Goal: Task Accomplishment & Management: Manage account settings

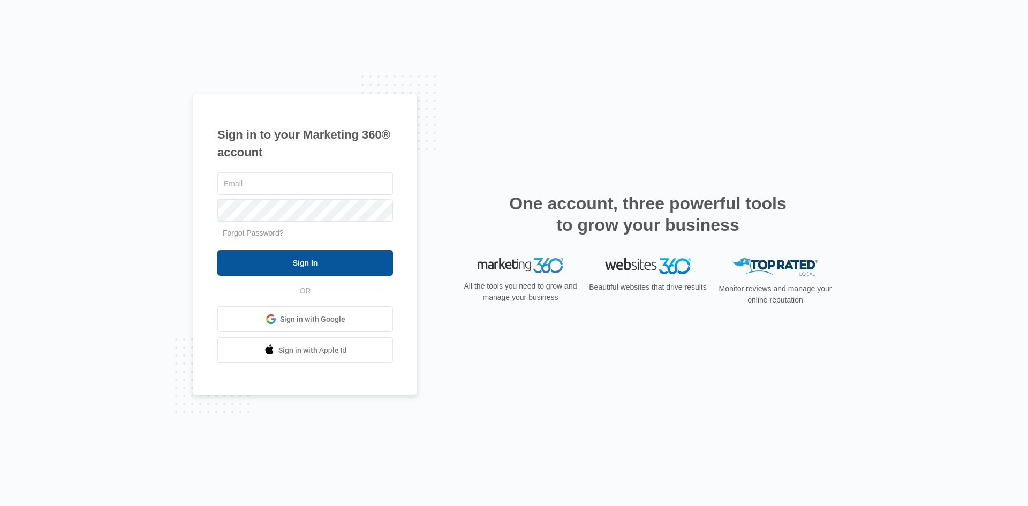
type input "[EMAIL_ADDRESS][DOMAIN_NAME]"
click at [293, 264] on input "Sign In" at bounding box center [305, 263] width 176 height 26
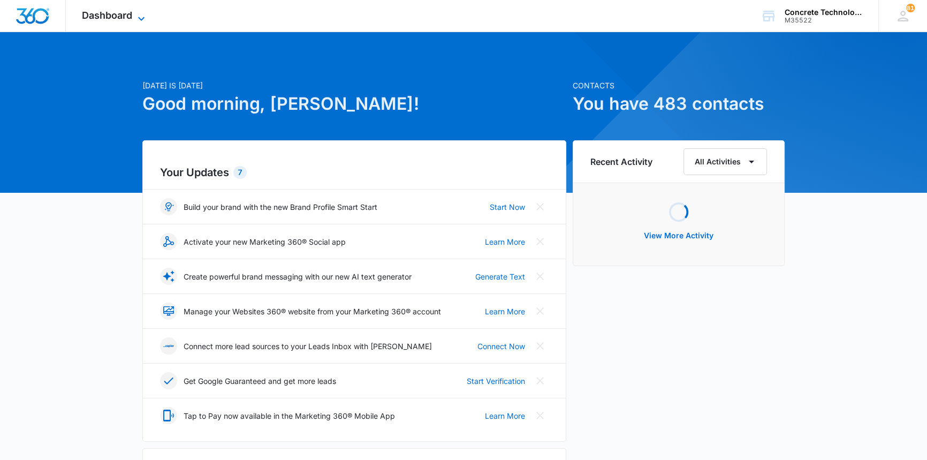
click at [112, 14] on span "Dashboard" at bounding box center [107, 15] width 50 height 11
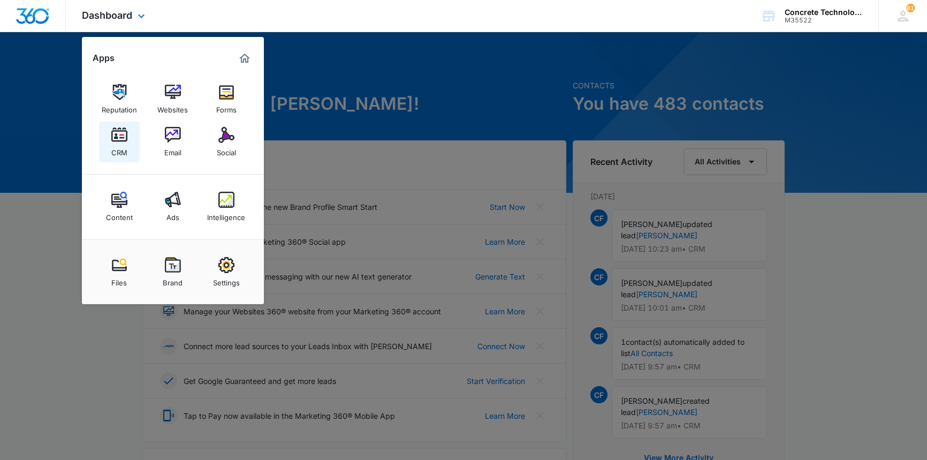
click at [119, 135] on img at bounding box center [119, 135] width 16 height 16
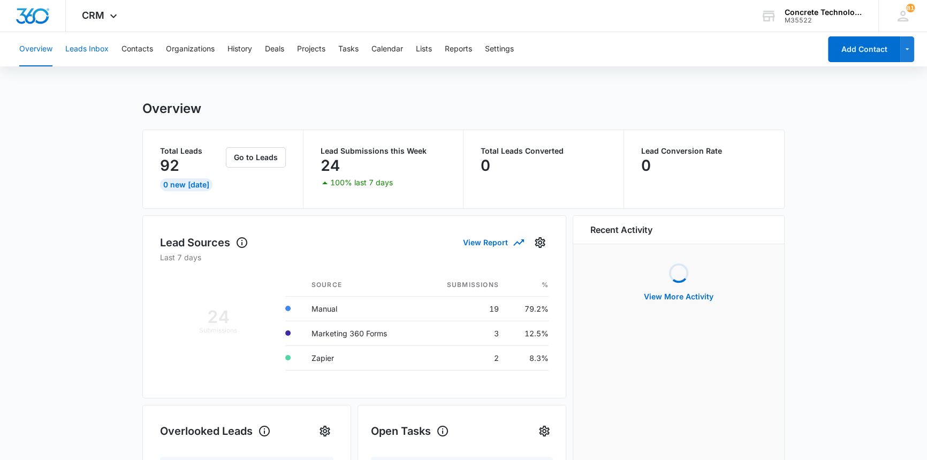
click at [85, 46] on button "Leads Inbox" at bounding box center [86, 49] width 43 height 34
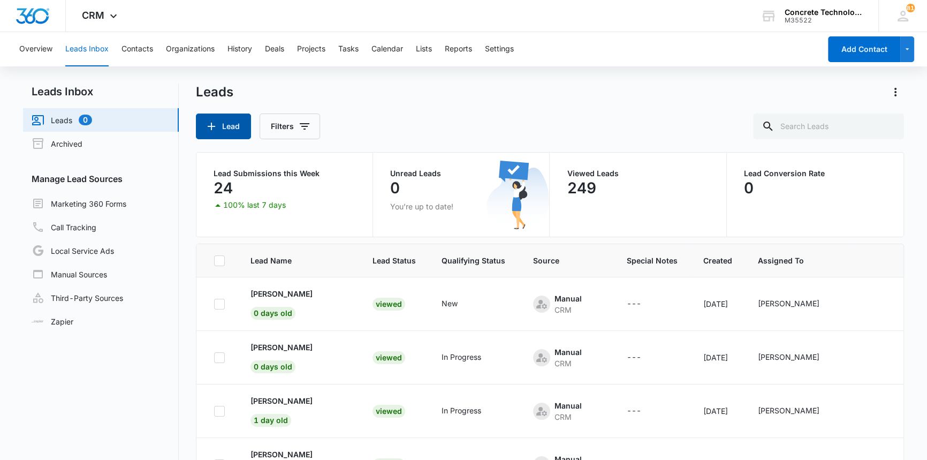
click at [232, 127] on button "Lead" at bounding box center [223, 127] width 55 height 26
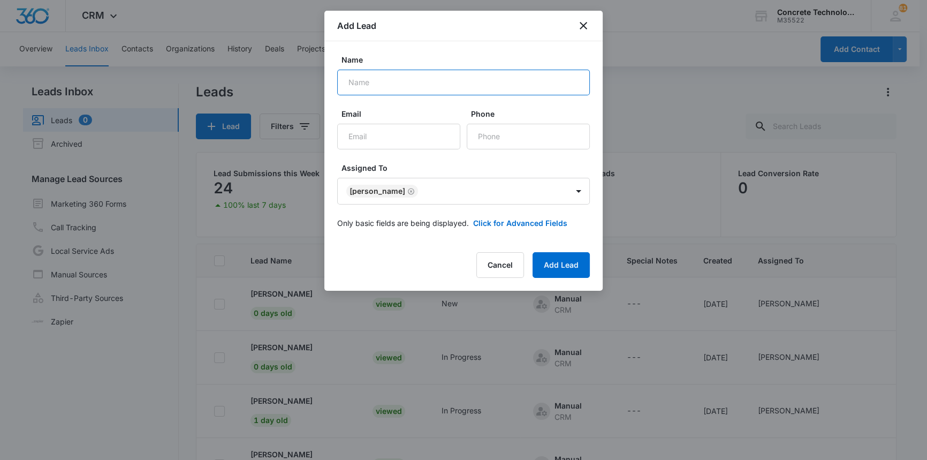
click at [351, 85] on input "Name" at bounding box center [463, 83] width 253 height 26
type input "[PERSON_NAME]"
click at [348, 137] on input "Email" at bounding box center [398, 137] width 123 height 26
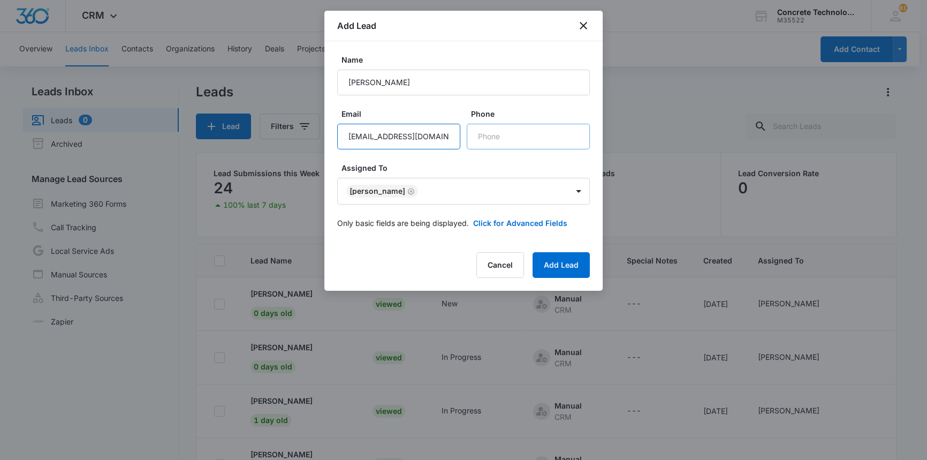
type input "[EMAIL_ADDRESS][DOMAIN_NAME]"
click at [474, 131] on input "Phone" at bounding box center [528, 137] width 123 height 26
type input "[PHONE_NUMBER]"
click at [555, 264] on button "Add Lead" at bounding box center [561, 265] width 57 height 26
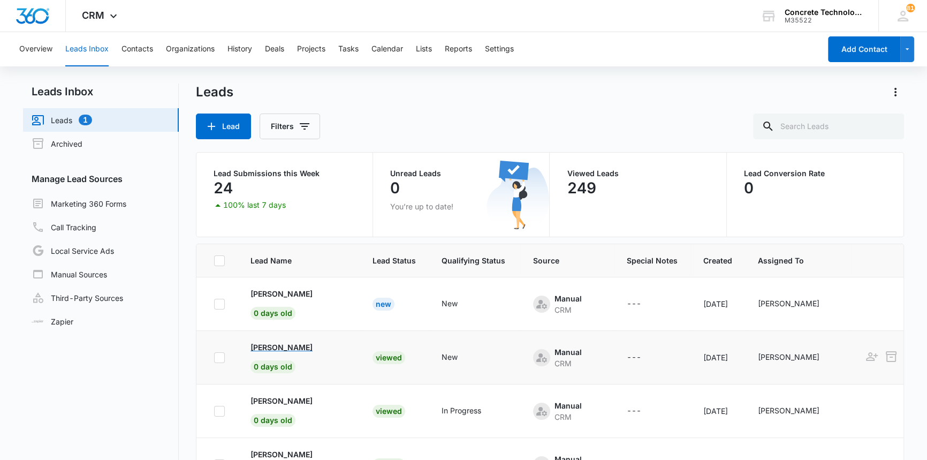
click at [261, 344] on p "[PERSON_NAME]" at bounding box center [282, 347] width 62 height 11
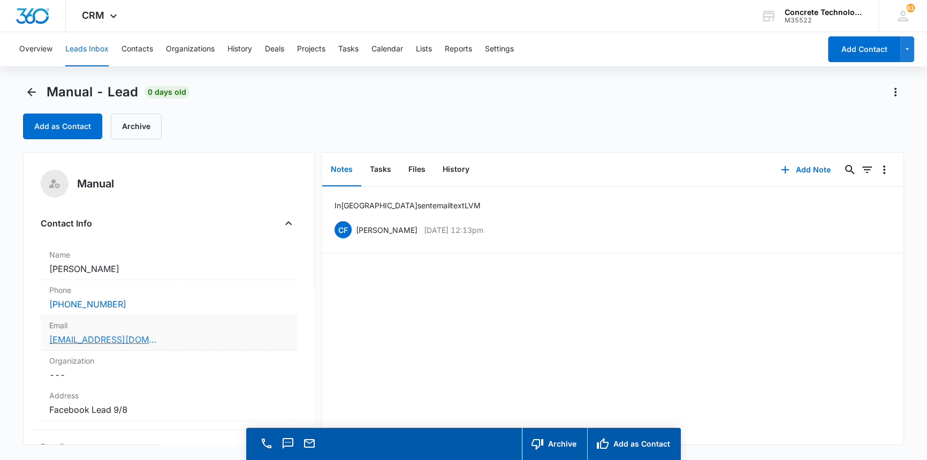
click at [87, 341] on link "[EMAIL_ADDRESS][DOMAIN_NAME]" at bounding box center [102, 339] width 107 height 13
click at [89, 338] on link "[EMAIL_ADDRESS][DOMAIN_NAME]" at bounding box center [102, 339] width 107 height 13
click at [799, 168] on button "Add Note" at bounding box center [805, 170] width 71 height 26
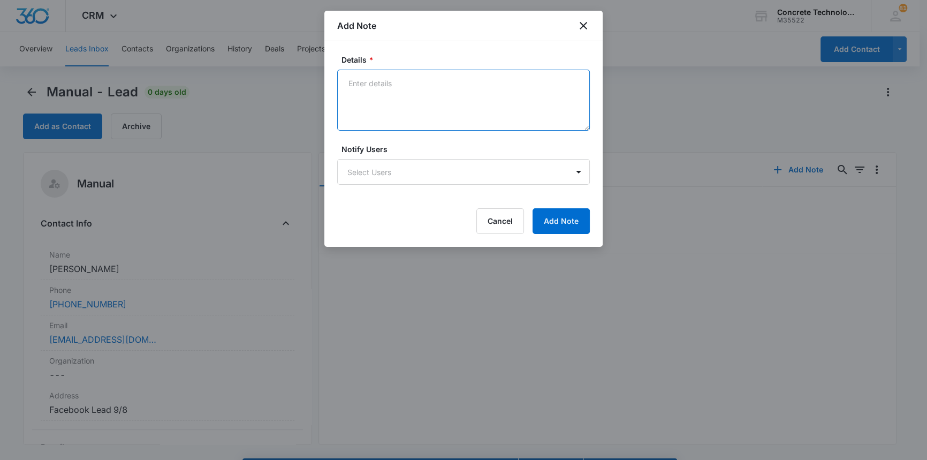
click at [360, 80] on textarea "Details *" at bounding box center [463, 100] width 253 height 61
click at [388, 83] on textarea "LVM emaile text" at bounding box center [463, 100] width 253 height 61
type textarea "LVM emailed text"
click at [376, 177] on body "CRM Apps Reputation Websites Forms CRM Email Social Content Ads Intelligence Fi…" at bounding box center [463, 245] width 927 height 490
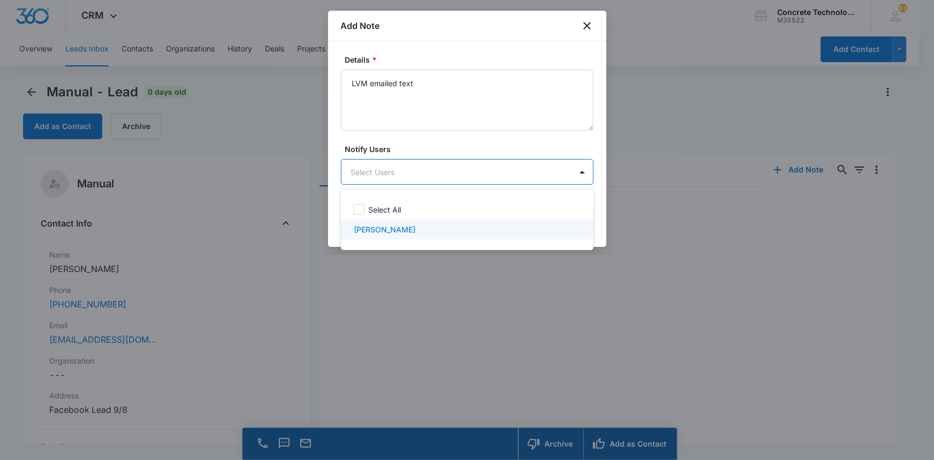
click at [376, 231] on p "[PERSON_NAME]" at bounding box center [385, 229] width 62 height 11
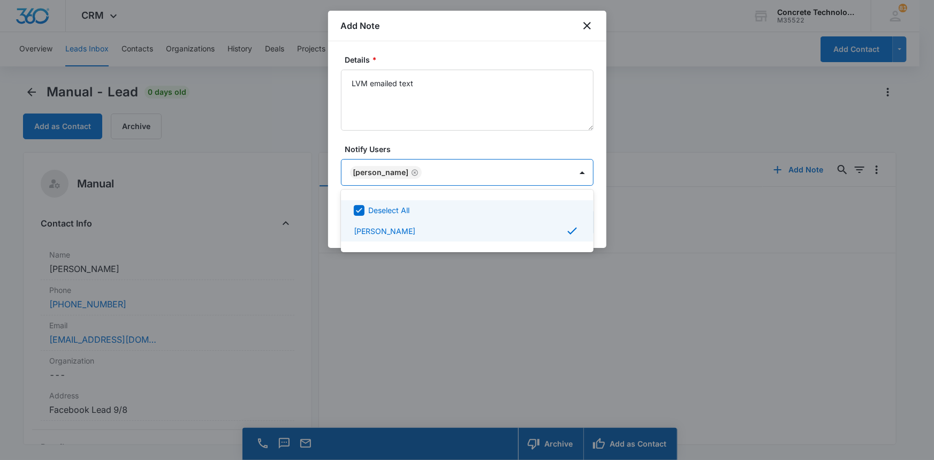
click at [555, 171] on div at bounding box center [467, 230] width 934 height 460
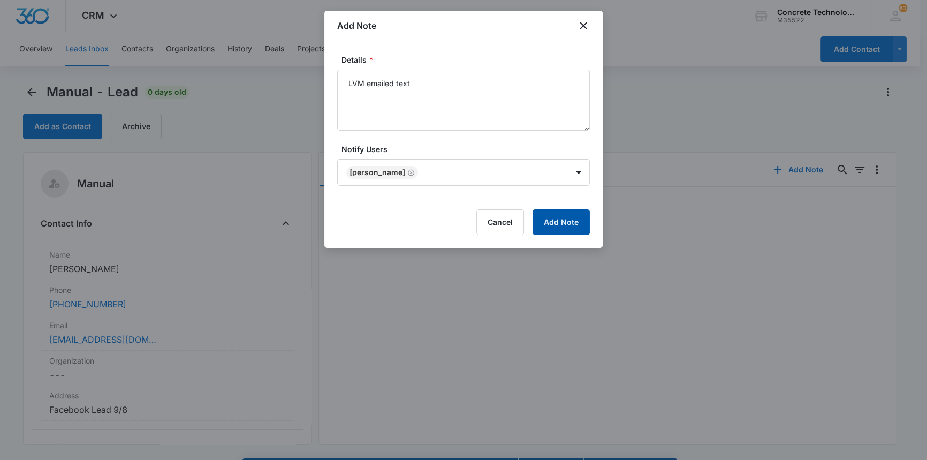
click at [565, 222] on button "Add Note" at bounding box center [561, 222] width 57 height 26
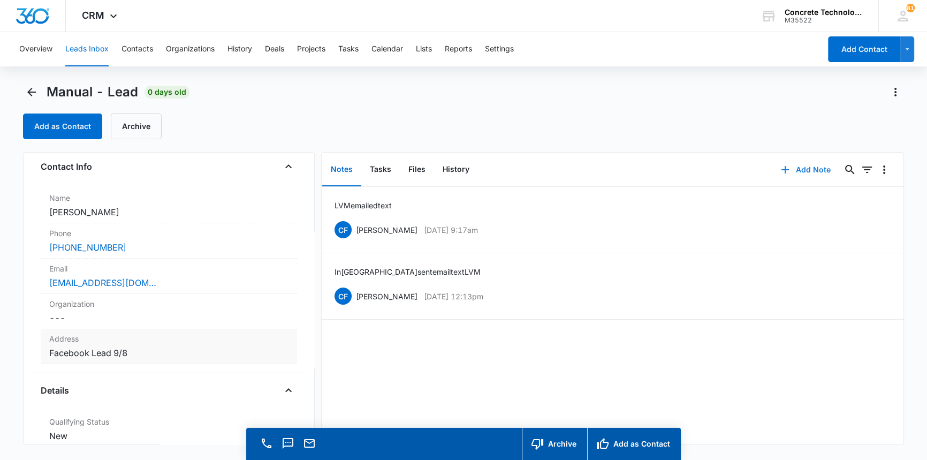
scroll to position [194, 0]
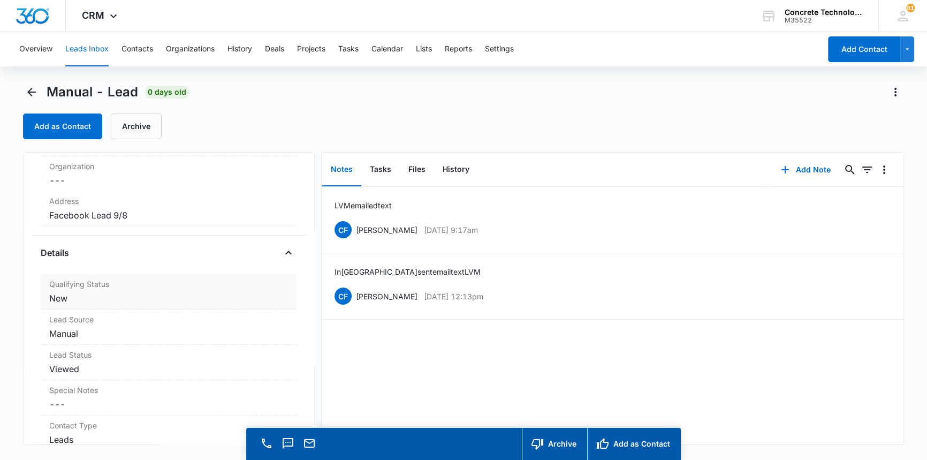
click at [57, 298] on dd "Cancel Save Changes New" at bounding box center [168, 298] width 239 height 13
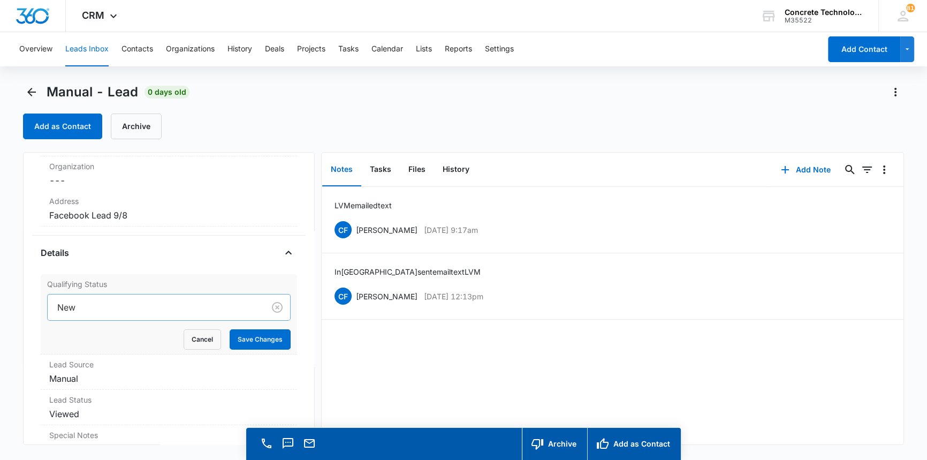
click at [62, 305] on div at bounding box center [153, 307] width 193 height 15
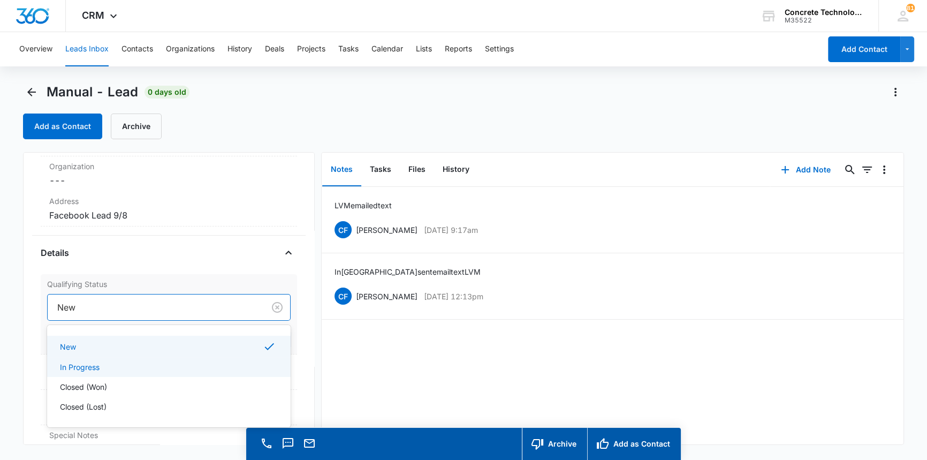
click at [83, 365] on p "In Progress" at bounding box center [80, 366] width 40 height 11
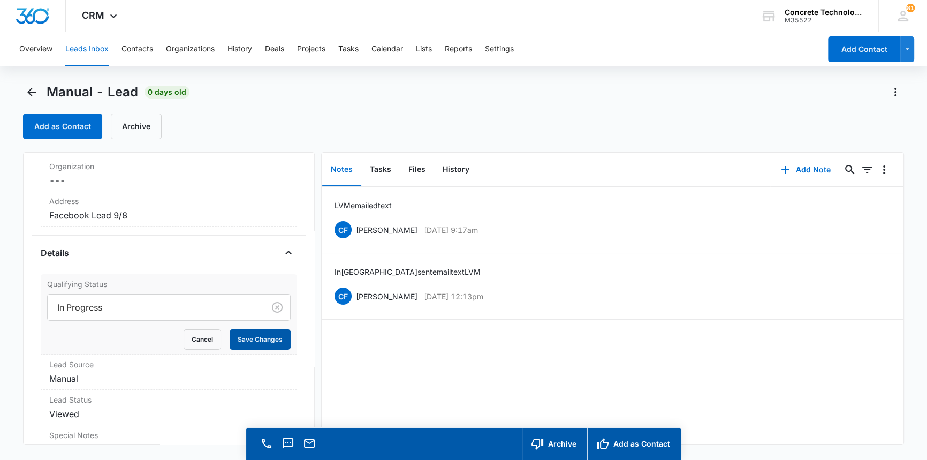
click at [262, 334] on button "Save Changes" at bounding box center [260, 339] width 61 height 20
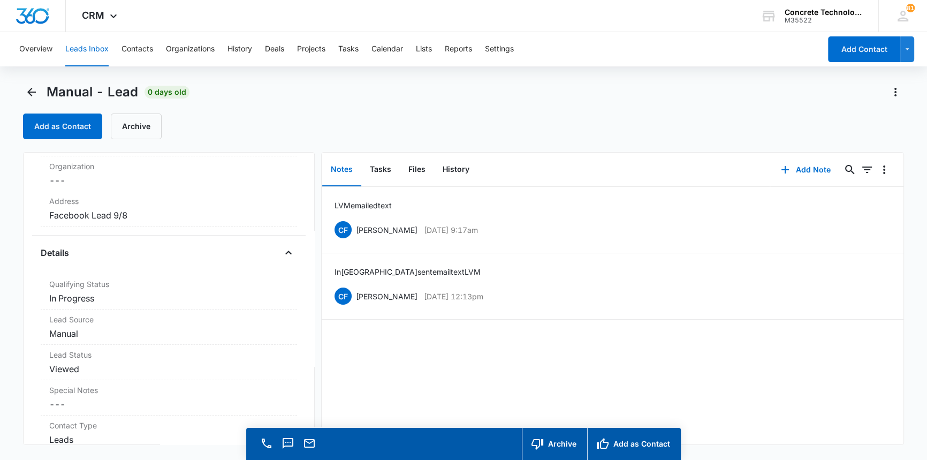
click at [91, 48] on button "Leads Inbox" at bounding box center [86, 49] width 43 height 34
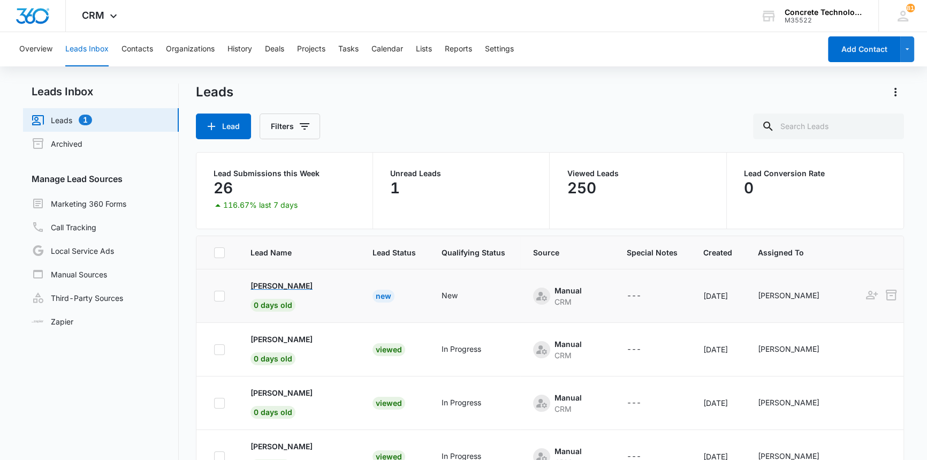
click at [286, 285] on p "[PERSON_NAME]" at bounding box center [282, 285] width 62 height 11
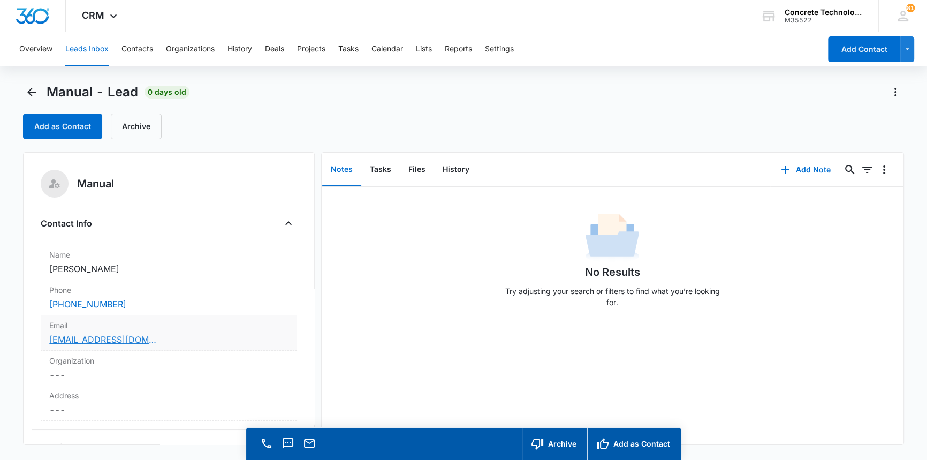
click at [126, 339] on link "[EMAIL_ADDRESS][DOMAIN_NAME]" at bounding box center [102, 339] width 107 height 13
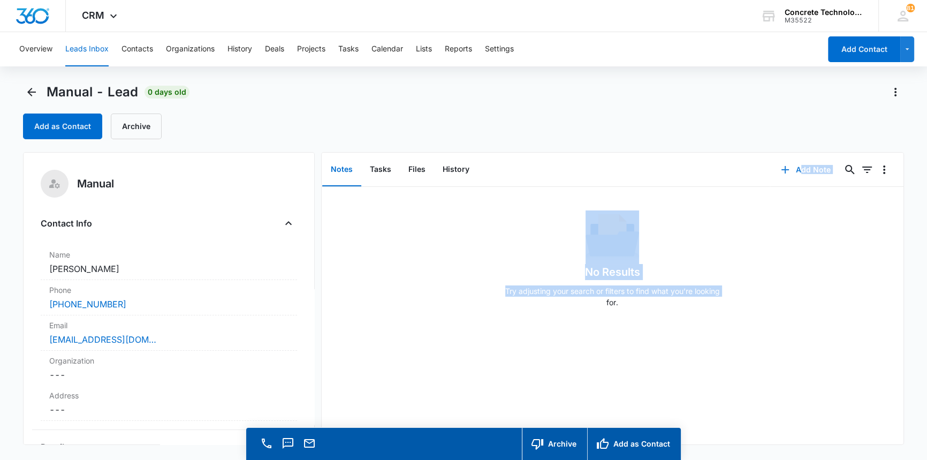
drag, startPoint x: 452, startPoint y: 317, endPoint x: 793, endPoint y: 164, distance: 374.1
click at [793, 164] on div "Notes Tasks Files History Add Note 0 0 No Results Try adjusting your search or …" at bounding box center [612, 298] width 583 height 293
click at [797, 169] on button "Add Note" at bounding box center [805, 170] width 71 height 26
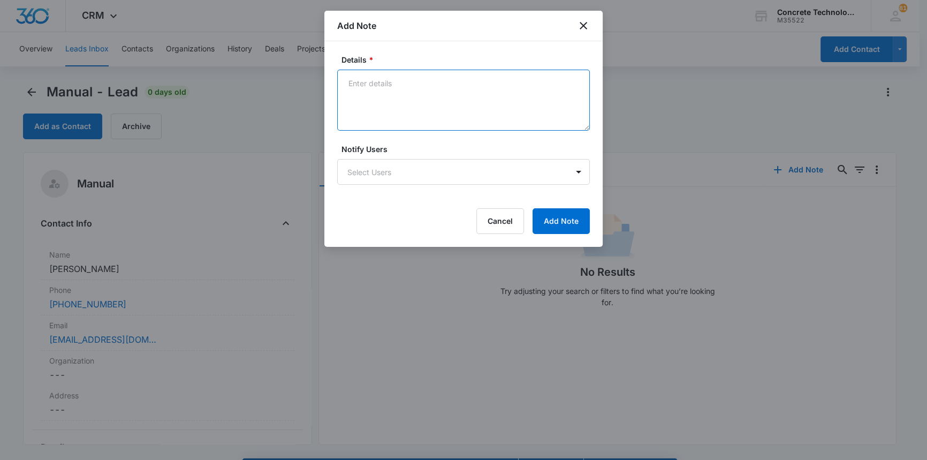
click at [353, 82] on textarea "Details *" at bounding box center [463, 100] width 253 height 61
type textarea "He is a truck driver. LVM text emailed"
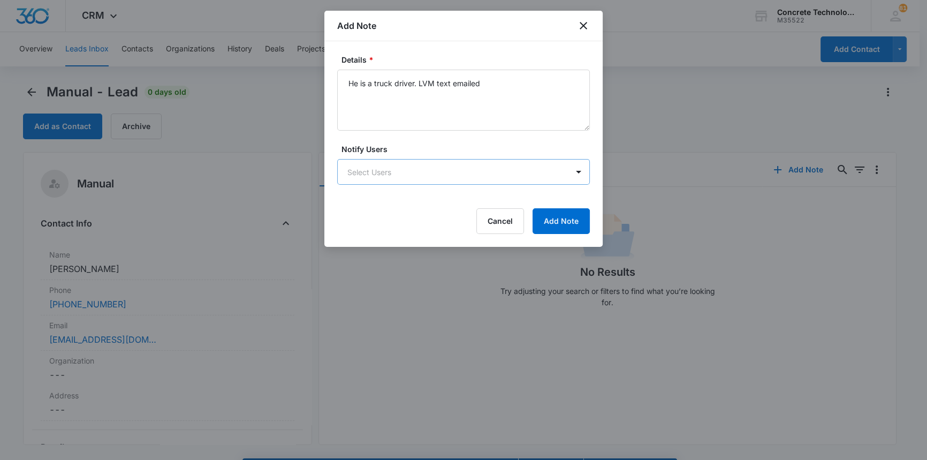
click at [435, 167] on body "CRM Apps Reputation Websites Forms CRM Email Social Content Ads Intelligence Fi…" at bounding box center [463, 245] width 927 height 490
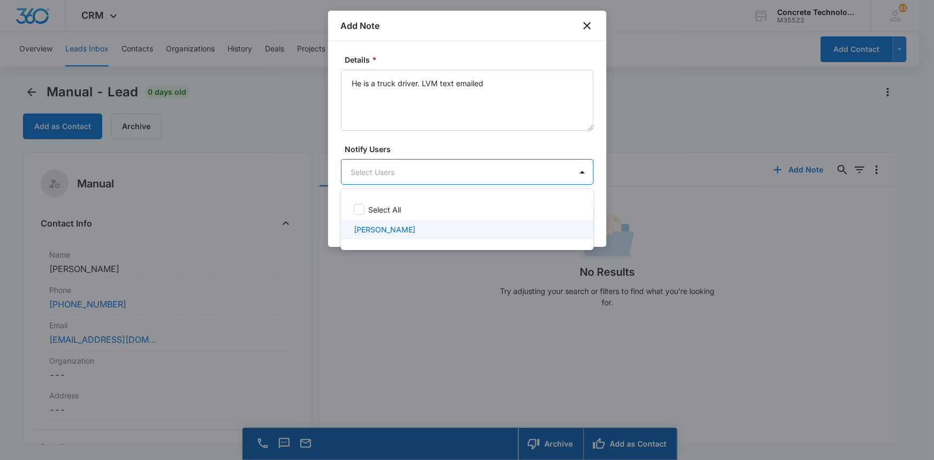
click at [405, 231] on div "[PERSON_NAME]" at bounding box center [466, 229] width 225 height 11
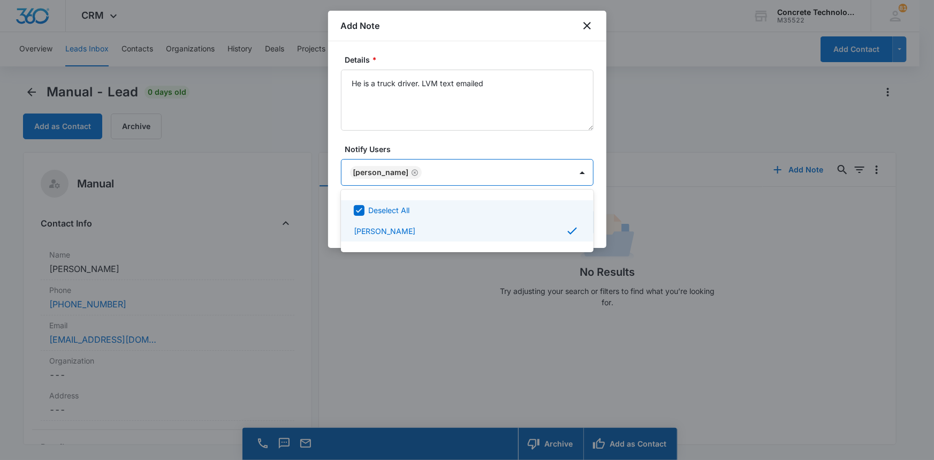
click at [561, 171] on div at bounding box center [467, 230] width 934 height 460
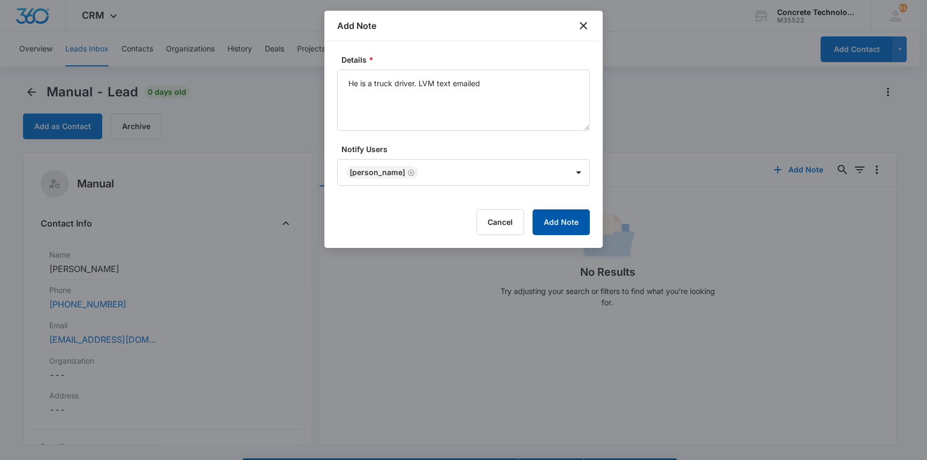
click at [568, 220] on button "Add Note" at bounding box center [561, 222] width 57 height 26
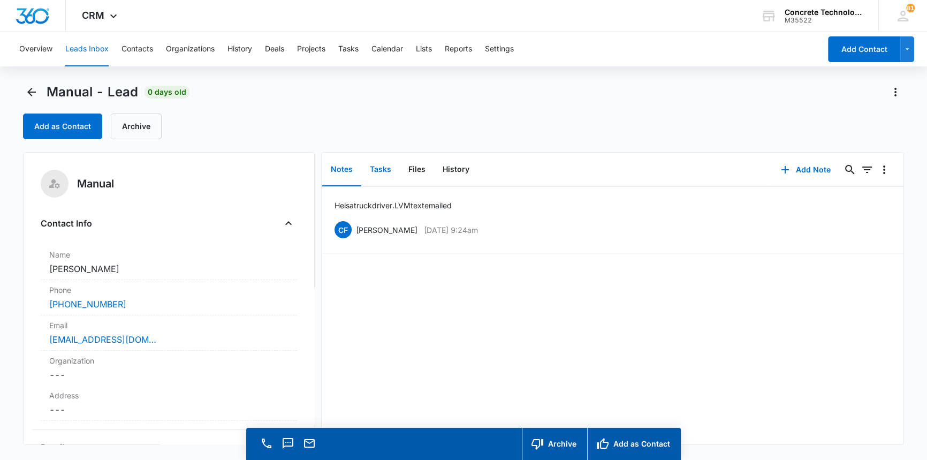
click at [382, 165] on button "Tasks" at bounding box center [380, 169] width 39 height 33
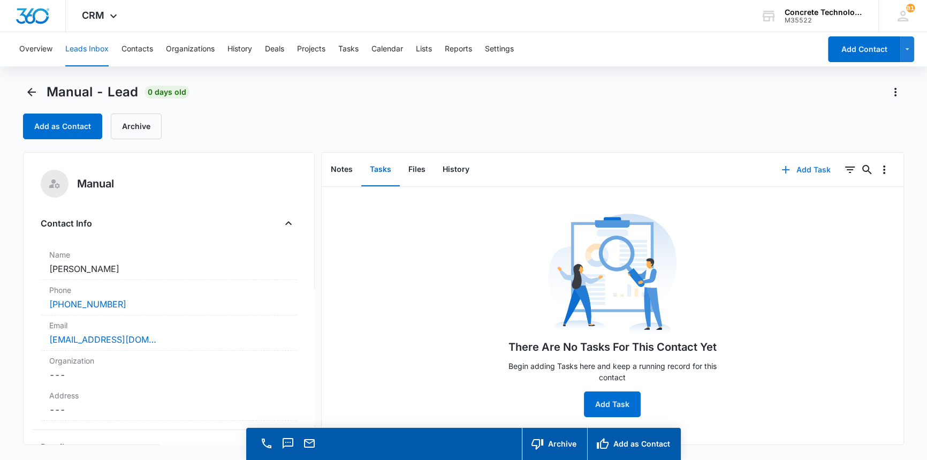
click at [796, 169] on button "Add Task" at bounding box center [806, 170] width 71 height 26
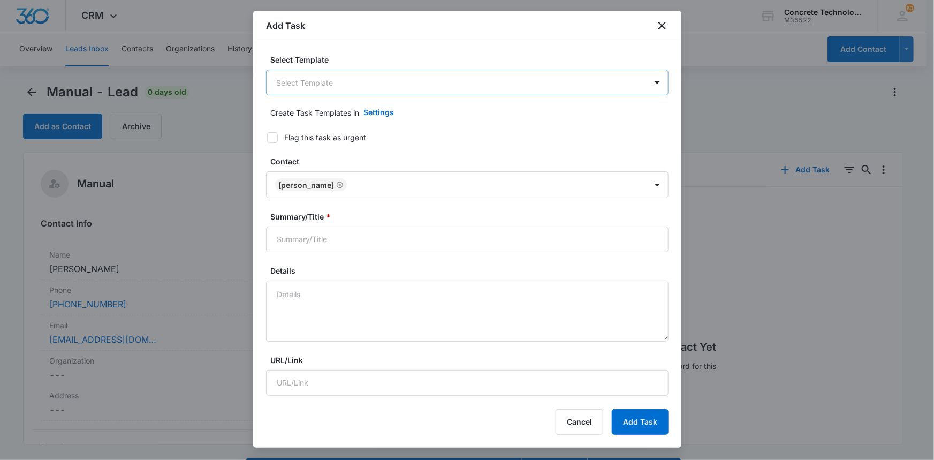
click at [282, 80] on body "CRM Apps Reputation Websites Forms CRM Email Social Content Ads Intelligence Fi…" at bounding box center [467, 245] width 934 height 490
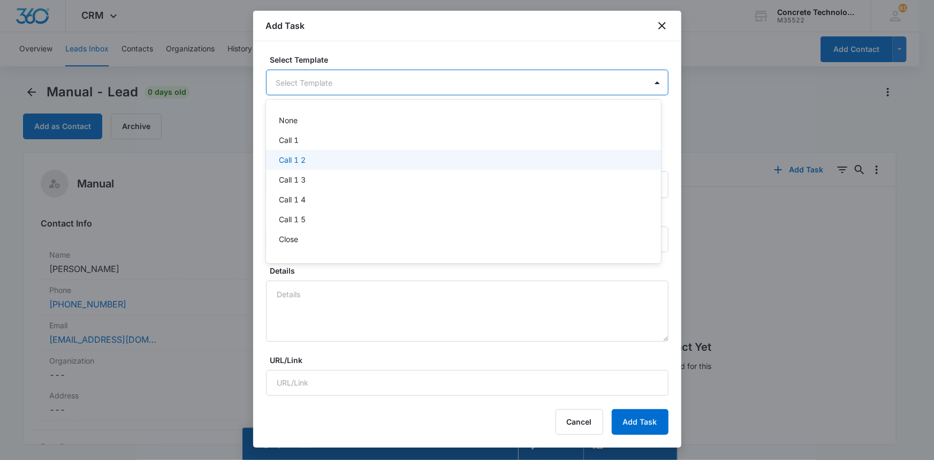
click at [289, 158] on p "Call 1 2" at bounding box center [292, 159] width 27 height 11
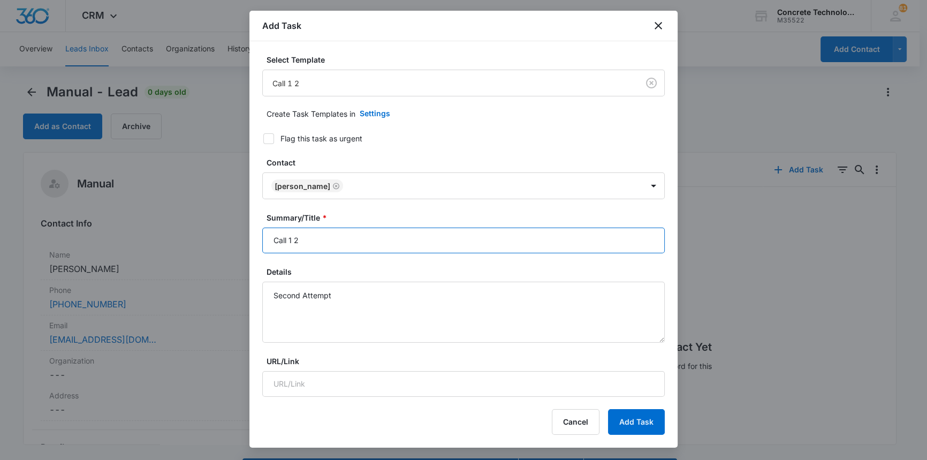
click at [293, 240] on input "Call 1 2" at bounding box center [463, 241] width 403 height 26
type input "Call 2"
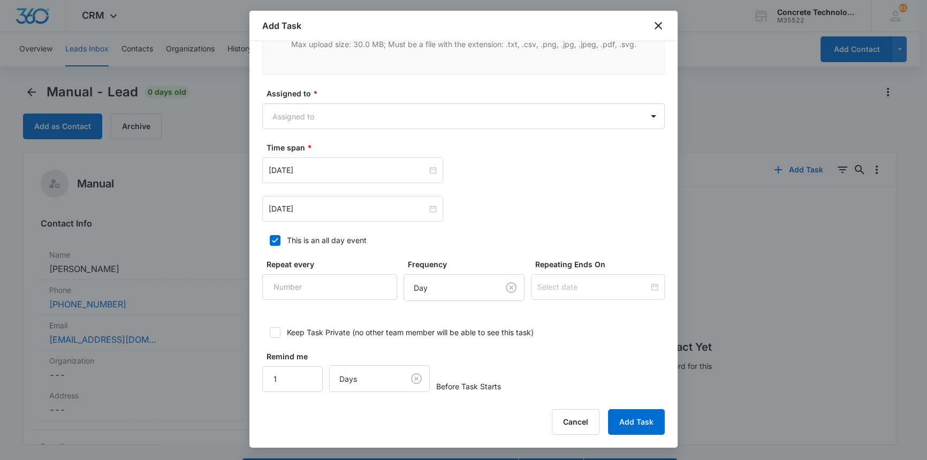
scroll to position [466, 0]
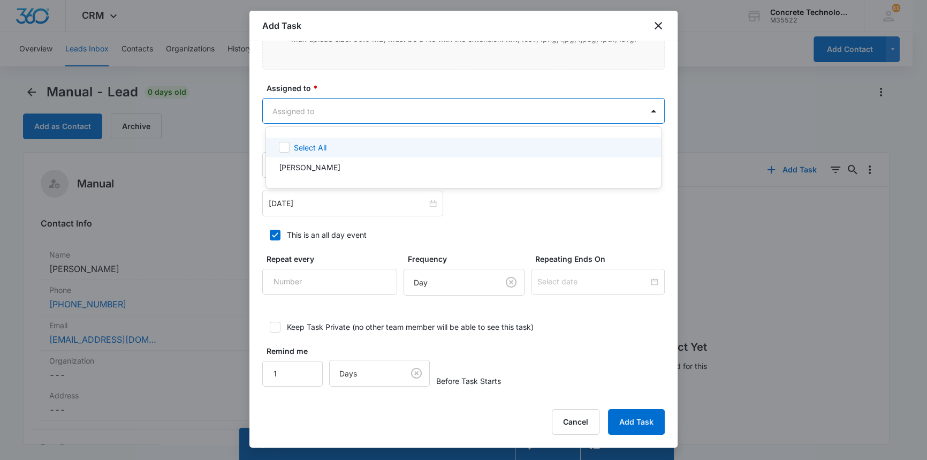
click at [284, 102] on body "CRM Apps Reputation Websites Forms CRM Email Social Content Ads Intelligence Fi…" at bounding box center [463, 230] width 927 height 460
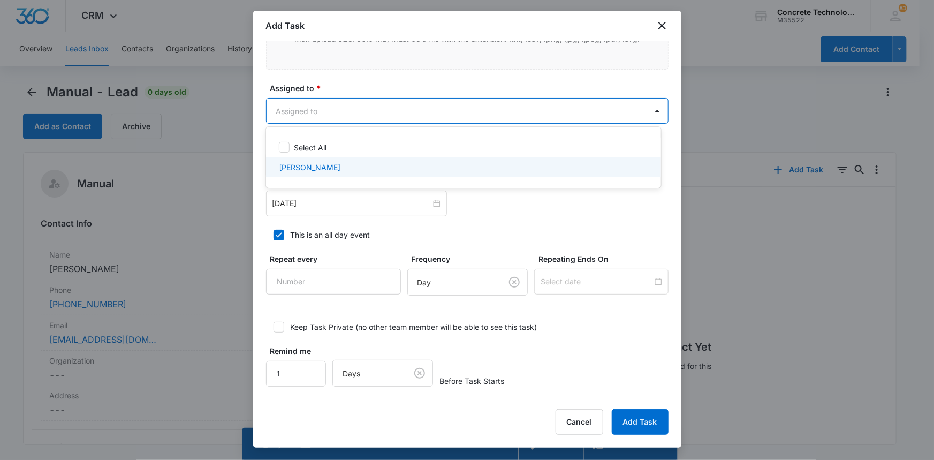
click at [292, 164] on p "[PERSON_NAME]" at bounding box center [310, 167] width 62 height 11
checkbox input "true"
click at [297, 200] on div at bounding box center [467, 230] width 934 height 460
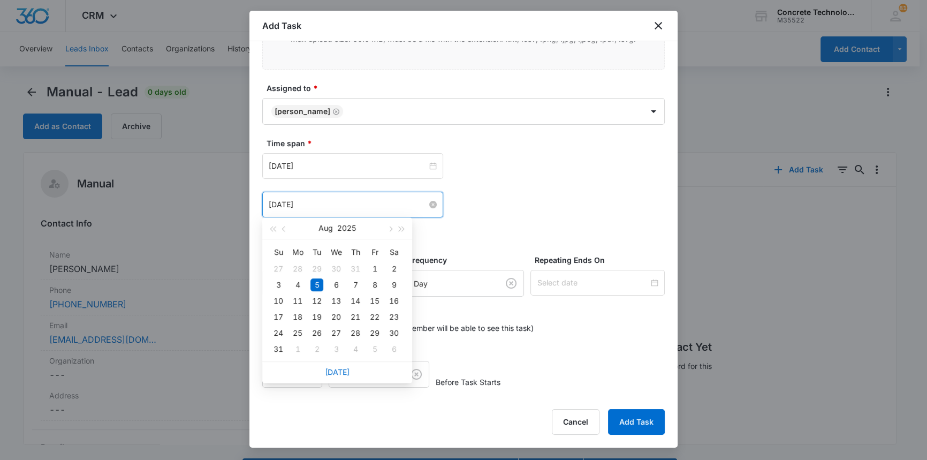
click at [297, 200] on input "[DATE]" at bounding box center [348, 205] width 158 height 12
click at [391, 227] on span "button" at bounding box center [389, 228] width 5 height 5
click at [355, 284] on div "11" at bounding box center [355, 284] width 13 height 13
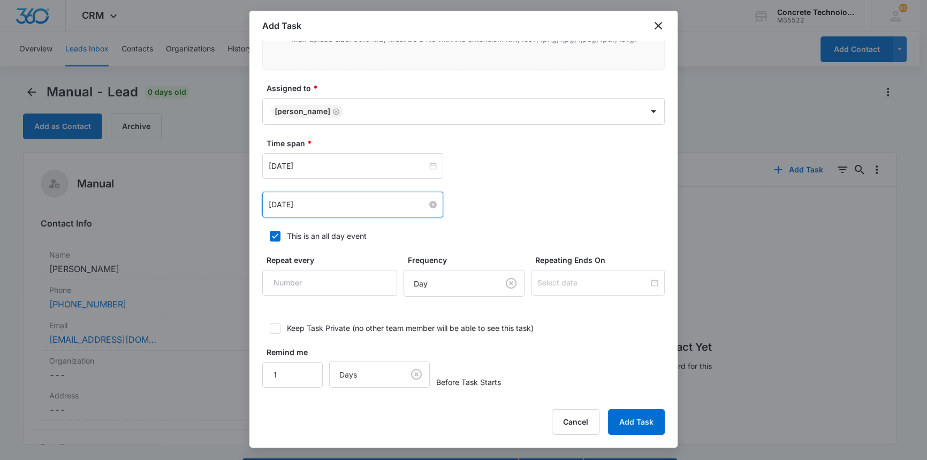
click at [356, 205] on input "[DATE]" at bounding box center [348, 205] width 158 height 12
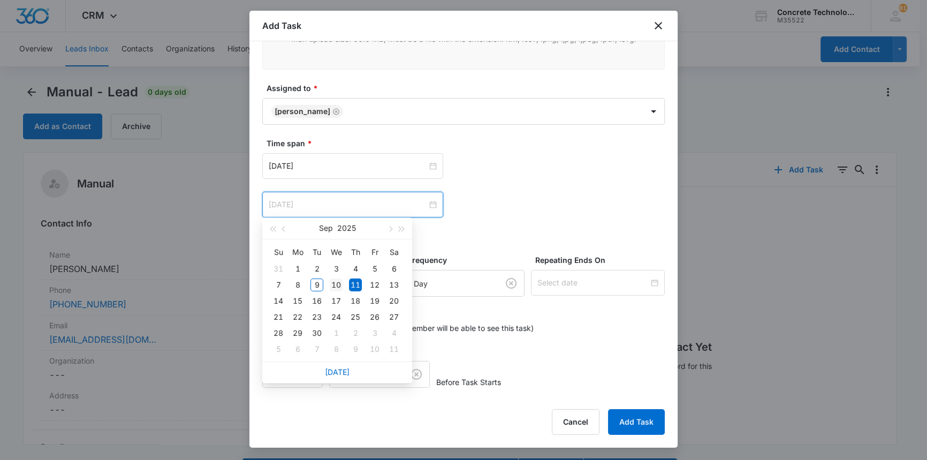
type input "[DATE]"
click at [339, 283] on div "10" at bounding box center [336, 284] width 13 height 13
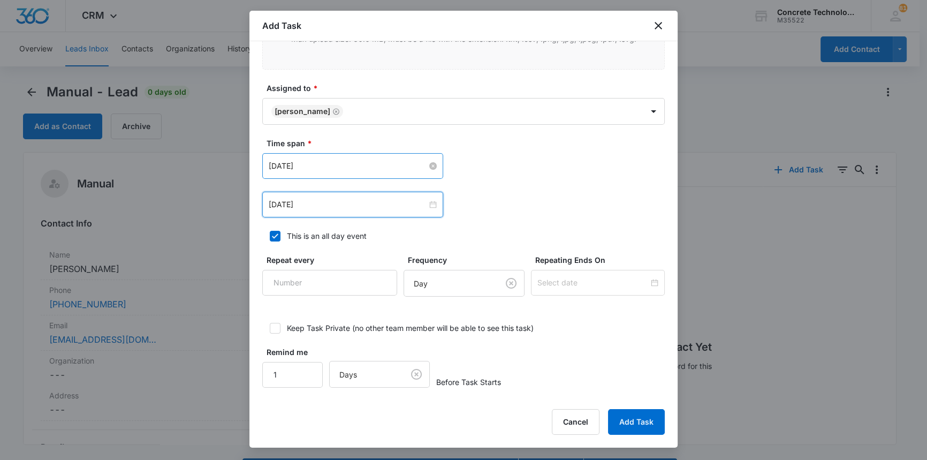
click at [316, 161] on input "[DATE]" at bounding box center [348, 166] width 158 height 12
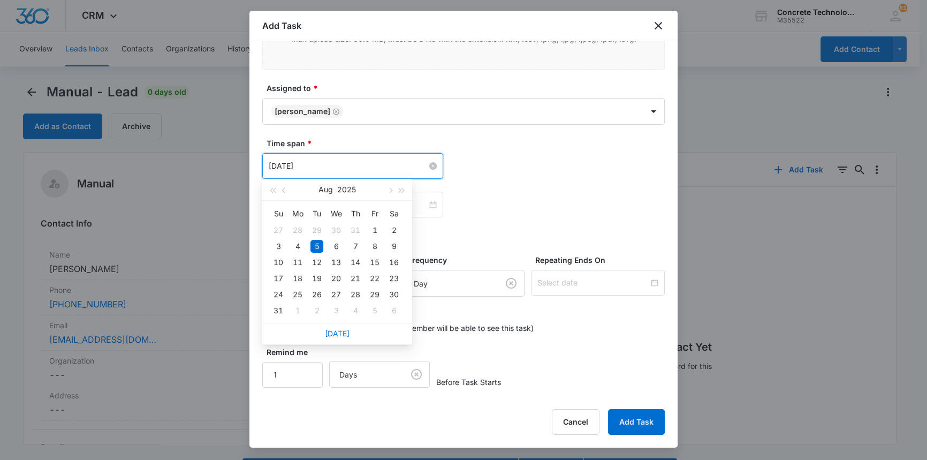
click at [316, 161] on input "[DATE]" at bounding box center [348, 166] width 158 height 12
click at [390, 188] on span "button" at bounding box center [389, 190] width 5 height 5
type input "[DATE]"
click at [335, 245] on div "10" at bounding box center [336, 246] width 13 height 13
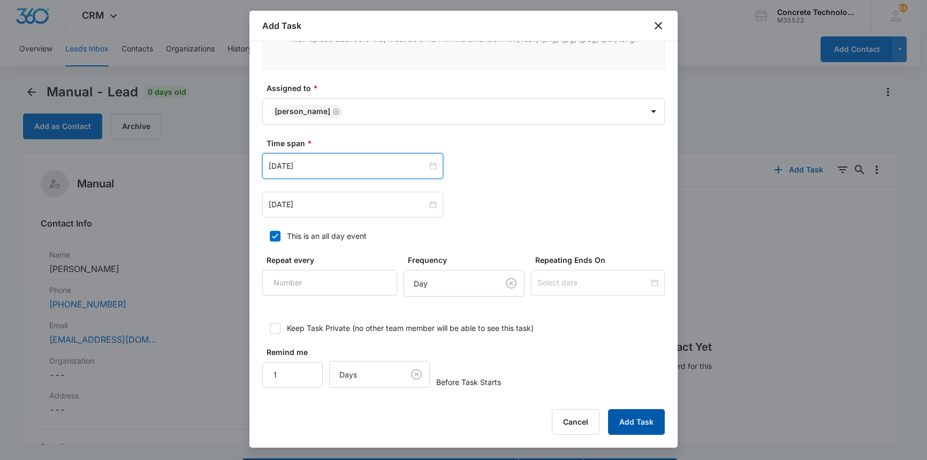
click at [637, 423] on button "Add Task" at bounding box center [636, 422] width 57 height 26
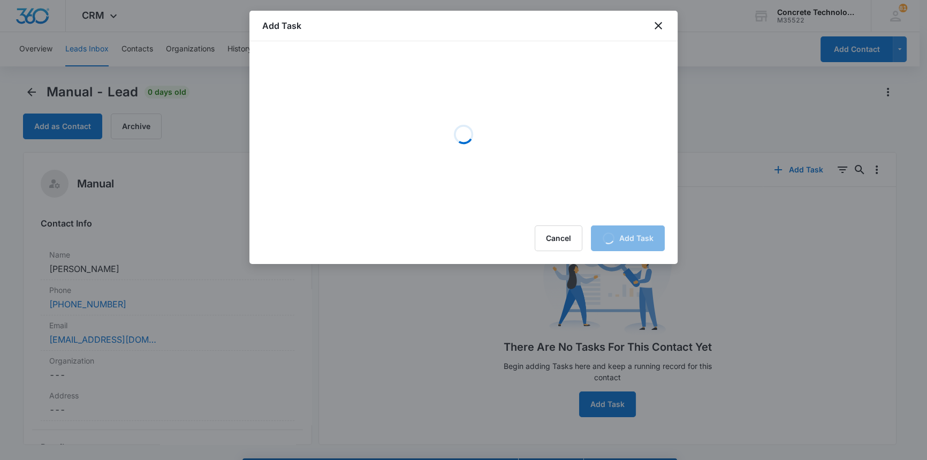
scroll to position [0, 0]
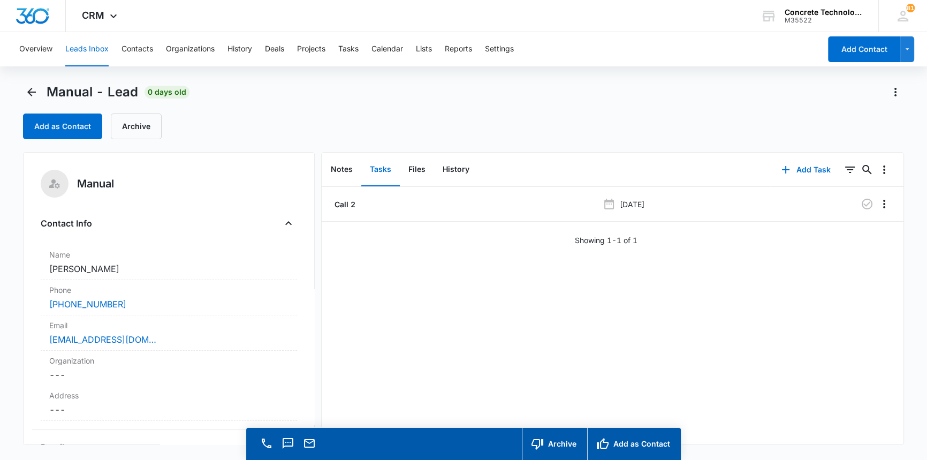
click at [81, 49] on button "Leads Inbox" at bounding box center [86, 49] width 43 height 34
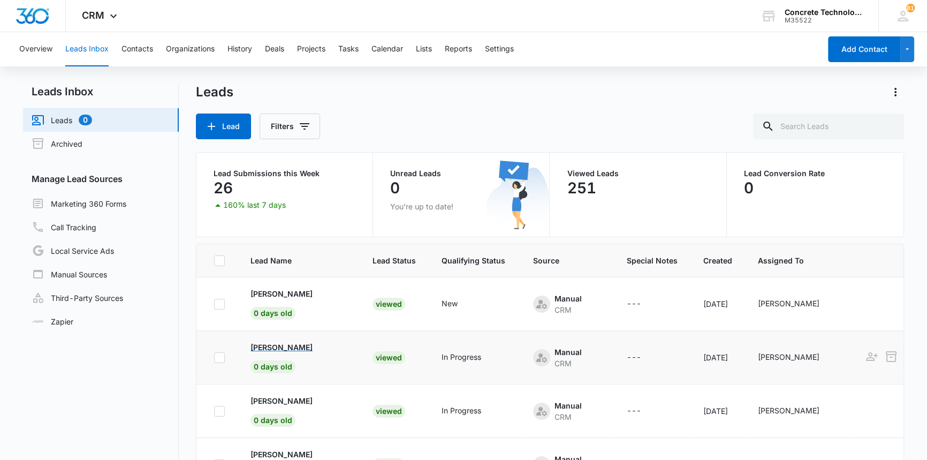
click at [276, 344] on p "[PERSON_NAME]" at bounding box center [282, 347] width 62 height 11
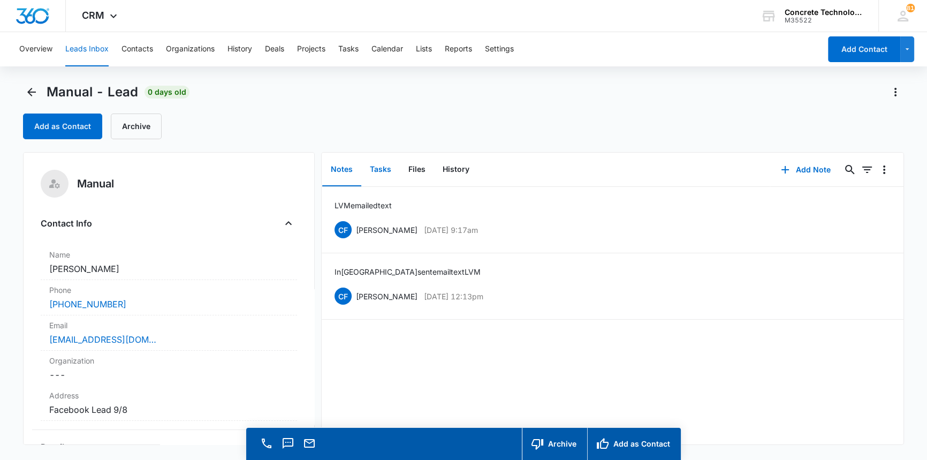
click at [383, 167] on button "Tasks" at bounding box center [380, 169] width 39 height 33
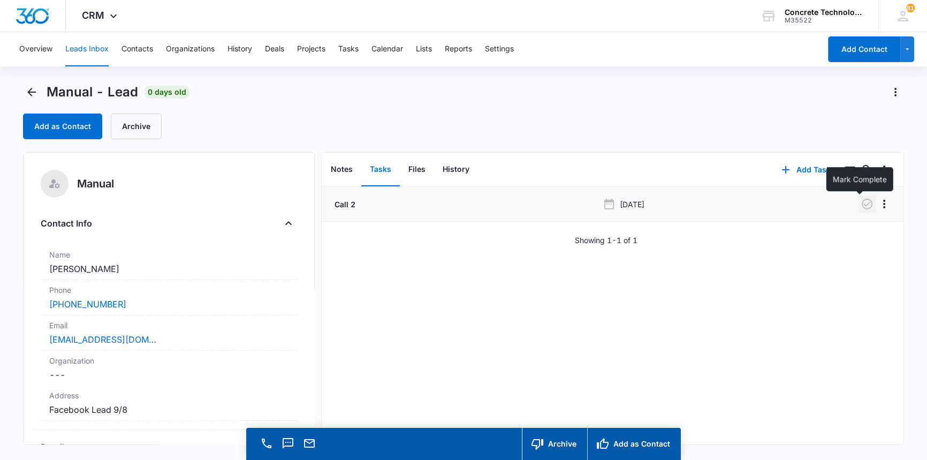
click at [861, 202] on icon "button" at bounding box center [867, 204] width 13 height 13
click at [798, 166] on button "Add Task" at bounding box center [806, 170] width 71 height 26
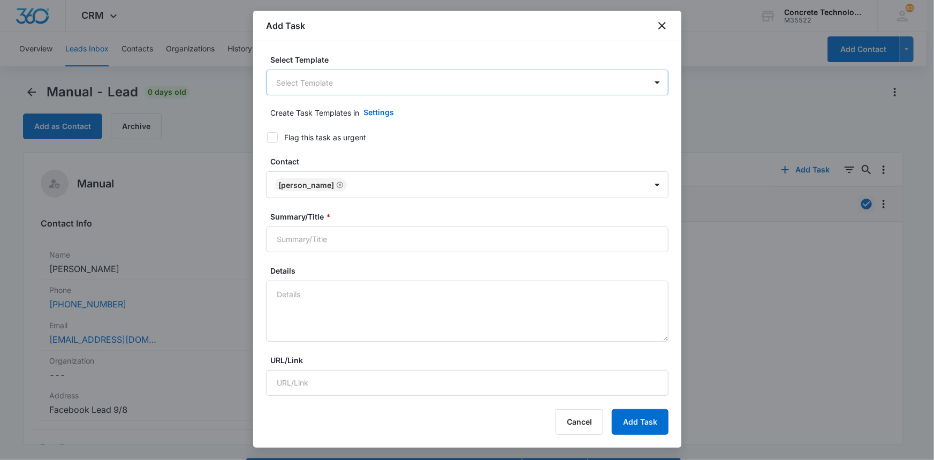
click at [305, 85] on body "CRM Apps Reputation Websites Forms CRM Email Social Content Ads Intelligence Fi…" at bounding box center [467, 245] width 934 height 490
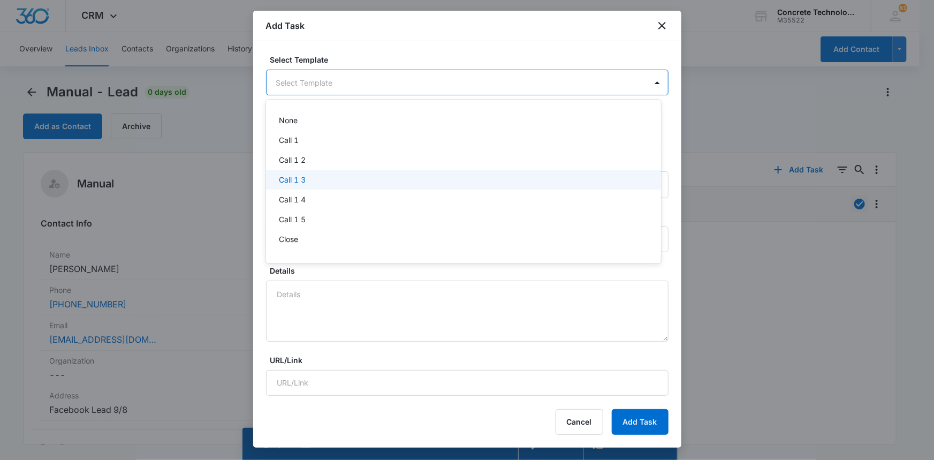
click at [294, 182] on p "Call 1 3" at bounding box center [292, 179] width 27 height 11
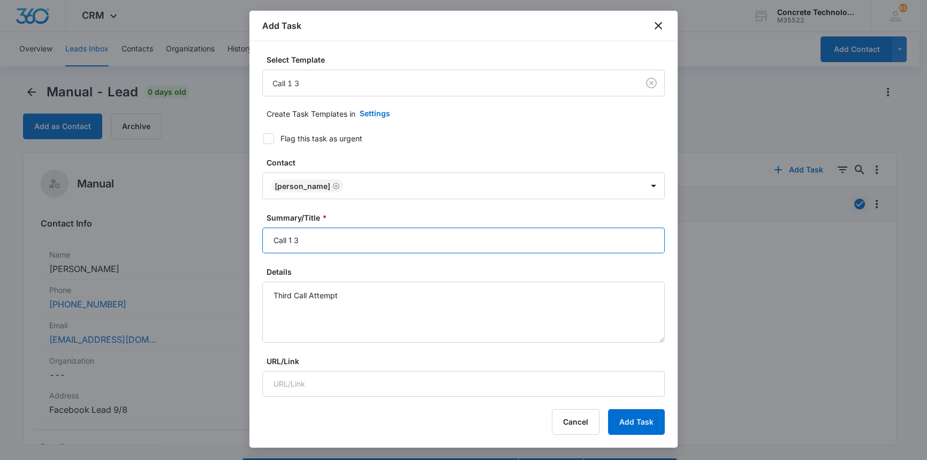
click at [292, 240] on input "Call 1 3" at bounding box center [463, 241] width 403 height 26
type input "Call 3"
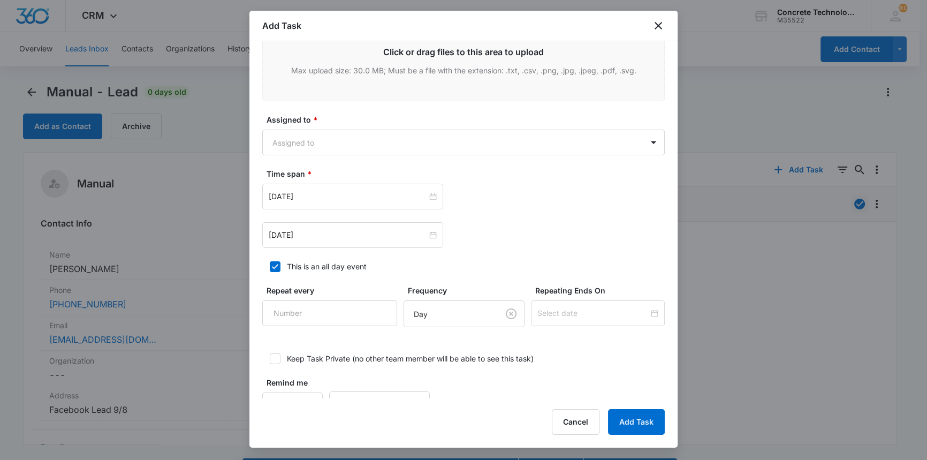
scroll to position [466, 0]
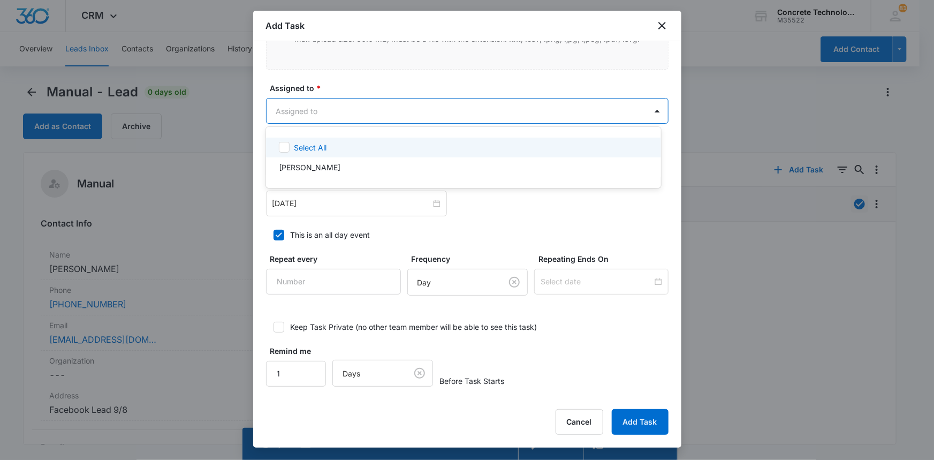
click at [283, 108] on body "CRM Apps Reputation Websites Forms CRM Email Social Content Ads Intelligence Fi…" at bounding box center [467, 230] width 934 height 460
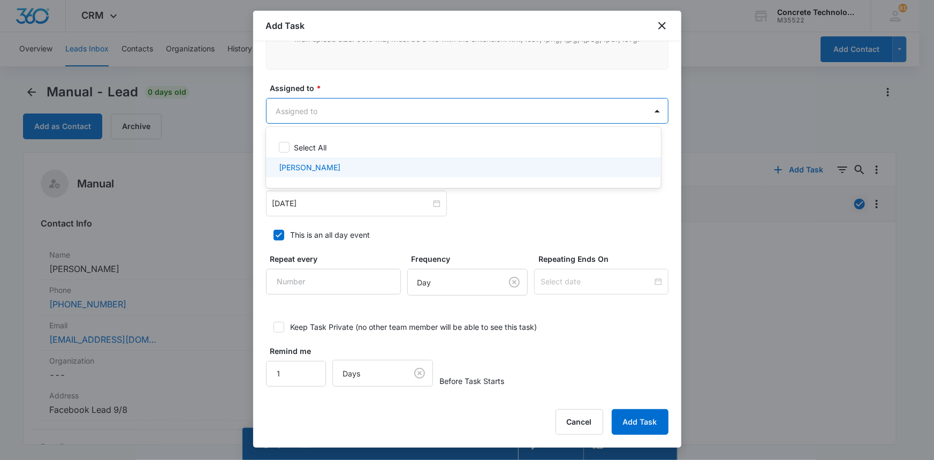
click at [286, 169] on p "[PERSON_NAME]" at bounding box center [310, 167] width 62 height 11
checkbox input "true"
click at [297, 205] on div at bounding box center [467, 230] width 934 height 460
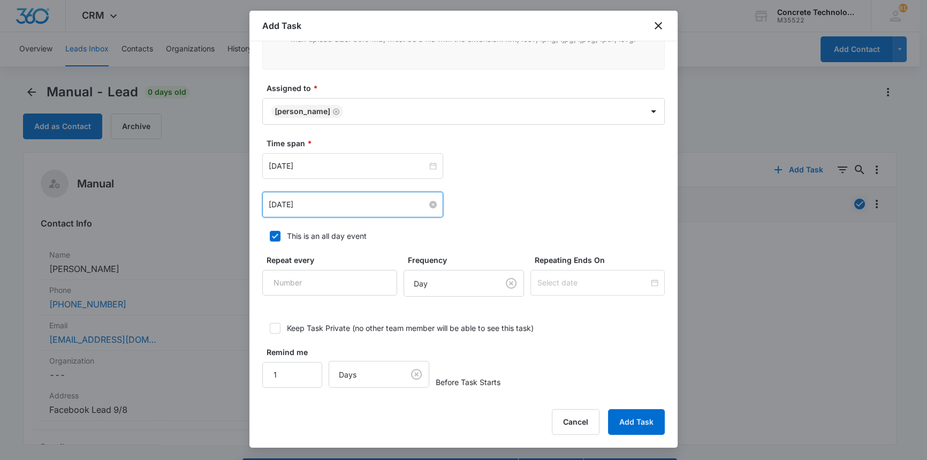
click at [297, 205] on input "[DATE]" at bounding box center [348, 205] width 158 height 12
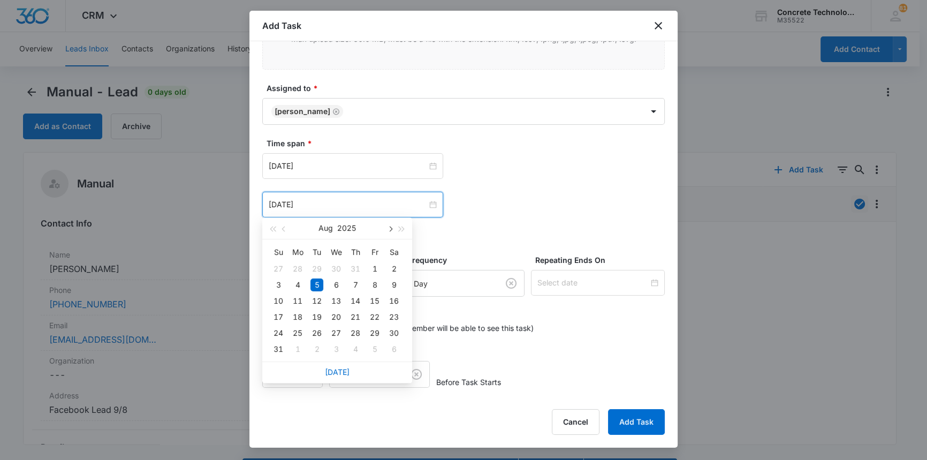
click at [390, 226] on span "button" at bounding box center [389, 228] width 5 height 5
type input "[DATE]"
click at [337, 282] on div "10" at bounding box center [336, 284] width 13 height 13
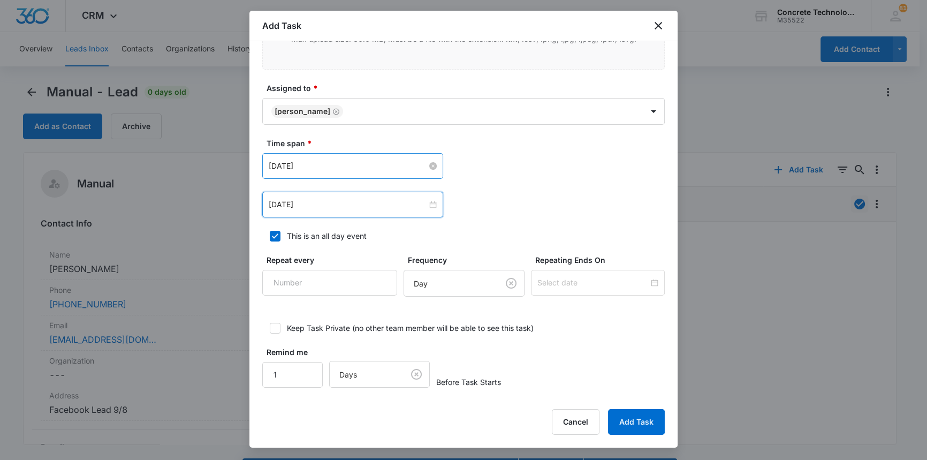
click at [301, 164] on input "[DATE]" at bounding box center [348, 166] width 158 height 12
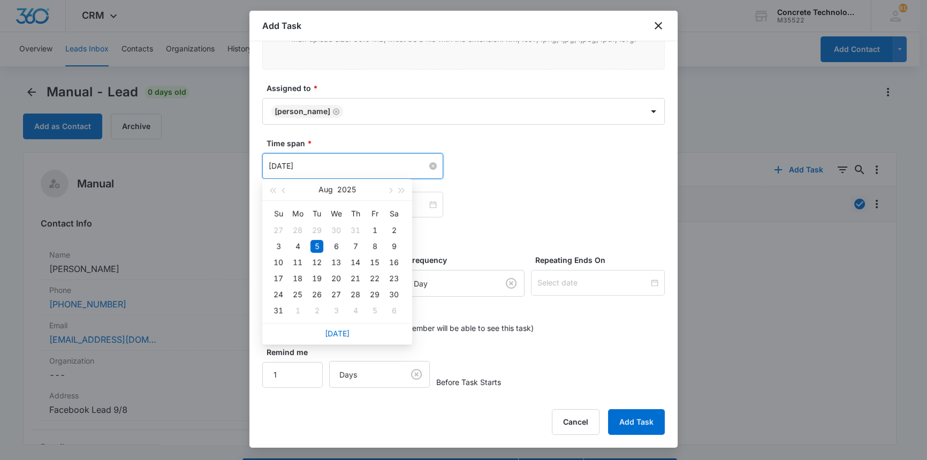
click at [301, 164] on input "[DATE]" at bounding box center [348, 166] width 158 height 12
click at [393, 191] on button "button" at bounding box center [390, 189] width 12 height 21
type input "[DATE]"
click at [337, 242] on div "10" at bounding box center [336, 246] width 13 height 13
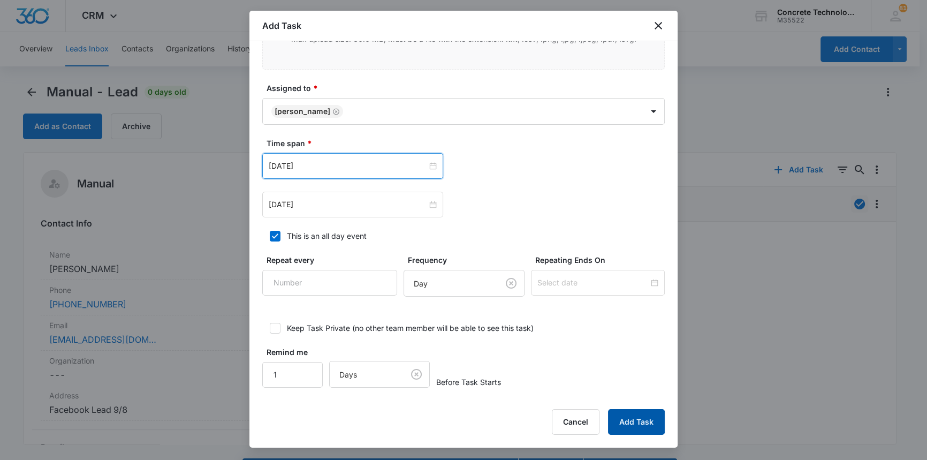
click at [632, 423] on button "Add Task" at bounding box center [636, 422] width 57 height 26
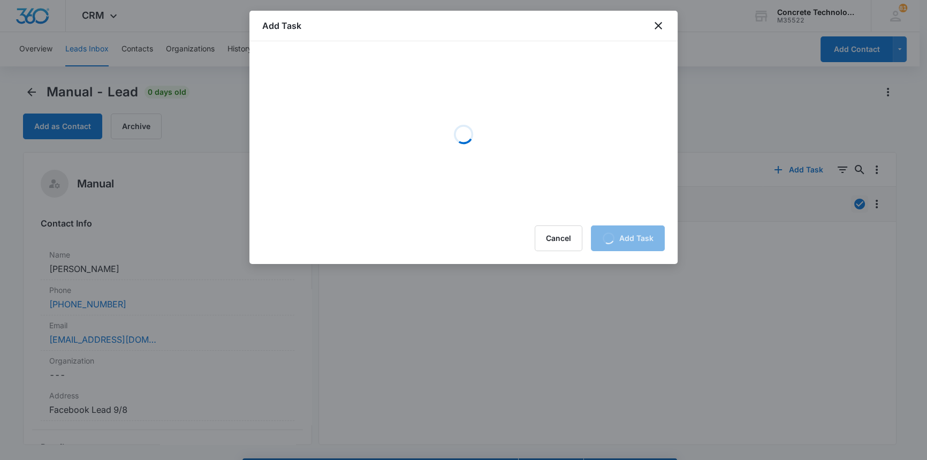
scroll to position [0, 0]
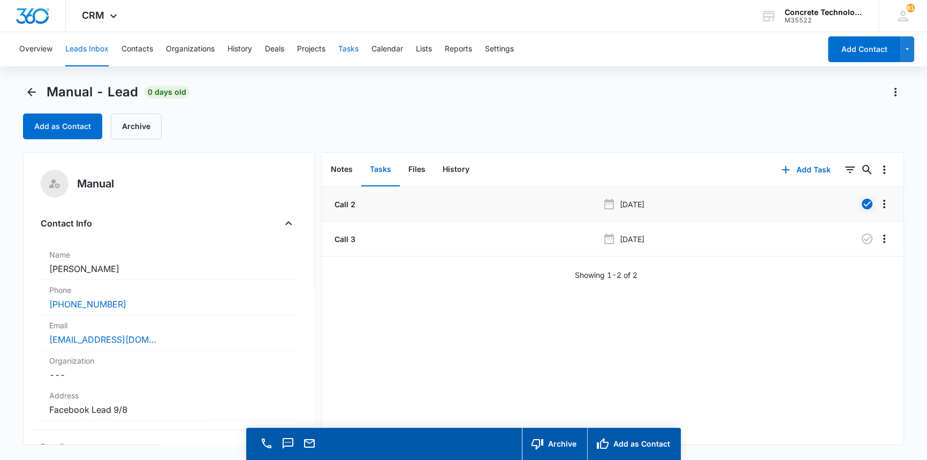
click at [351, 44] on button "Tasks" at bounding box center [348, 49] width 20 height 34
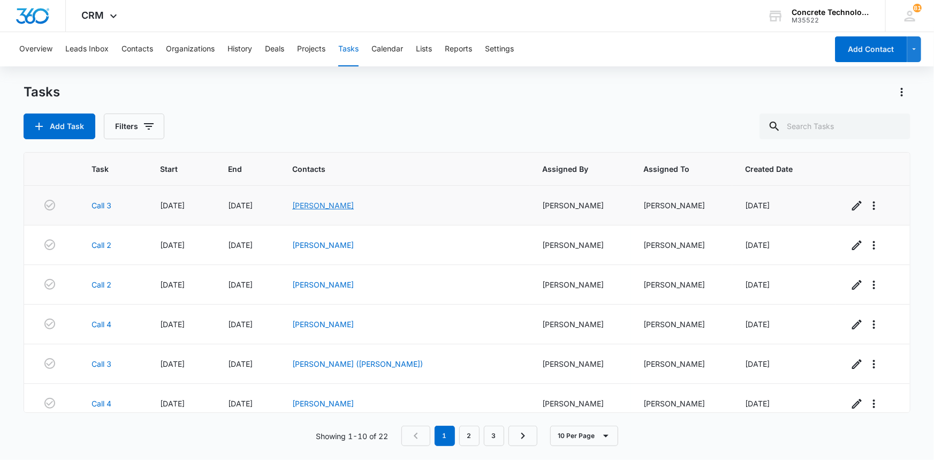
click at [354, 204] on link "[PERSON_NAME]" at bounding box center [323, 205] width 62 height 9
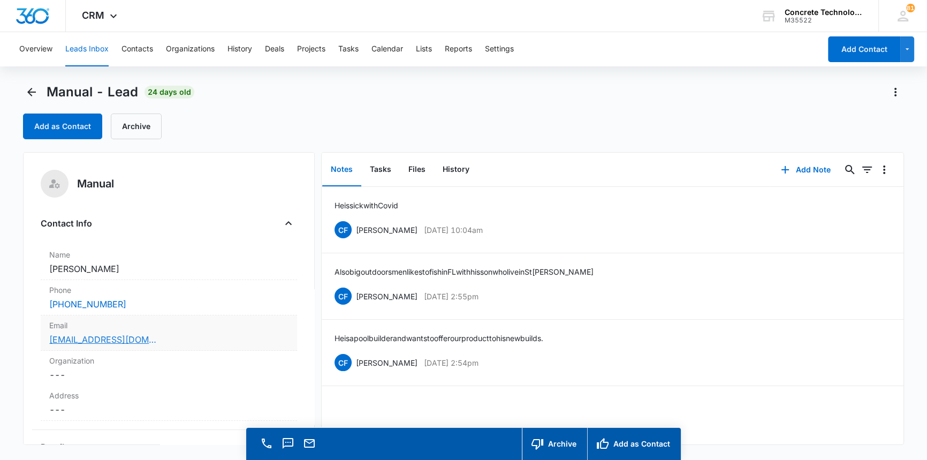
click at [109, 340] on link "[EMAIL_ADDRESS][DOMAIN_NAME]" at bounding box center [102, 339] width 107 height 13
click at [805, 171] on button "Add Note" at bounding box center [805, 170] width 71 height 26
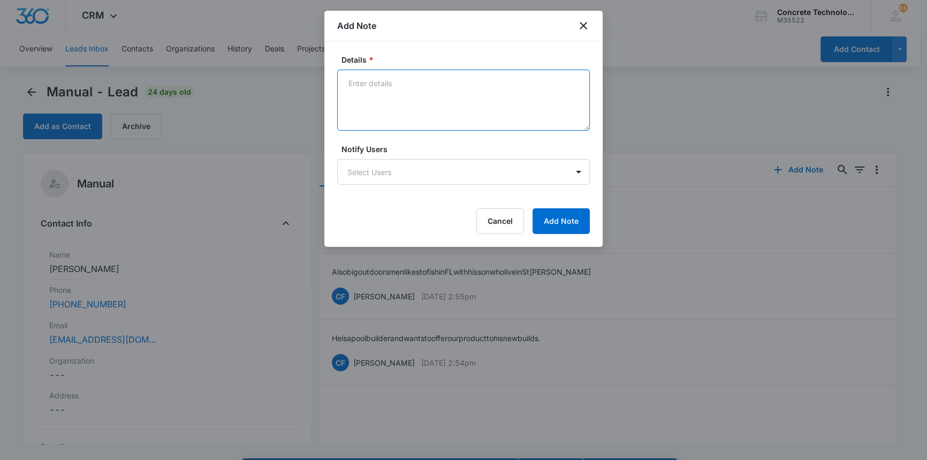
click at [349, 84] on textarea "Details *" at bounding box center [463, 100] width 253 height 61
type textarea "LVM text emailed"
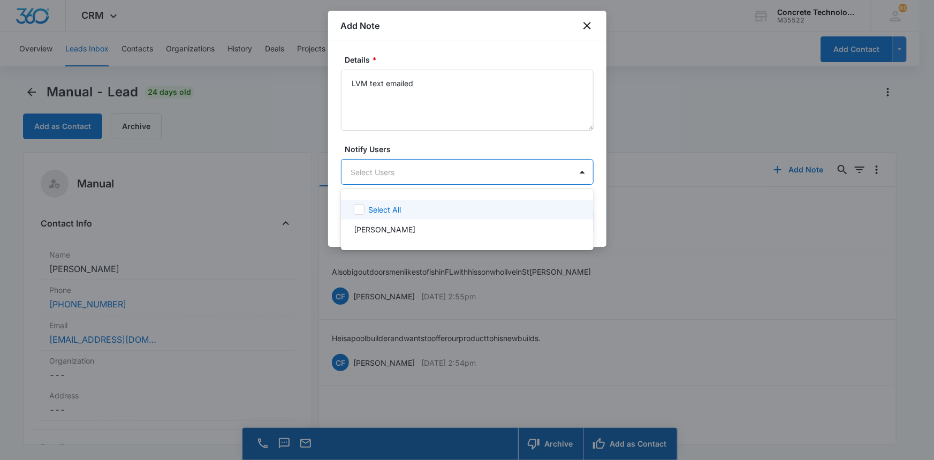
click at [366, 170] on body "CRM Apps Reputation Websites Forms CRM Email Social Content Ads Intelligence Fi…" at bounding box center [467, 230] width 934 height 460
click at [380, 230] on p "[PERSON_NAME]" at bounding box center [385, 229] width 62 height 11
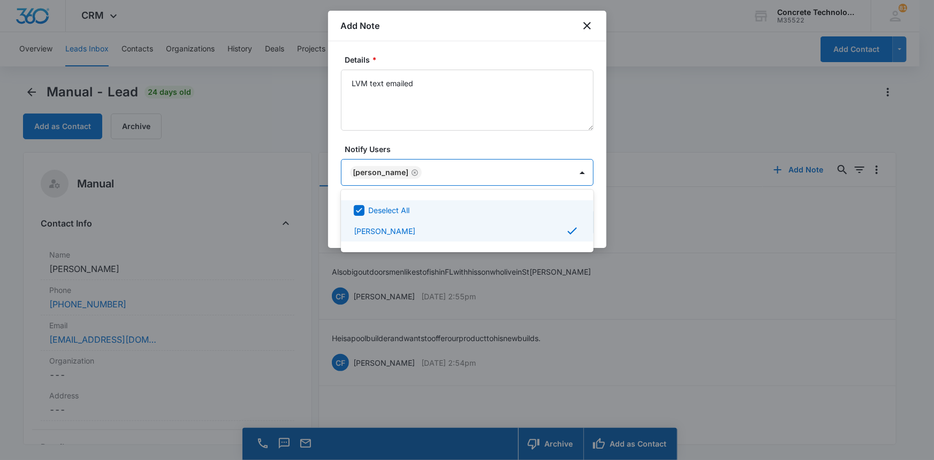
click at [568, 169] on div at bounding box center [467, 230] width 934 height 460
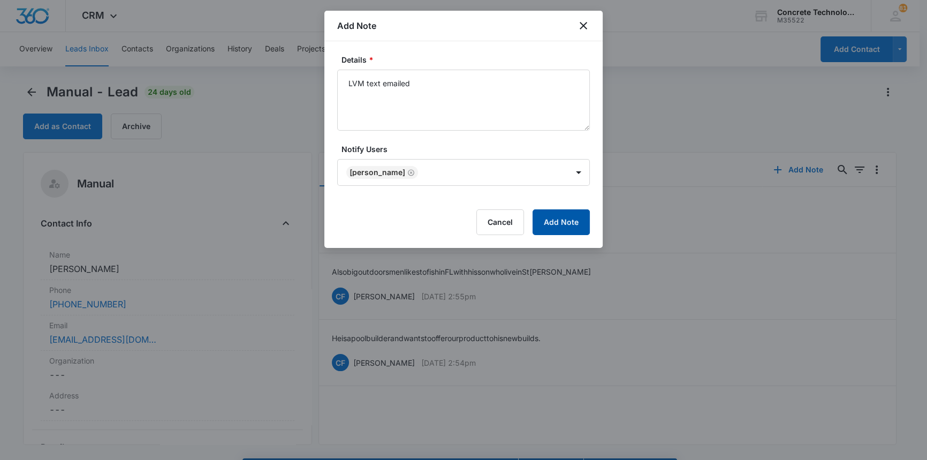
click at [555, 222] on button "Add Note" at bounding box center [561, 222] width 57 height 26
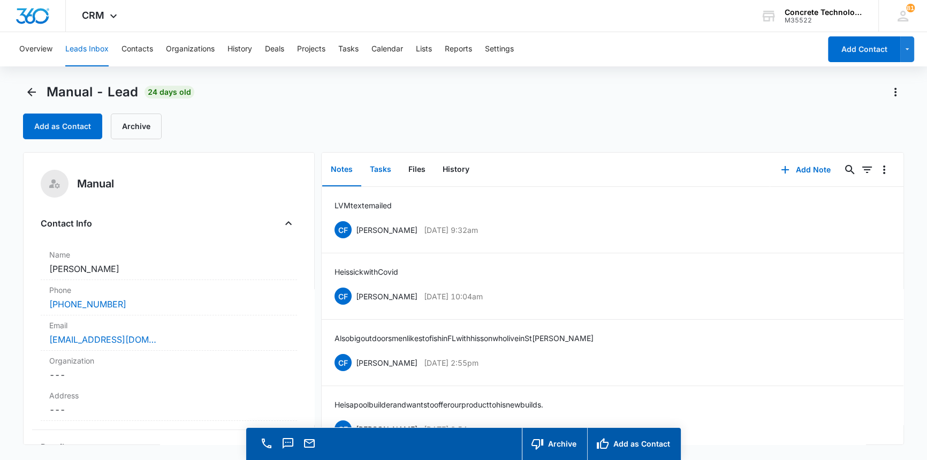
click at [384, 165] on button "Tasks" at bounding box center [380, 169] width 39 height 33
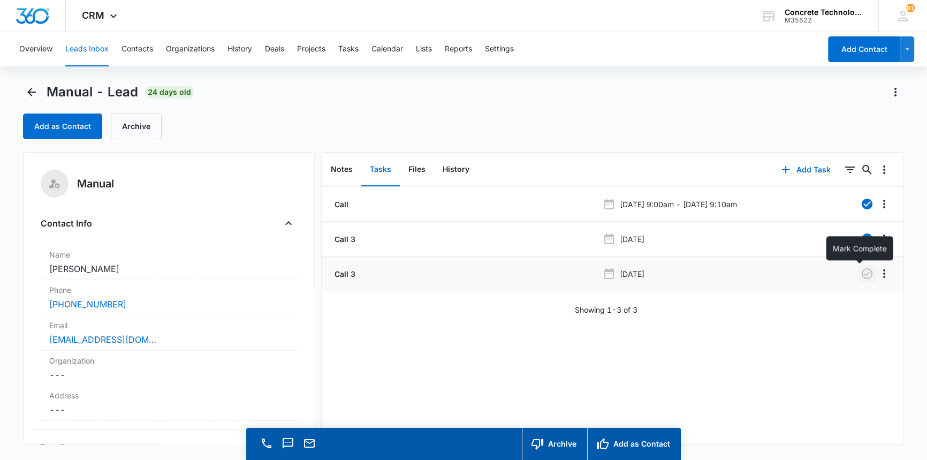
click at [862, 273] on icon "button" at bounding box center [867, 273] width 11 height 11
click at [797, 169] on button "Add Task" at bounding box center [806, 170] width 71 height 26
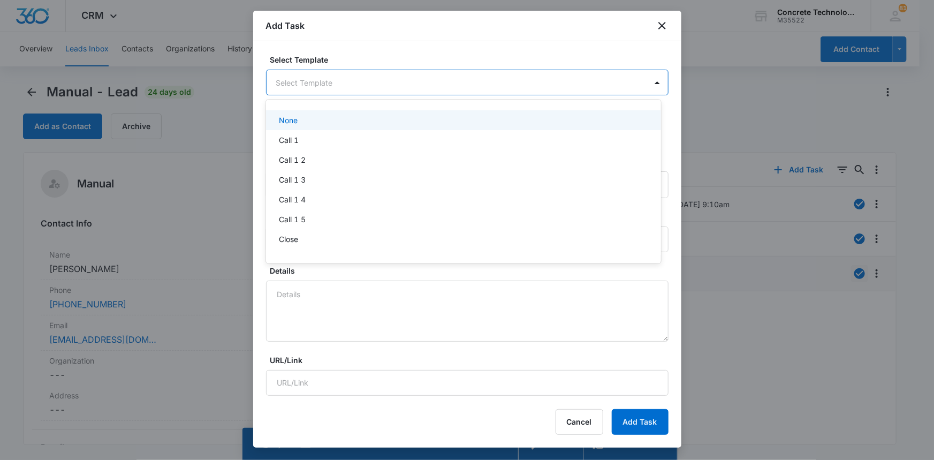
click at [301, 86] on body "CRM Apps Reputation Websites Forms CRM Email Social Content Ads Intelligence Fi…" at bounding box center [467, 230] width 934 height 460
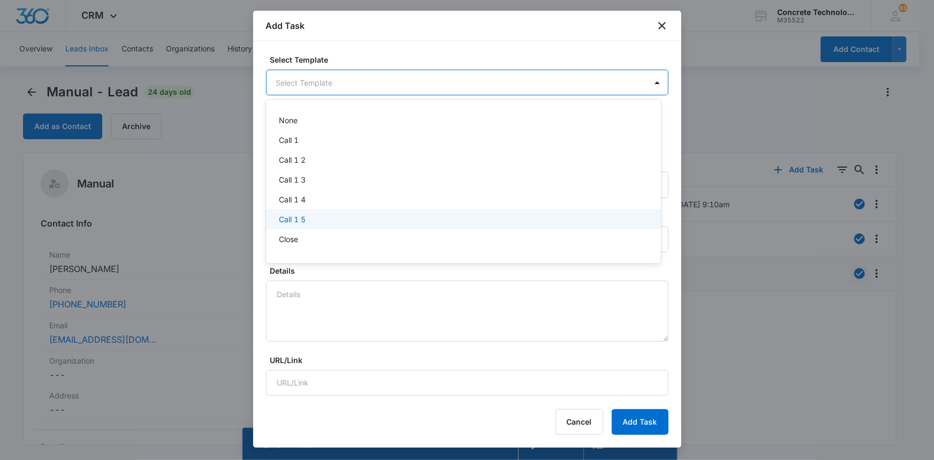
click at [300, 217] on p "Call 1 5" at bounding box center [292, 219] width 27 height 11
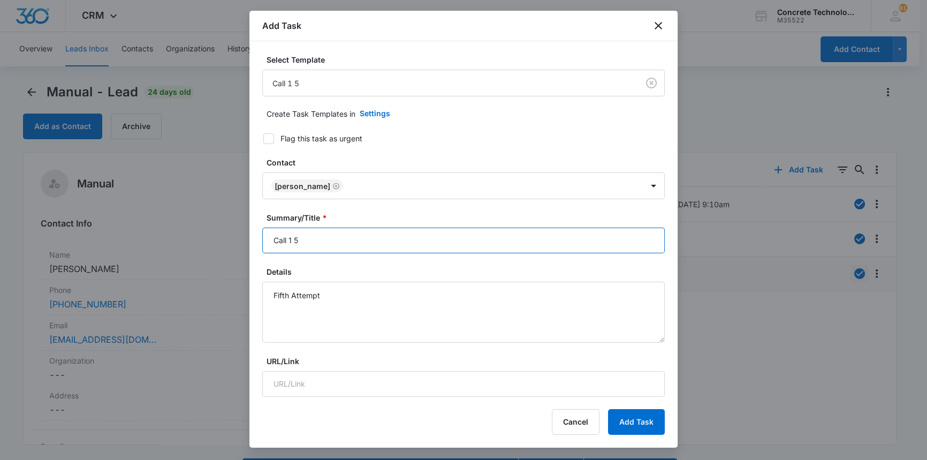
click at [290, 240] on input "Call 1 5" at bounding box center [463, 241] width 403 height 26
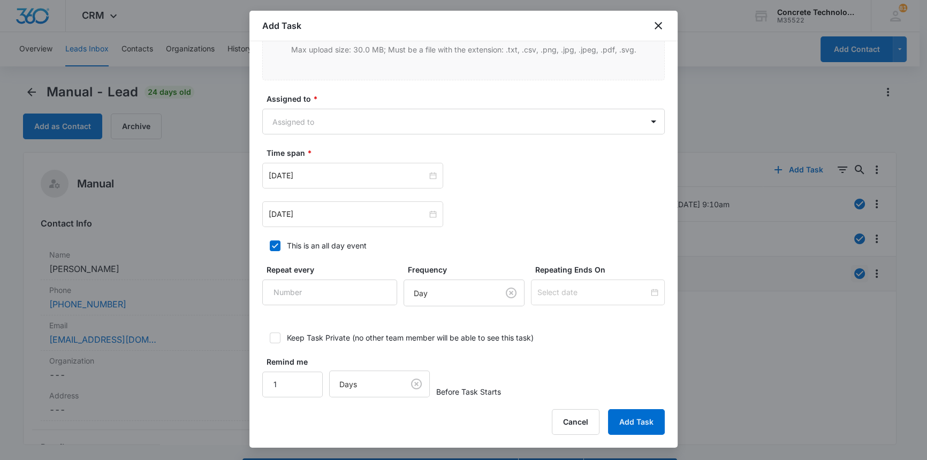
scroll to position [548, 0]
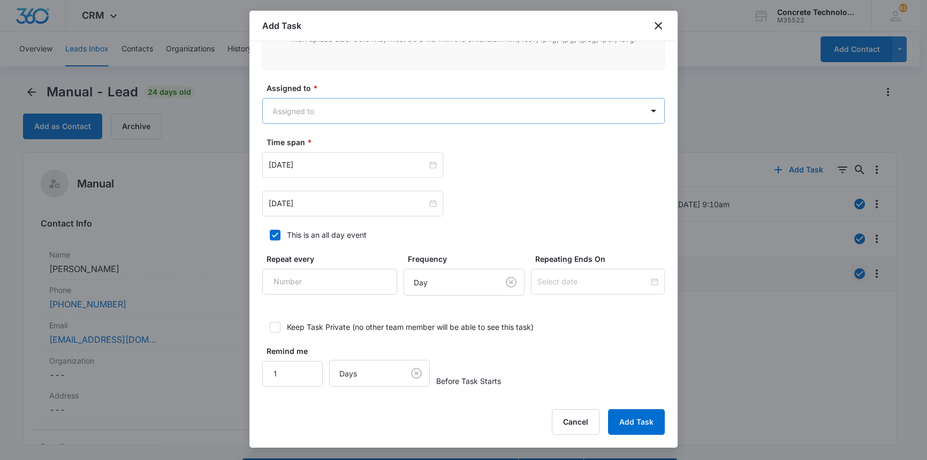
type input "Call 5"
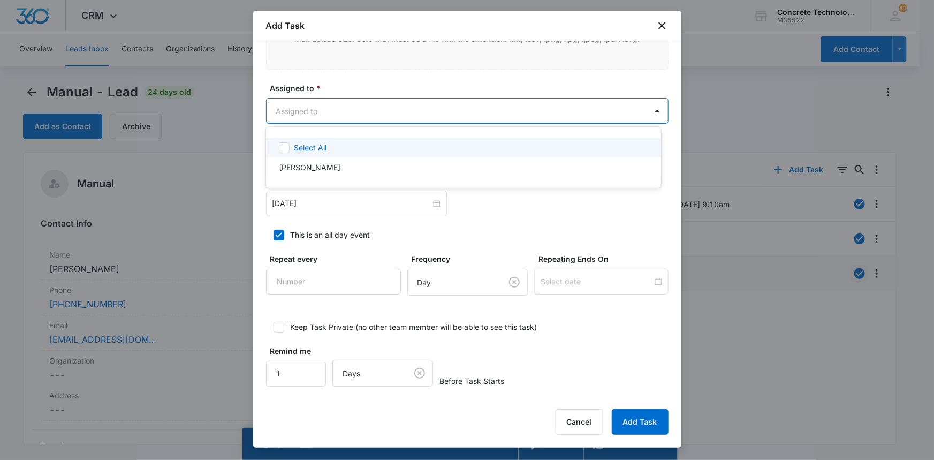
click at [316, 108] on body "CRM Apps Reputation Websites Forms CRM Email Social Content Ads Intelligence Fi…" at bounding box center [467, 230] width 934 height 460
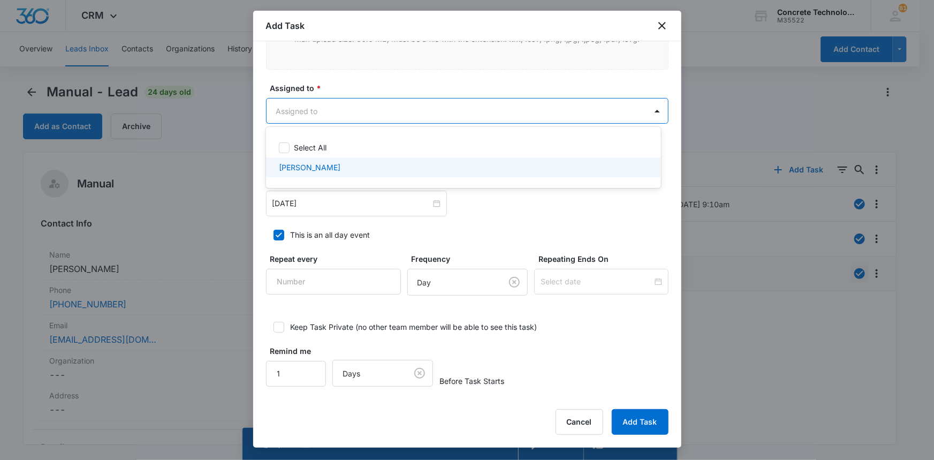
click at [318, 167] on p "[PERSON_NAME]" at bounding box center [310, 167] width 62 height 11
click at [324, 168] on div "[PERSON_NAME]" at bounding box center [462, 169] width 367 height 13
checkbox input "false"
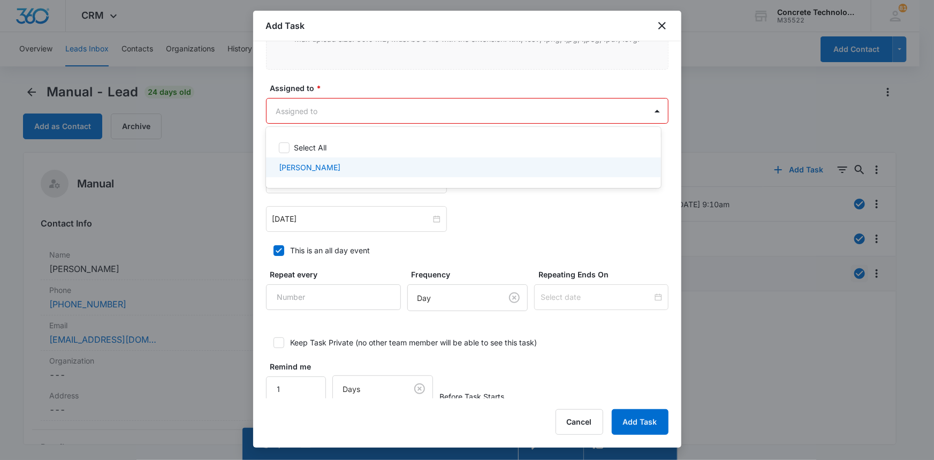
click at [322, 213] on div at bounding box center [467, 230] width 934 height 460
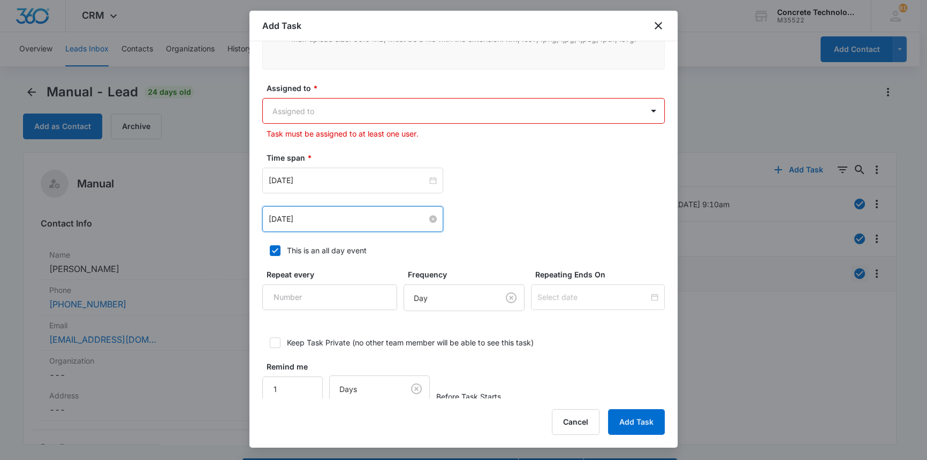
click at [341, 216] on input "[DATE]" at bounding box center [348, 219] width 158 height 12
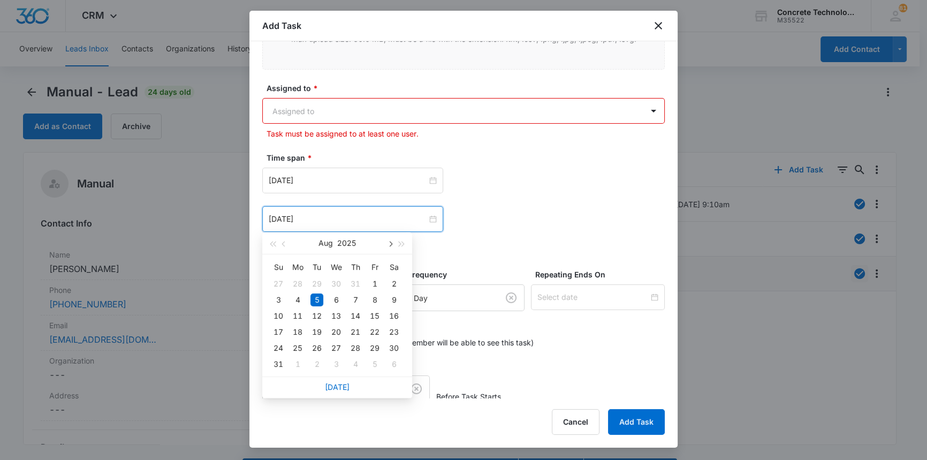
click at [391, 241] on button "button" at bounding box center [390, 242] width 12 height 21
type input "[DATE]"
click at [353, 297] on div "11" at bounding box center [355, 299] width 13 height 13
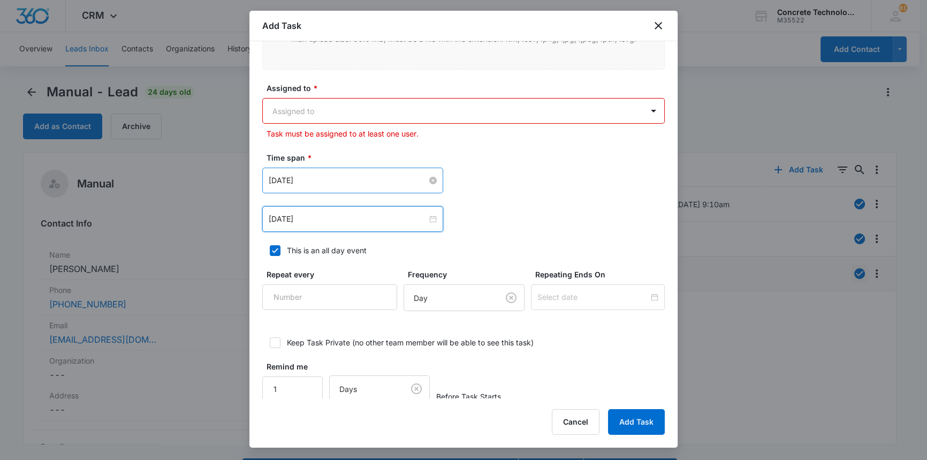
click at [323, 181] on input "[DATE]" at bounding box center [348, 181] width 158 height 12
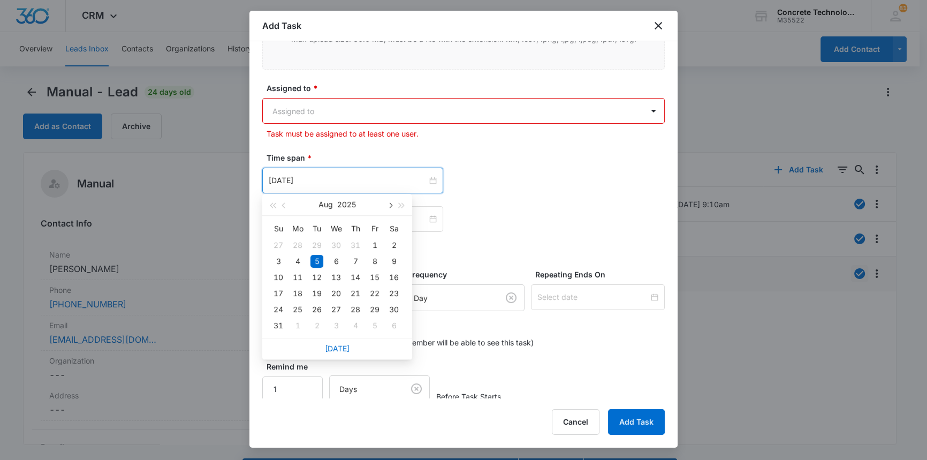
click at [387, 202] on button "button" at bounding box center [390, 204] width 12 height 21
type input "[DATE]"
click at [350, 260] on div "11" at bounding box center [355, 261] width 13 height 13
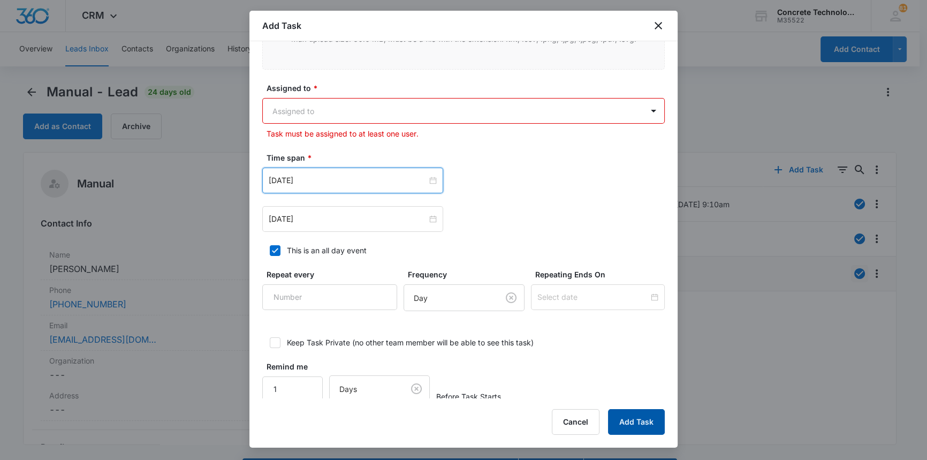
click at [627, 421] on button "Add Task" at bounding box center [636, 422] width 57 height 26
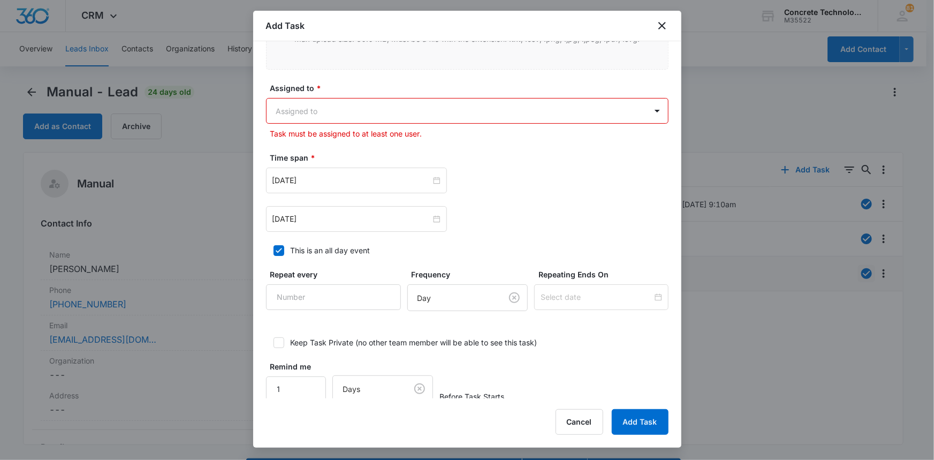
click at [299, 108] on body "CRM Apps Reputation Websites Forms CRM Email Social Content Ads Intelligence Fi…" at bounding box center [467, 245] width 934 height 490
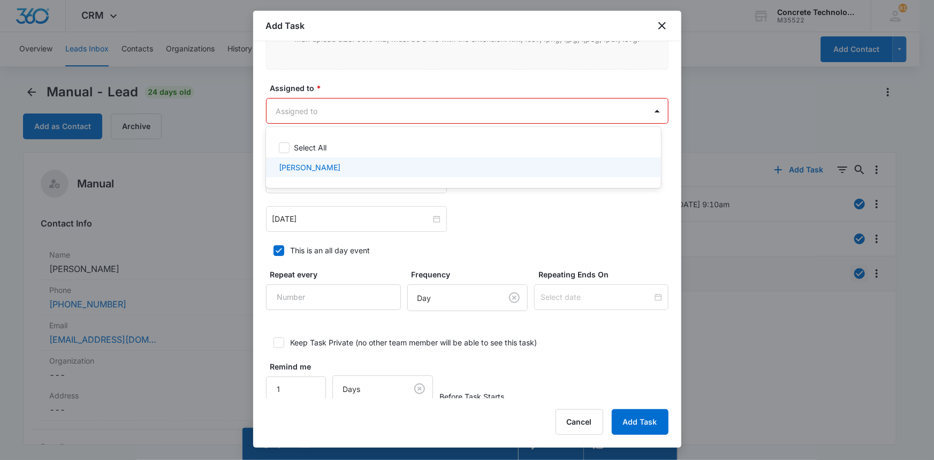
click at [300, 165] on p "[PERSON_NAME]" at bounding box center [310, 167] width 62 height 11
checkbox input "true"
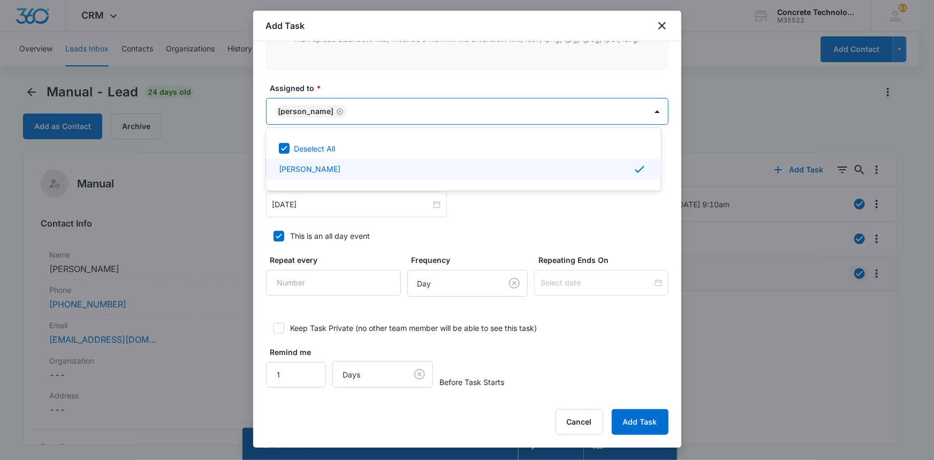
click at [633, 418] on div at bounding box center [467, 230] width 934 height 460
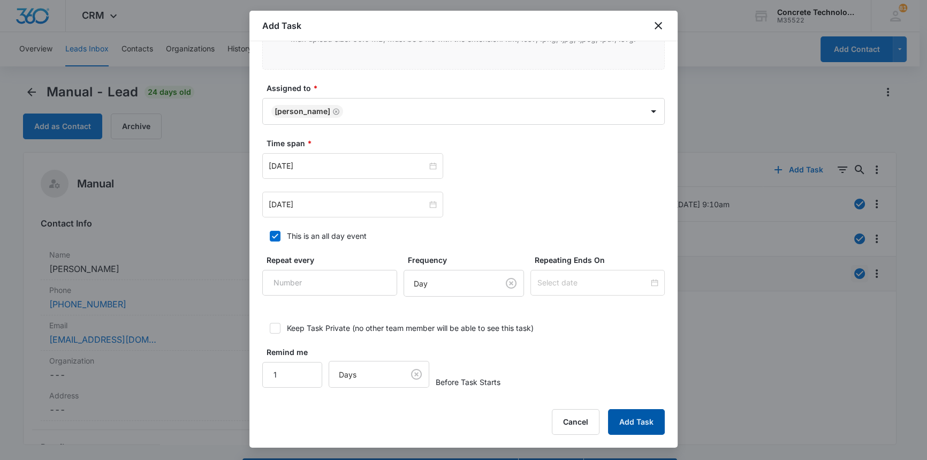
click at [632, 419] on button "Add Task" at bounding box center [636, 422] width 57 height 26
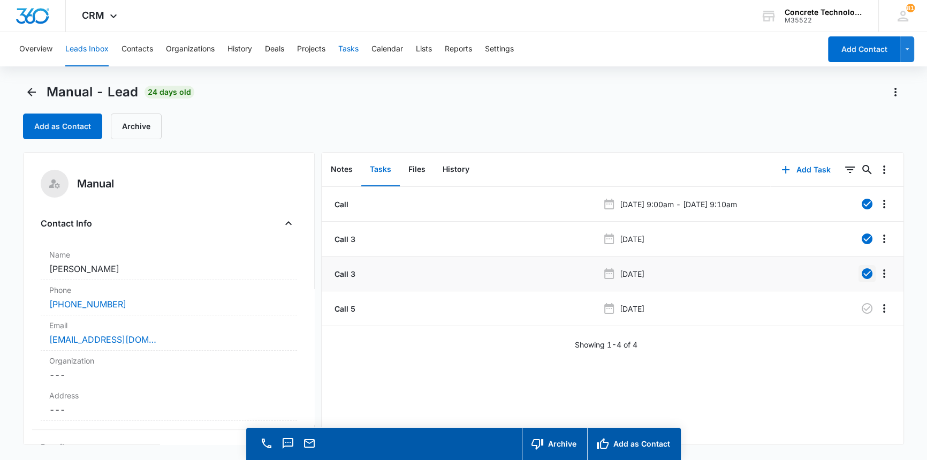
click at [350, 49] on button "Tasks" at bounding box center [348, 49] width 20 height 34
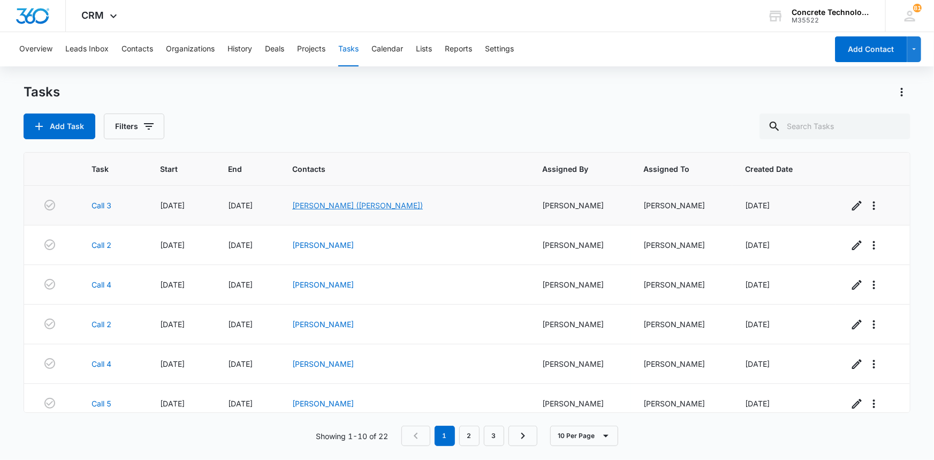
click at [389, 203] on link "[PERSON_NAME] ([PERSON_NAME])" at bounding box center [357, 205] width 131 height 9
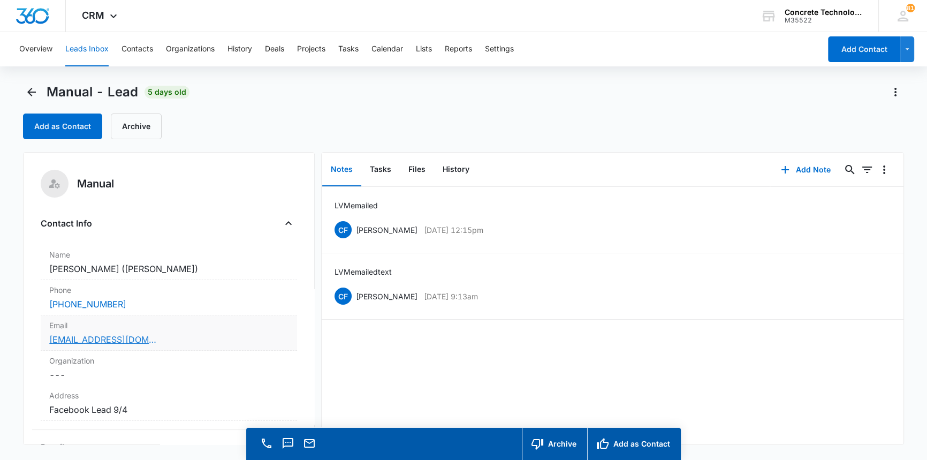
click at [104, 339] on link "[EMAIL_ADDRESS][DOMAIN_NAME]" at bounding box center [102, 339] width 107 height 13
click at [811, 166] on button "Add Note" at bounding box center [805, 170] width 71 height 26
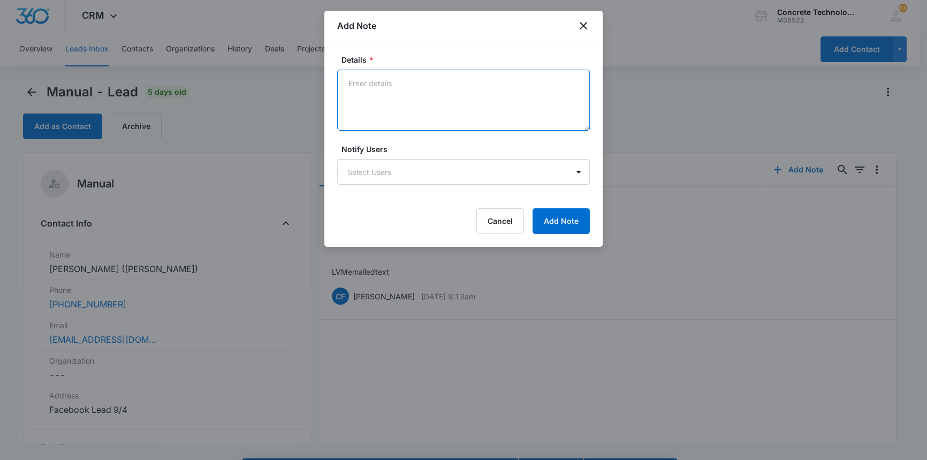
click at [366, 80] on textarea "Details *" at bounding box center [463, 100] width 253 height 61
type textarea "LVM text emailed"
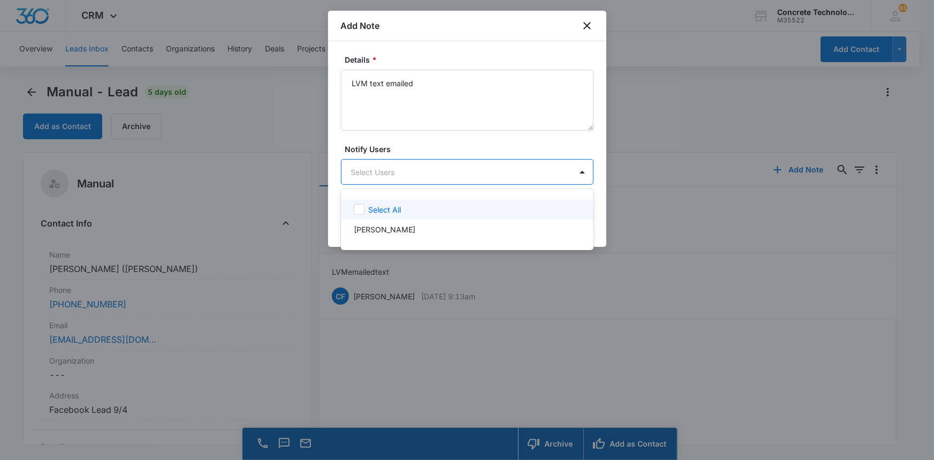
click at [452, 167] on body "CRM Apps Reputation Websites Forms CRM Email Social Content Ads Intelligence Fi…" at bounding box center [467, 230] width 934 height 460
click at [399, 231] on div "[PERSON_NAME]" at bounding box center [466, 229] width 225 height 11
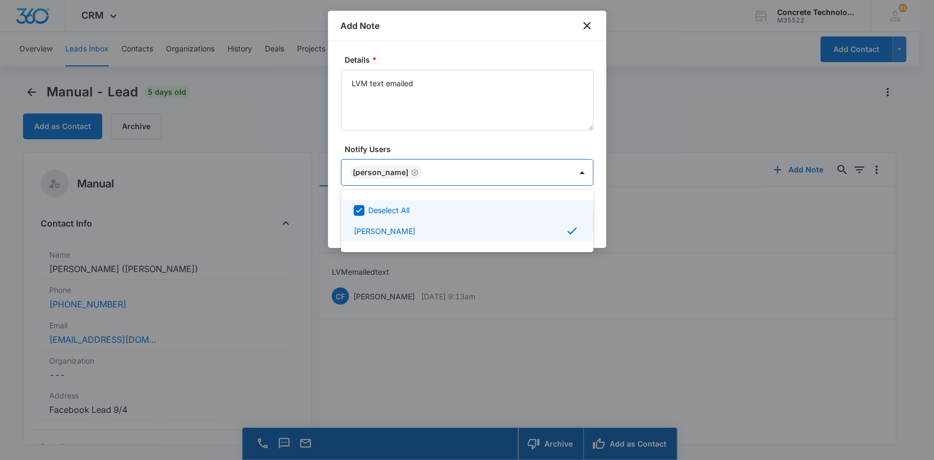
click at [539, 168] on div at bounding box center [467, 230] width 934 height 460
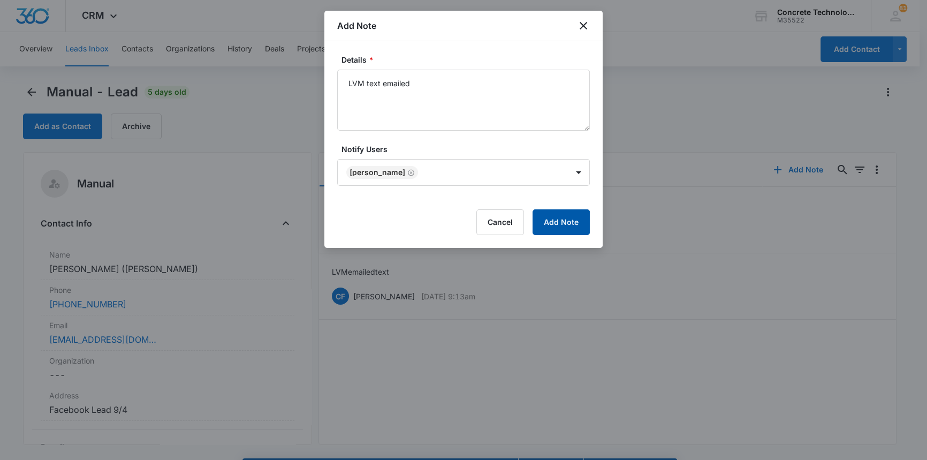
click at [555, 223] on button "Add Note" at bounding box center [561, 222] width 57 height 26
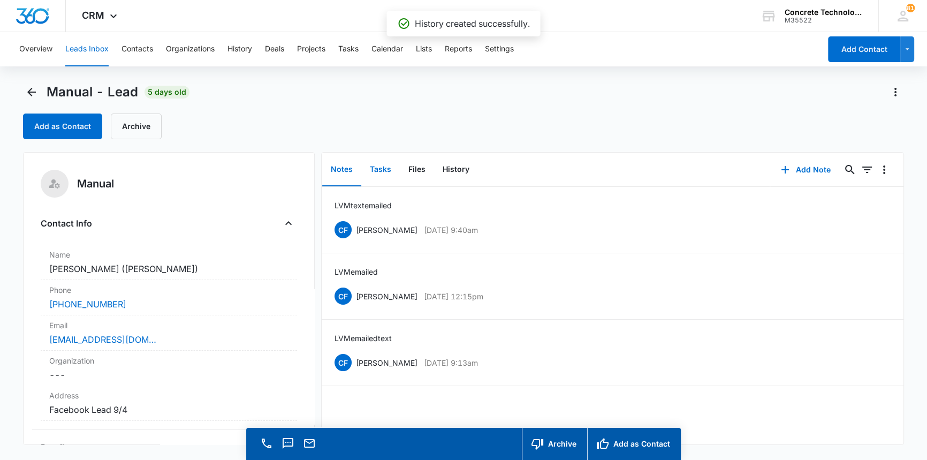
click at [381, 169] on button "Tasks" at bounding box center [380, 169] width 39 height 33
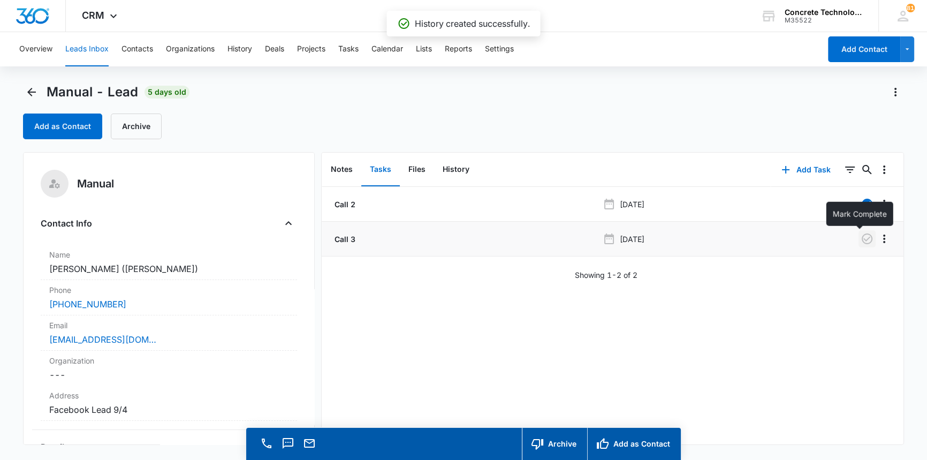
click at [861, 240] on icon "button" at bounding box center [867, 238] width 13 height 13
click at [797, 169] on button "Add Task" at bounding box center [806, 170] width 71 height 26
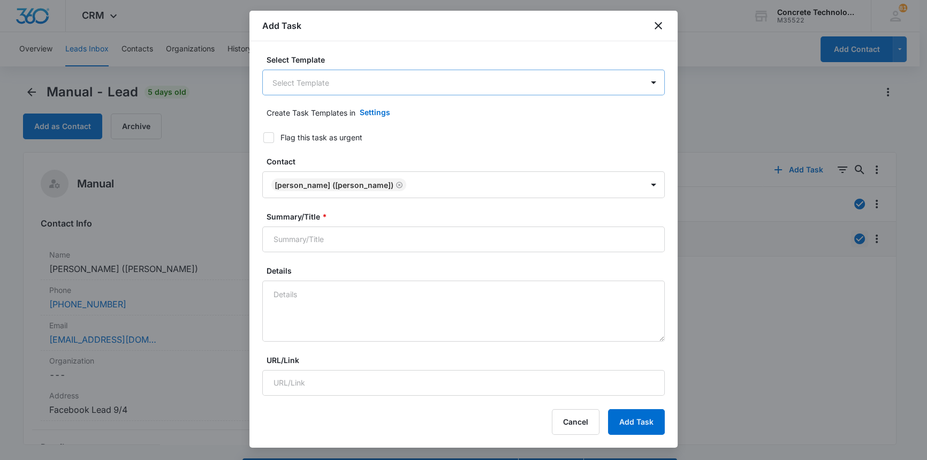
click at [289, 80] on body "CRM Apps Reputation Websites Forms CRM Email Social Content Ads Intelligence Fi…" at bounding box center [463, 245] width 927 height 490
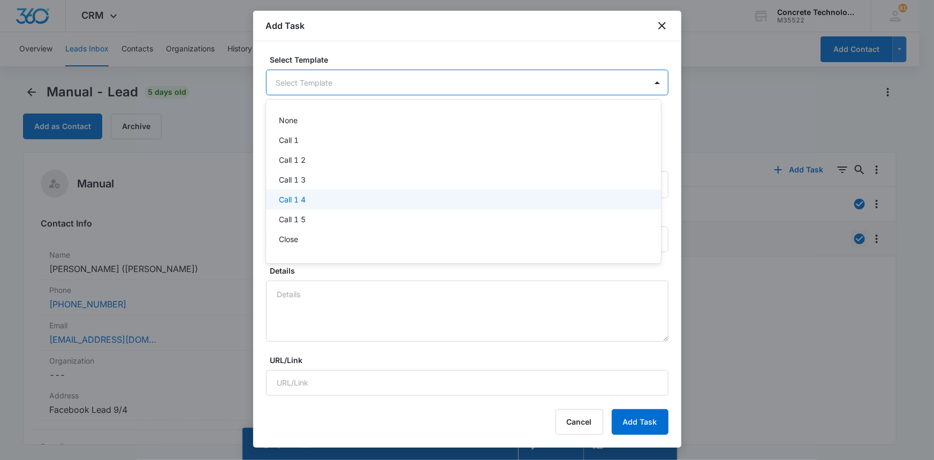
click at [301, 198] on p "Call 1 4" at bounding box center [292, 199] width 27 height 11
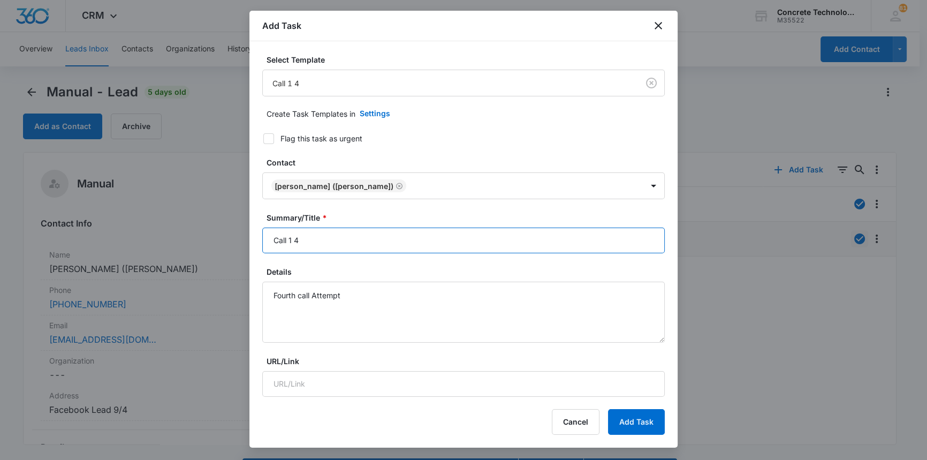
click at [292, 239] on input "Call 1 4" at bounding box center [463, 241] width 403 height 26
type input "Call 4"
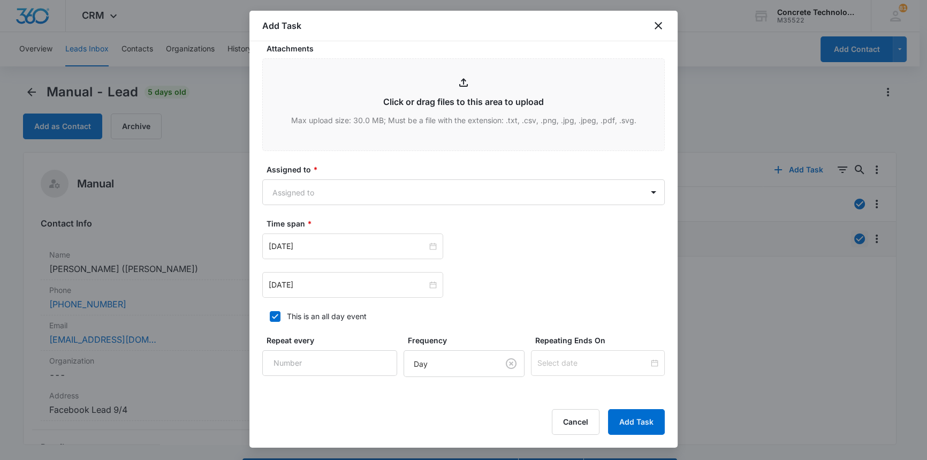
scroll to position [525, 0]
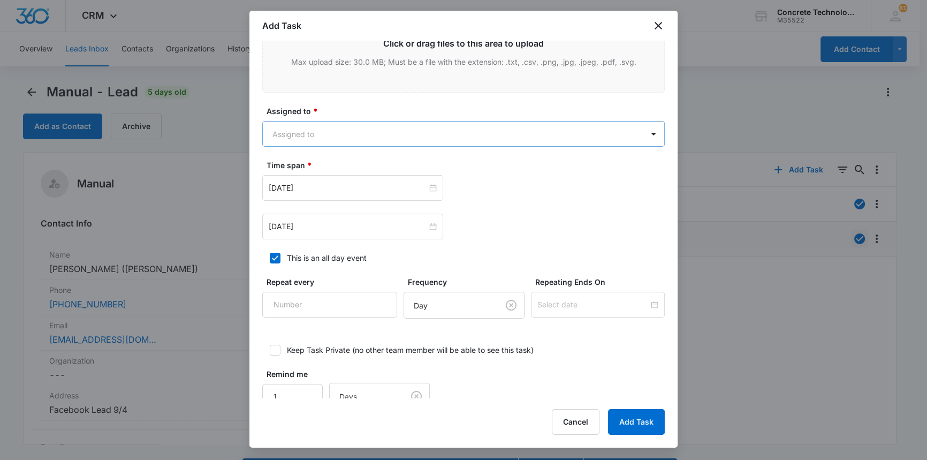
click at [322, 134] on body "CRM Apps Reputation Websites Forms CRM Email Social Content Ads Intelligence Fi…" at bounding box center [463, 245] width 927 height 490
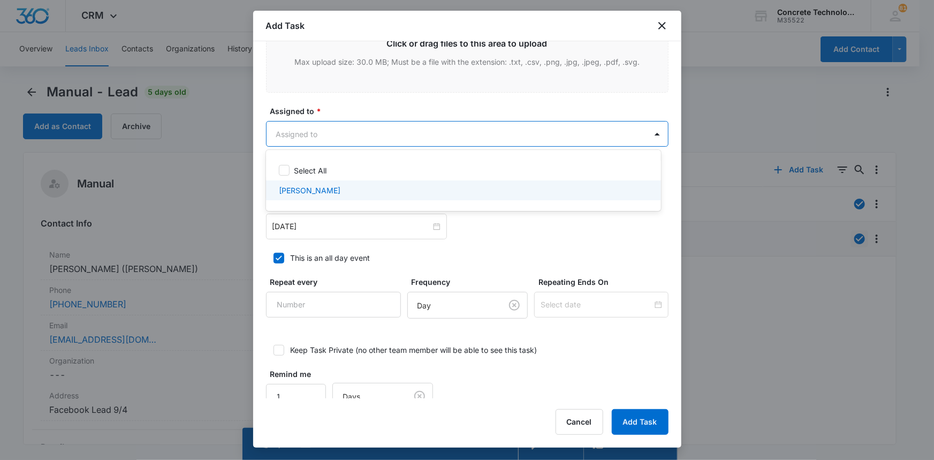
click at [308, 188] on p "[PERSON_NAME]" at bounding box center [310, 190] width 62 height 11
checkbox input "true"
click at [317, 237] on div at bounding box center [467, 230] width 934 height 460
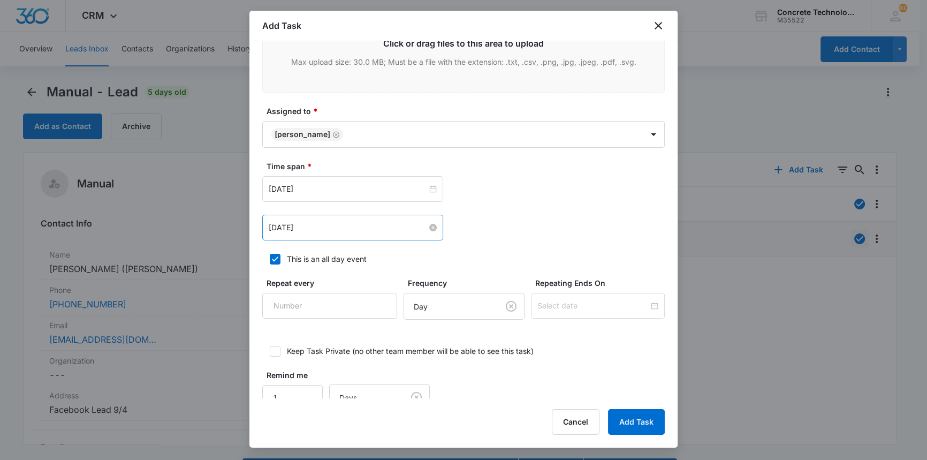
click at [305, 226] on input "[DATE]" at bounding box center [348, 228] width 158 height 12
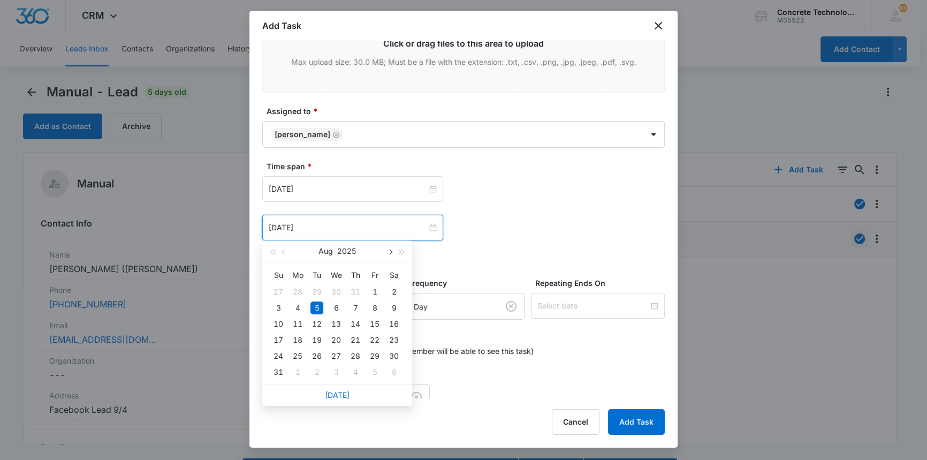
click at [391, 251] on span "button" at bounding box center [389, 251] width 5 height 5
type input "[DATE]"
click at [356, 305] on div "11" at bounding box center [355, 307] width 13 height 13
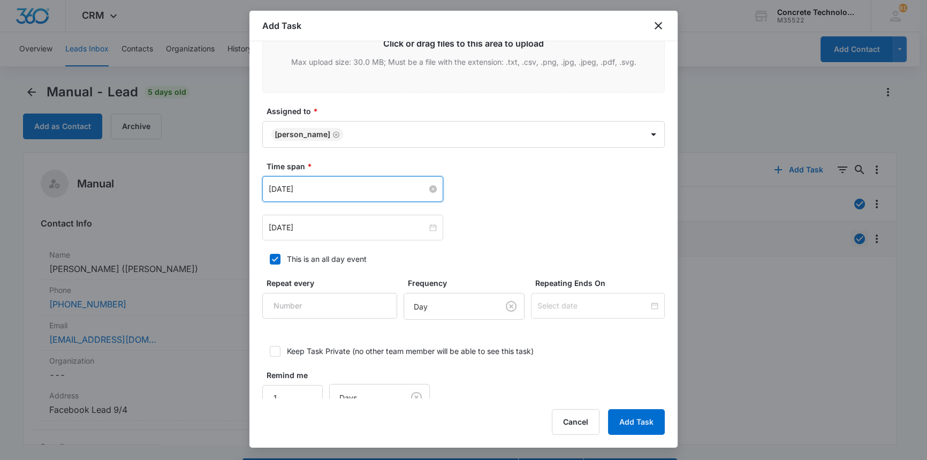
click at [365, 186] on input "[DATE]" at bounding box center [348, 189] width 158 height 12
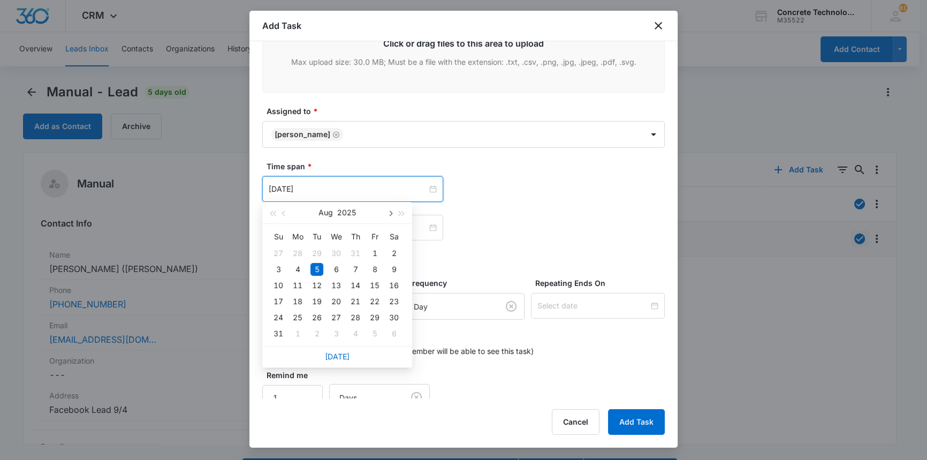
click at [390, 213] on span "button" at bounding box center [389, 213] width 5 height 5
type input "[DATE]"
click at [354, 269] on div "11" at bounding box center [355, 269] width 13 height 13
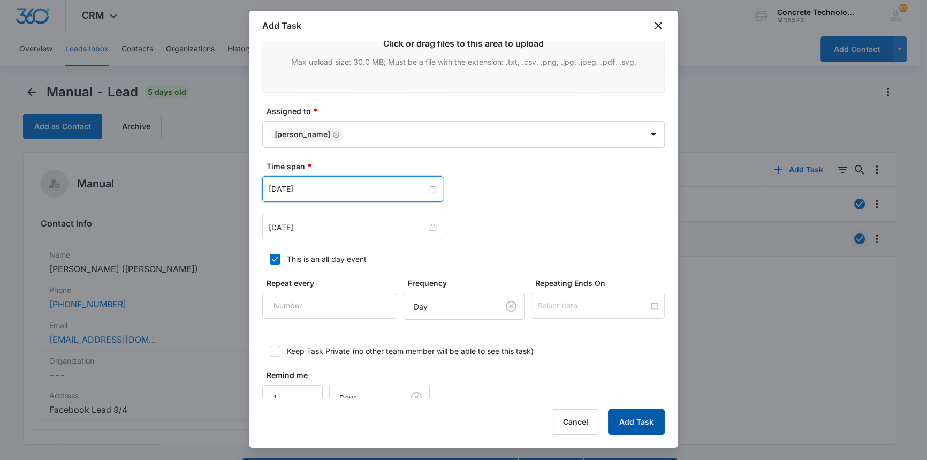
click at [636, 420] on button "Add Task" at bounding box center [636, 422] width 57 height 26
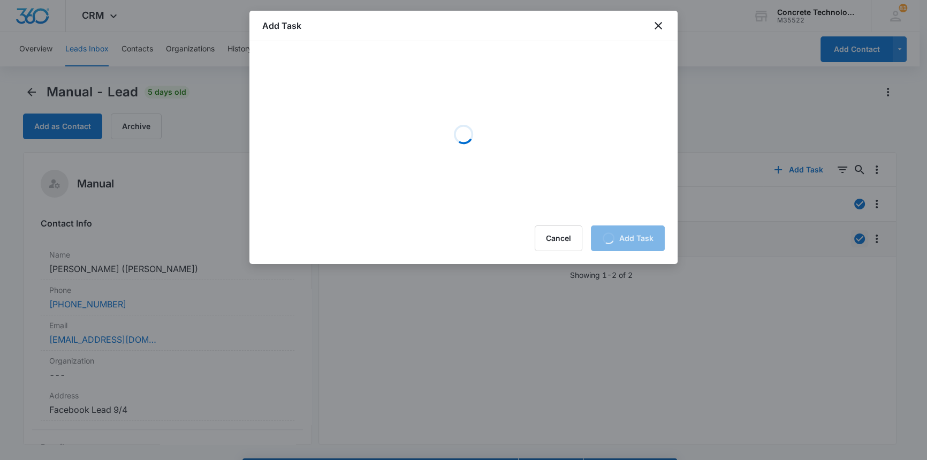
scroll to position [0, 0]
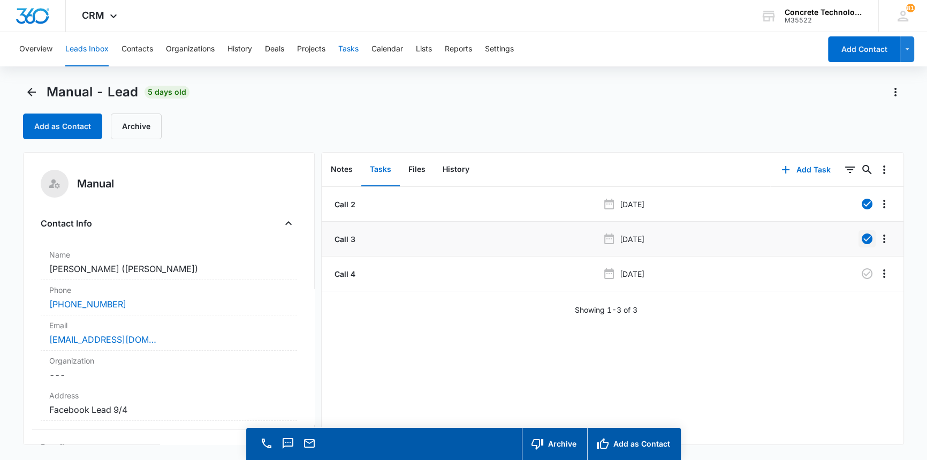
click at [351, 45] on button "Tasks" at bounding box center [348, 49] width 20 height 34
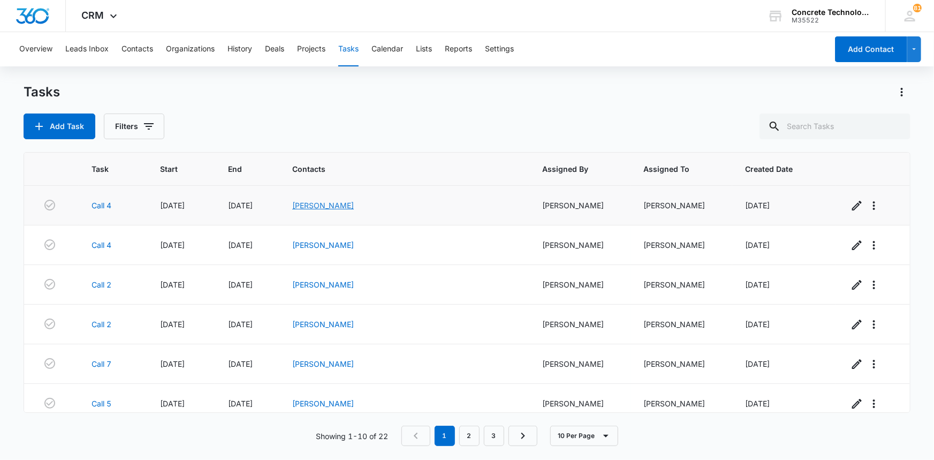
click at [354, 206] on link "[PERSON_NAME]" at bounding box center [323, 205] width 62 height 9
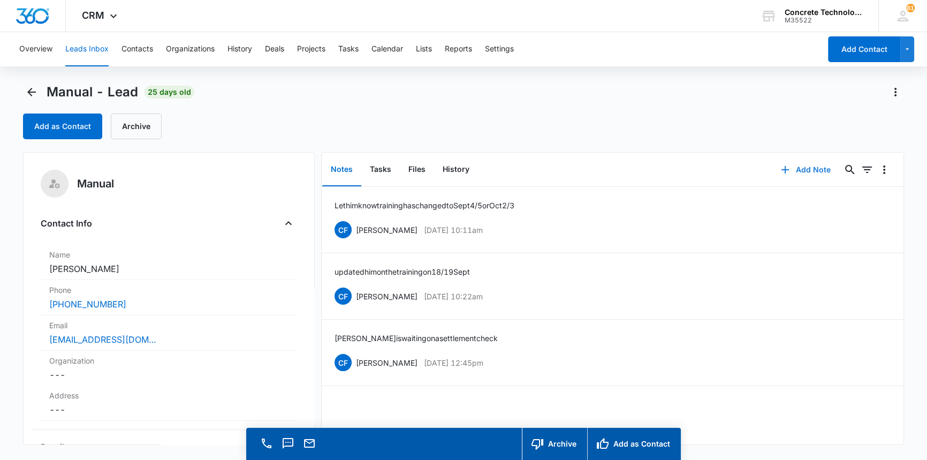
click at [803, 164] on button "Add Note" at bounding box center [805, 170] width 71 height 26
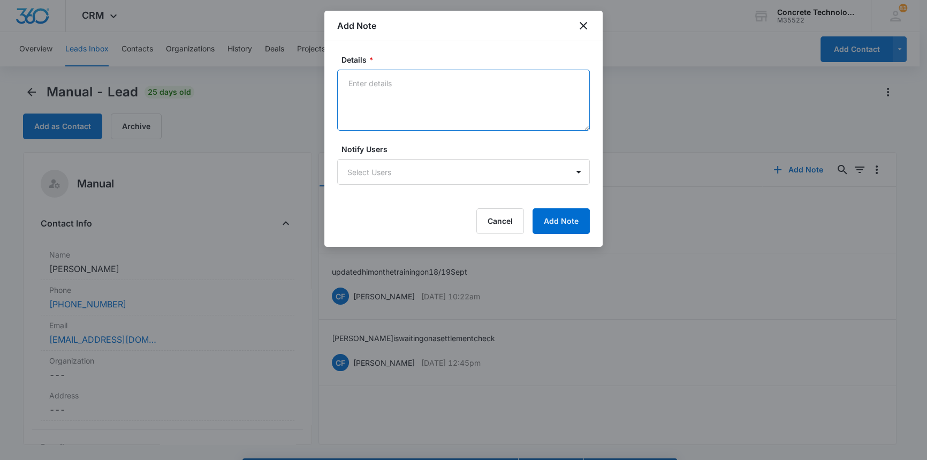
click at [349, 84] on textarea "Details *" at bounding box center [463, 100] width 253 height 61
click at [352, 94] on textarea "ask for an update on his settlement that is paying for his new Bus." at bounding box center [463, 100] width 253 height 61
type textarea "Ask for an update on his settlement that is paying for his new Bus."
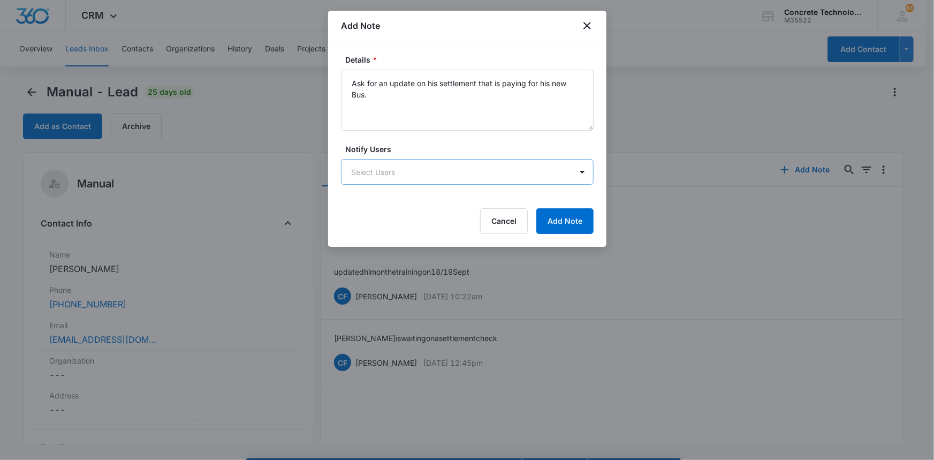
click at [390, 166] on body "CRM Apps Reputation Websites Forms CRM Email Social Content Ads Intelligence Fi…" at bounding box center [467, 245] width 934 height 490
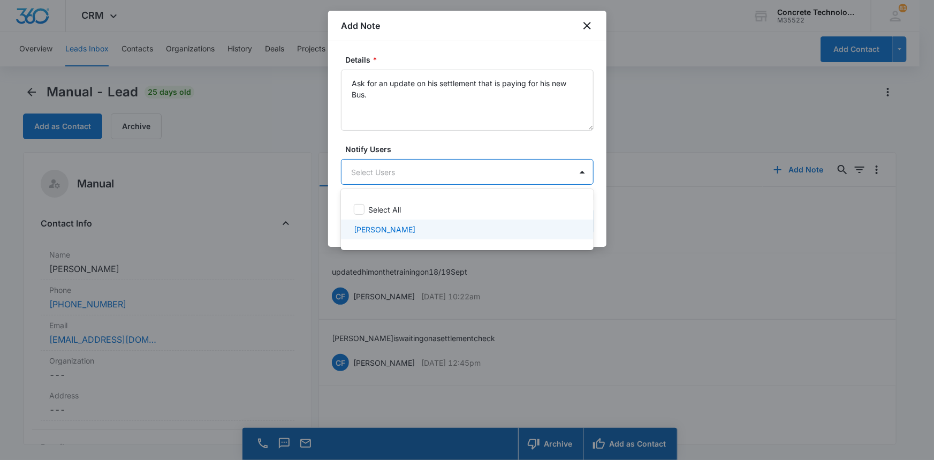
click at [395, 233] on p "[PERSON_NAME]" at bounding box center [385, 229] width 62 height 11
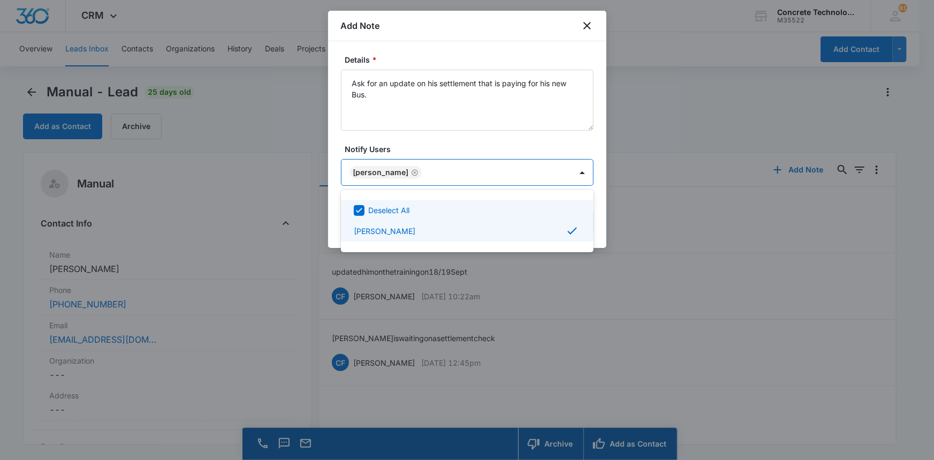
click at [564, 169] on div at bounding box center [467, 230] width 934 height 460
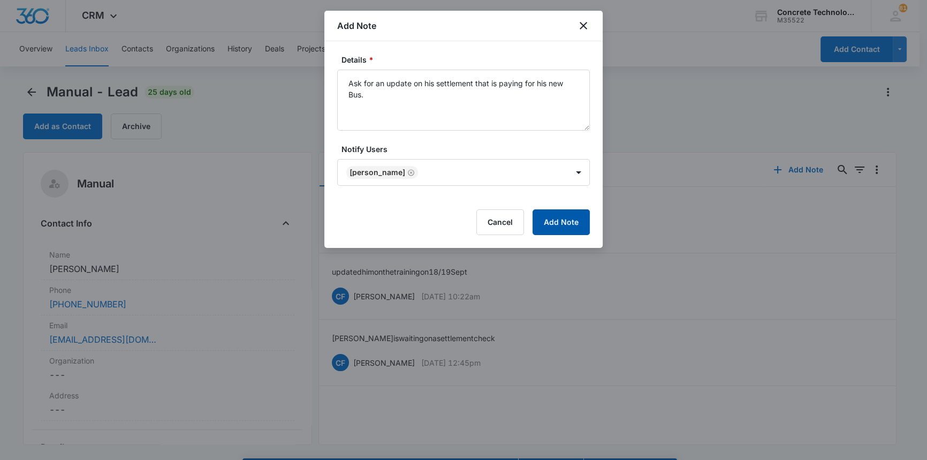
click at [567, 220] on button "Add Note" at bounding box center [561, 222] width 57 height 26
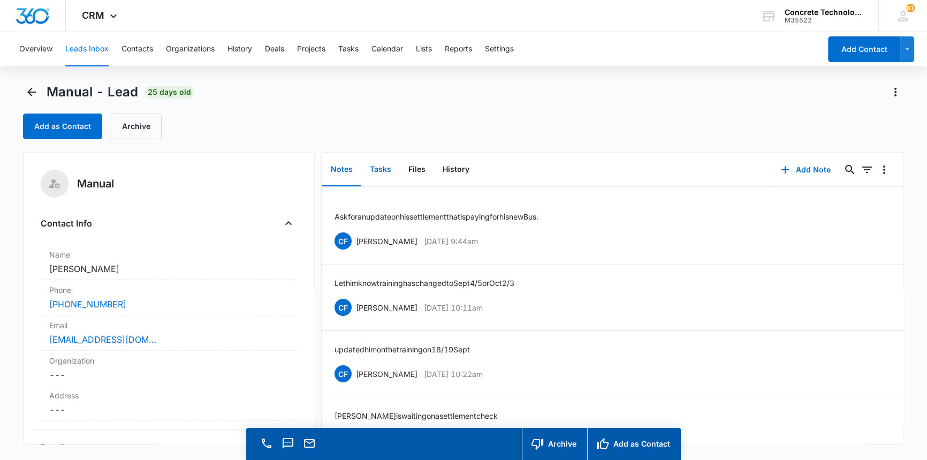
click at [380, 166] on button "Tasks" at bounding box center [380, 169] width 39 height 33
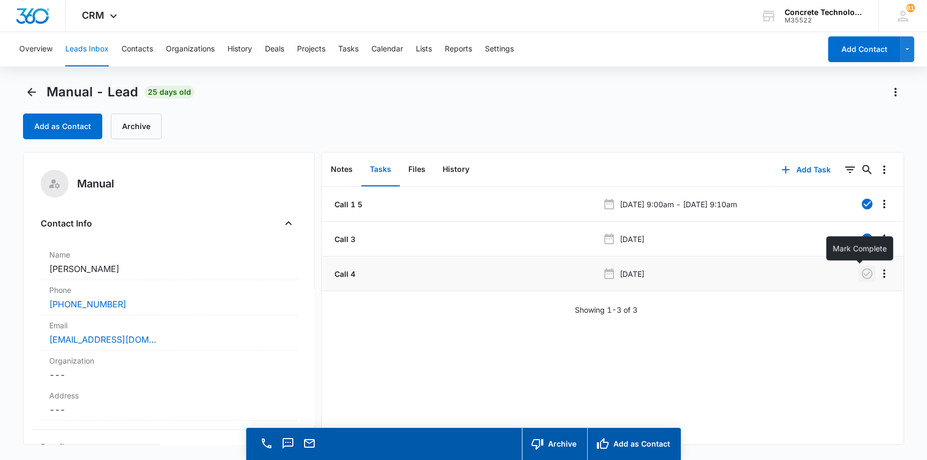
click at [861, 273] on icon "button" at bounding box center [867, 273] width 13 height 13
click at [803, 166] on button "Add Task" at bounding box center [806, 170] width 71 height 26
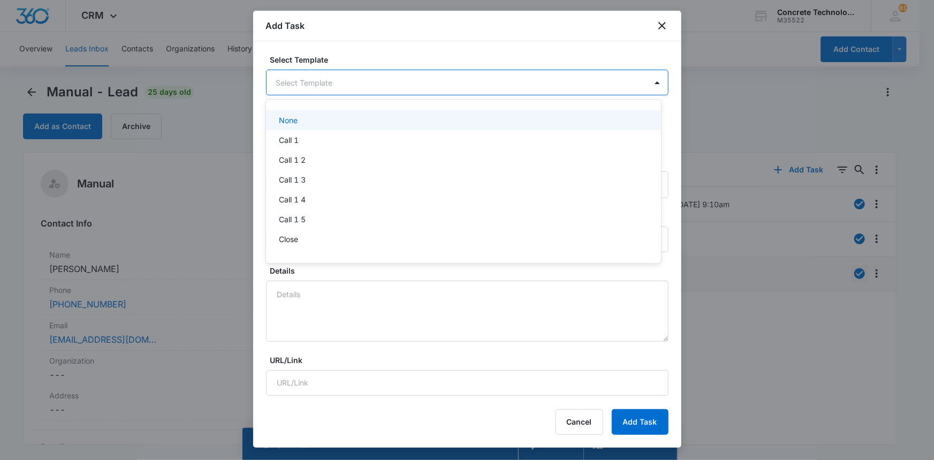
click at [287, 80] on body "CRM Apps Reputation Websites Forms CRM Email Social Content Ads Intelligence Fi…" at bounding box center [467, 230] width 934 height 460
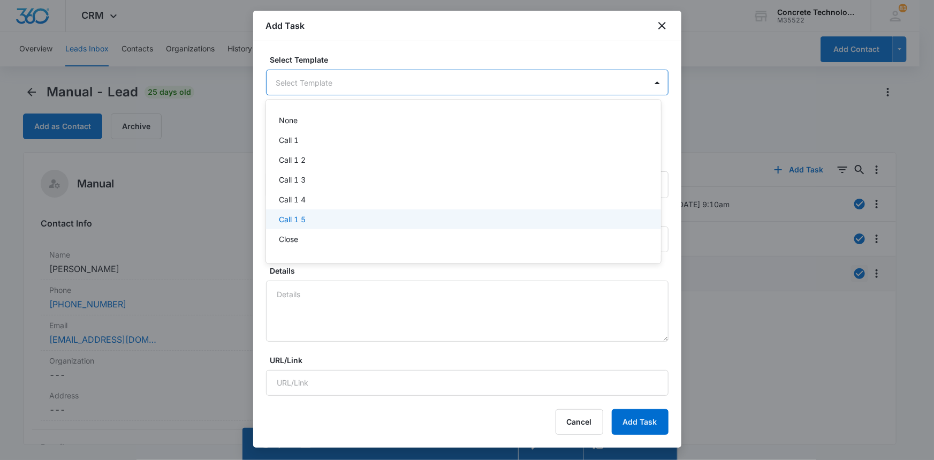
click at [301, 216] on p "Call 1 5" at bounding box center [292, 219] width 27 height 11
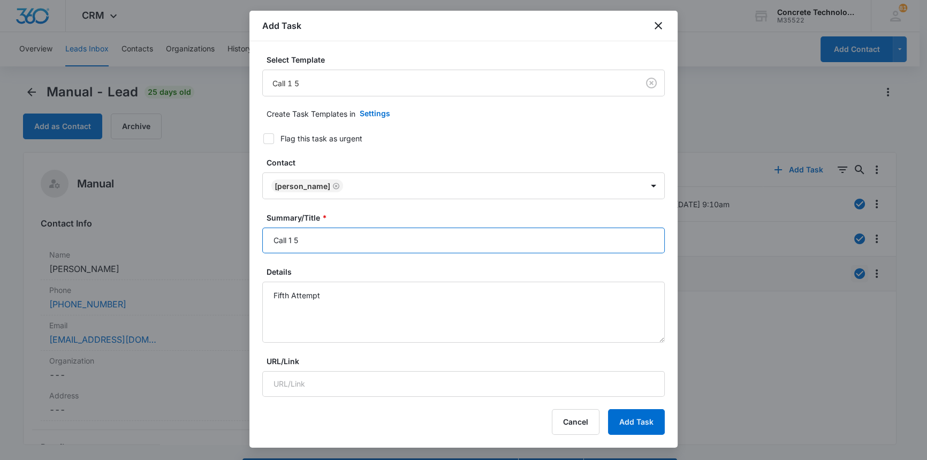
click at [292, 240] on input "Call 1 5" at bounding box center [463, 241] width 403 height 26
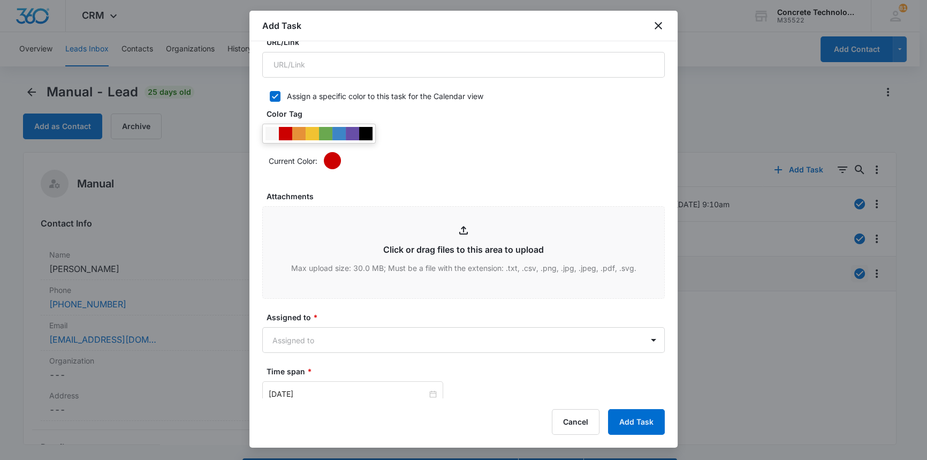
scroll to position [487, 0]
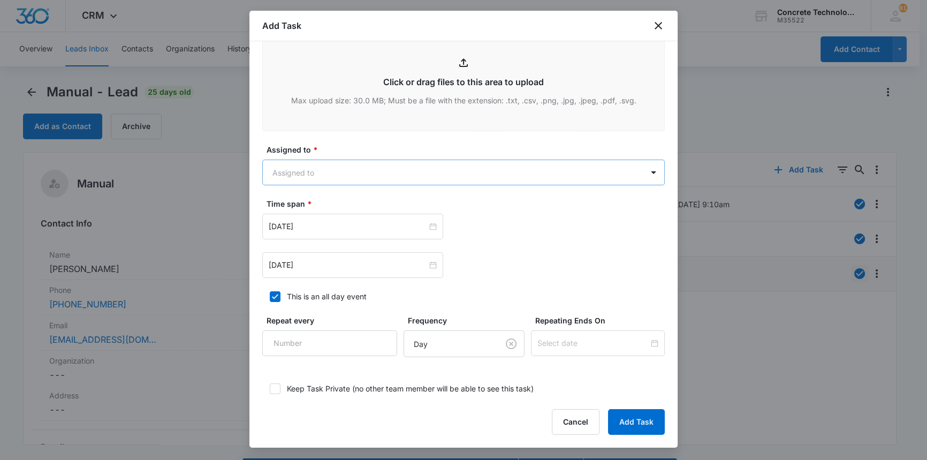
type input "Call 5"
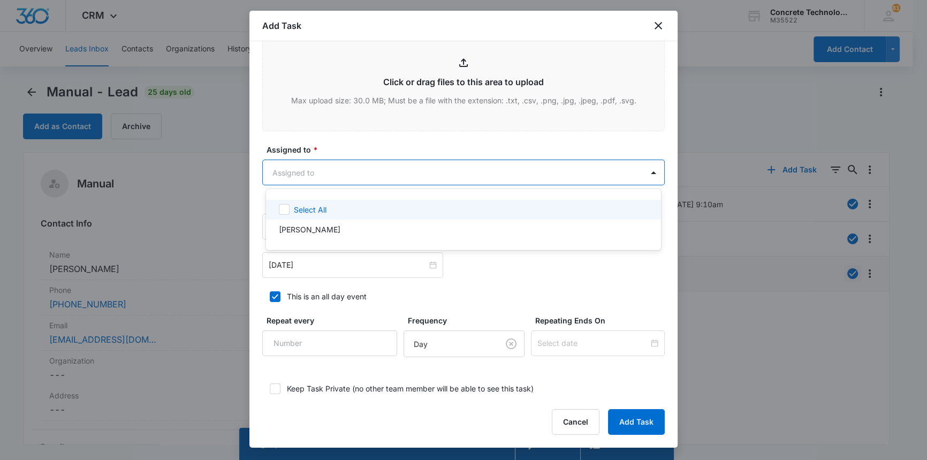
click at [328, 169] on body "CRM Apps Reputation Websites Forms CRM Email Social Content Ads Intelligence Fi…" at bounding box center [463, 230] width 927 height 460
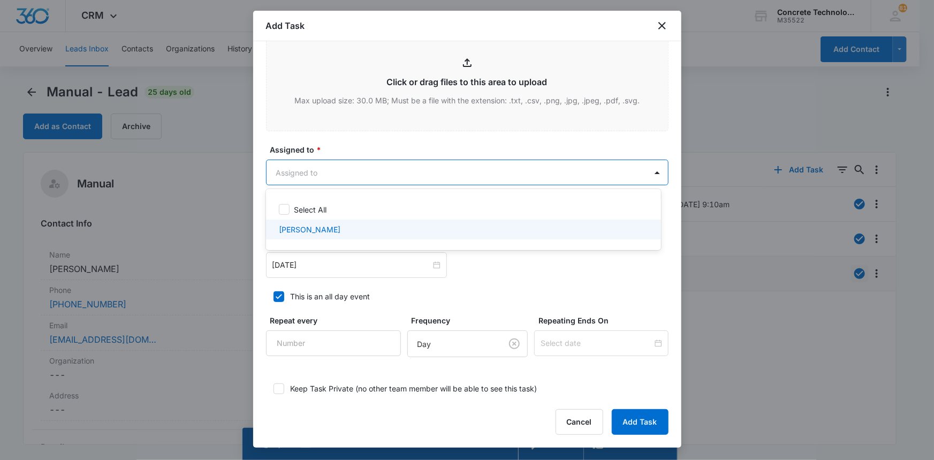
click at [307, 228] on p "[PERSON_NAME]" at bounding box center [310, 229] width 62 height 11
click at [305, 230] on p "[PERSON_NAME]" at bounding box center [310, 230] width 62 height 11
checkbox input "false"
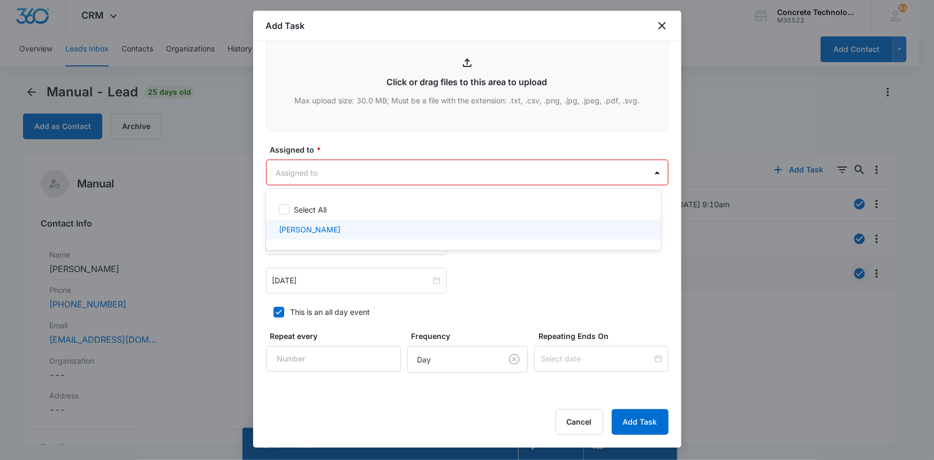
click at [298, 274] on div at bounding box center [467, 230] width 934 height 460
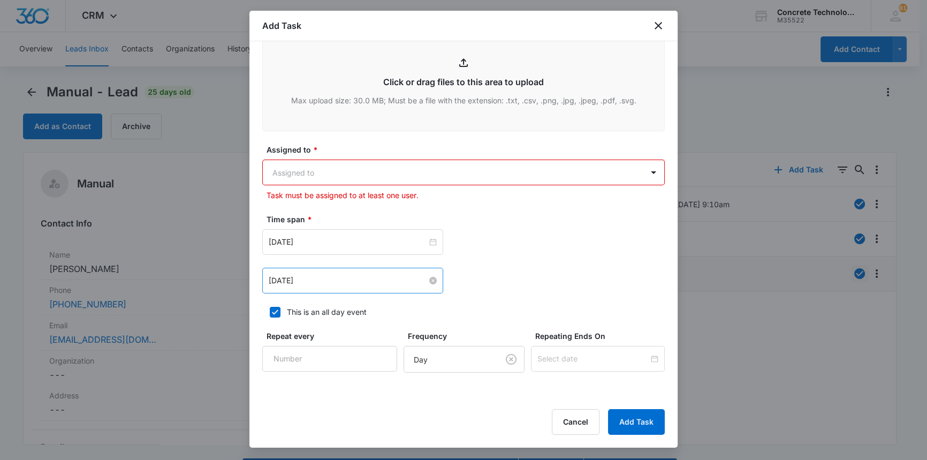
click at [293, 279] on input "[DATE]" at bounding box center [348, 281] width 158 height 12
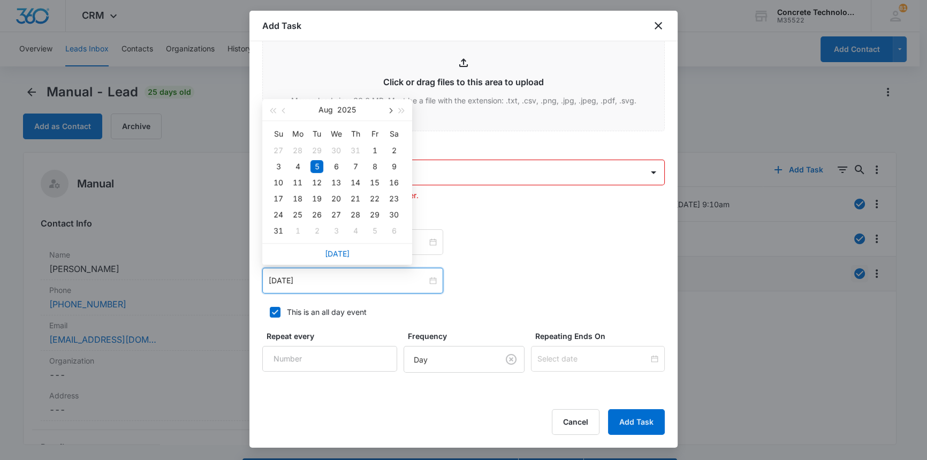
click at [388, 110] on span "button" at bounding box center [389, 110] width 5 height 5
type input "[DATE]"
click at [337, 198] on div "24" at bounding box center [336, 198] width 13 height 13
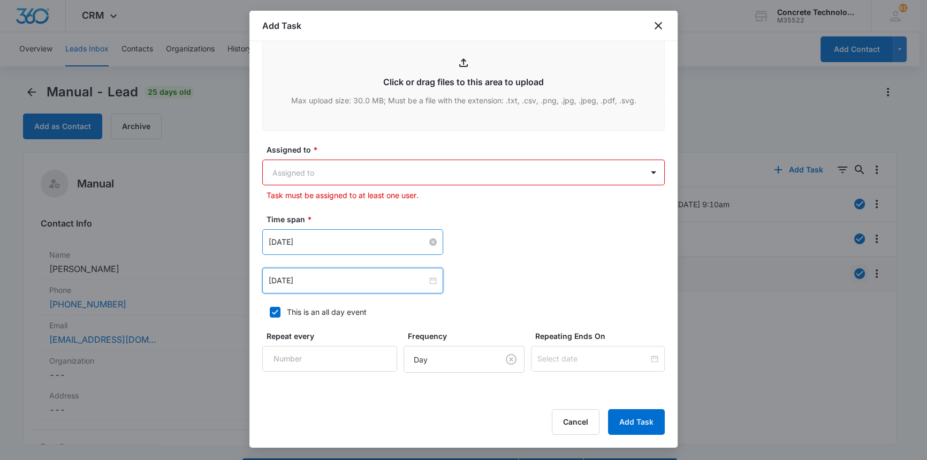
click at [329, 237] on input "[DATE]" at bounding box center [348, 242] width 158 height 12
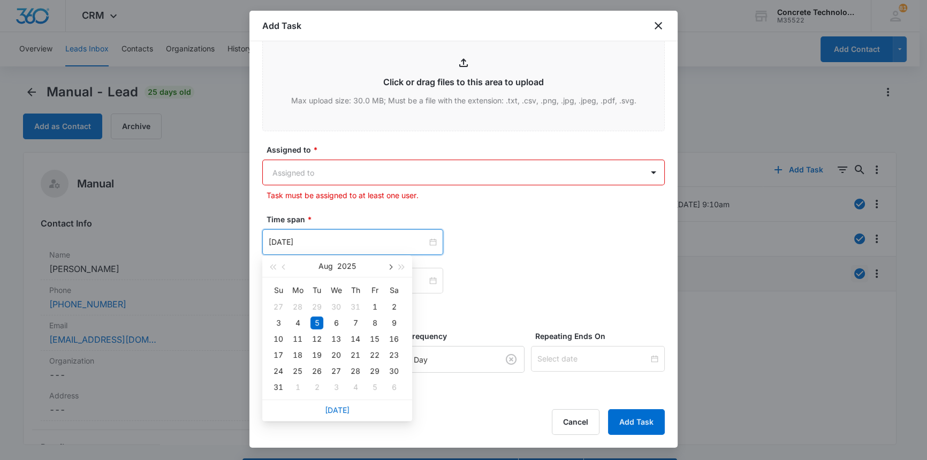
click at [391, 264] on button "button" at bounding box center [390, 265] width 12 height 21
type input "[DATE]"
click at [337, 353] on div "24" at bounding box center [336, 355] width 13 height 13
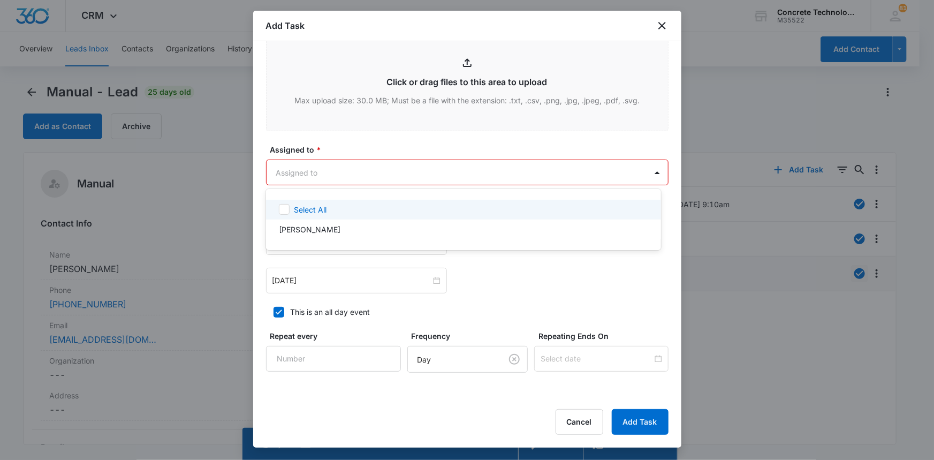
click at [316, 172] on body "CRM Apps Reputation Websites Forms CRM Email Social Content Ads Intelligence Fi…" at bounding box center [467, 230] width 934 height 460
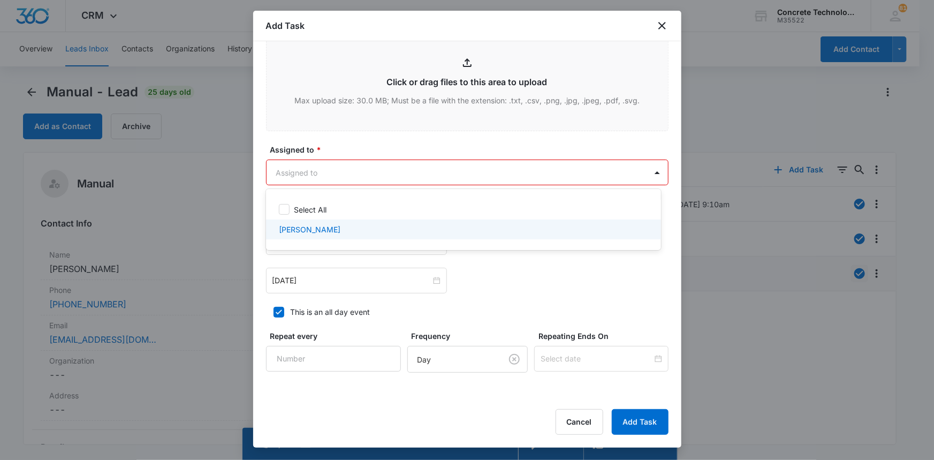
click at [304, 230] on p "[PERSON_NAME]" at bounding box center [310, 229] width 62 height 11
checkbox input "true"
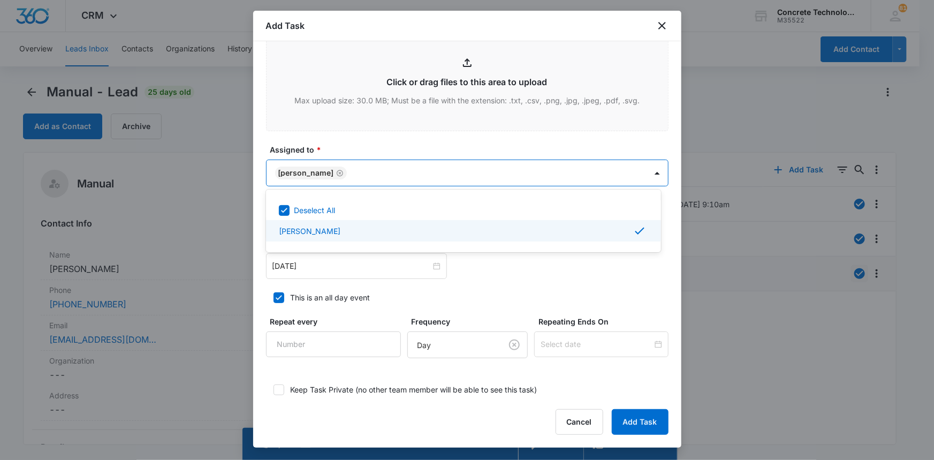
click at [630, 422] on div at bounding box center [467, 230] width 934 height 460
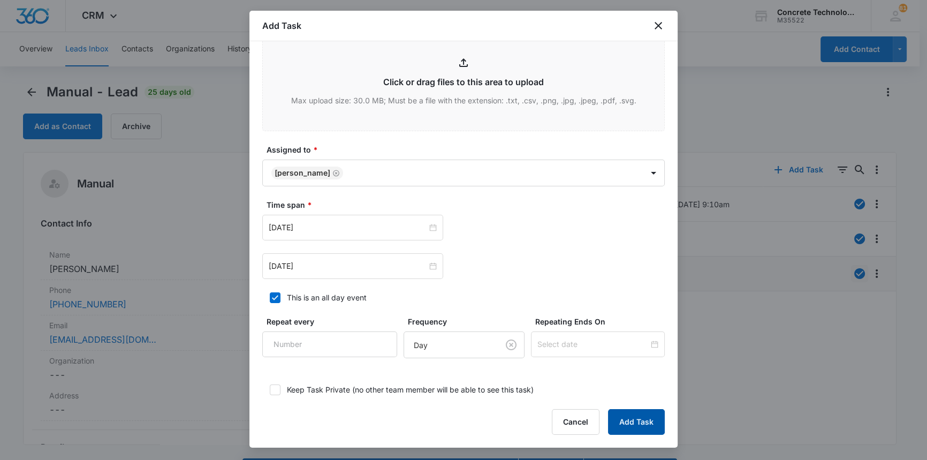
click at [630, 422] on button "Add Task" at bounding box center [636, 422] width 57 height 26
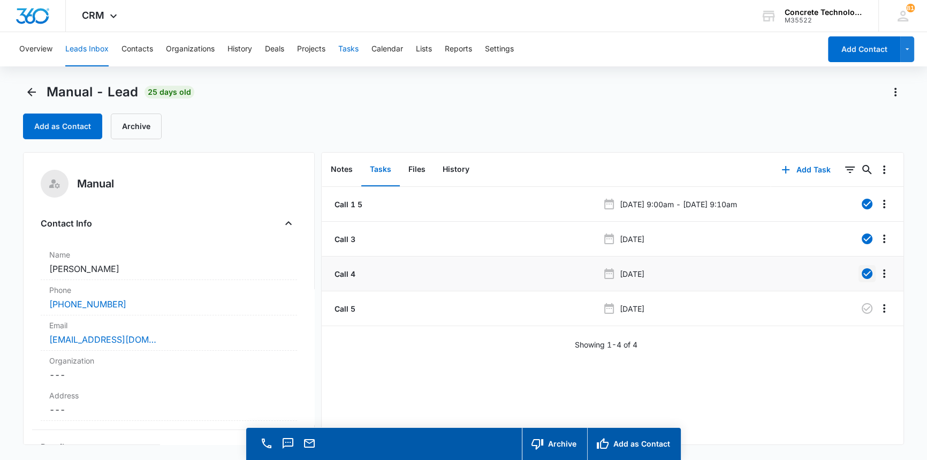
click at [350, 47] on button "Tasks" at bounding box center [348, 49] width 20 height 34
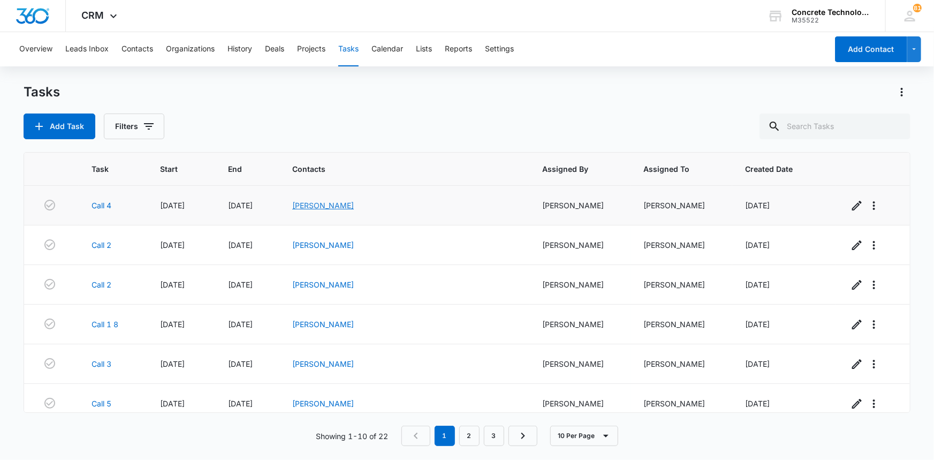
click at [354, 203] on link "[PERSON_NAME]" at bounding box center [323, 205] width 62 height 9
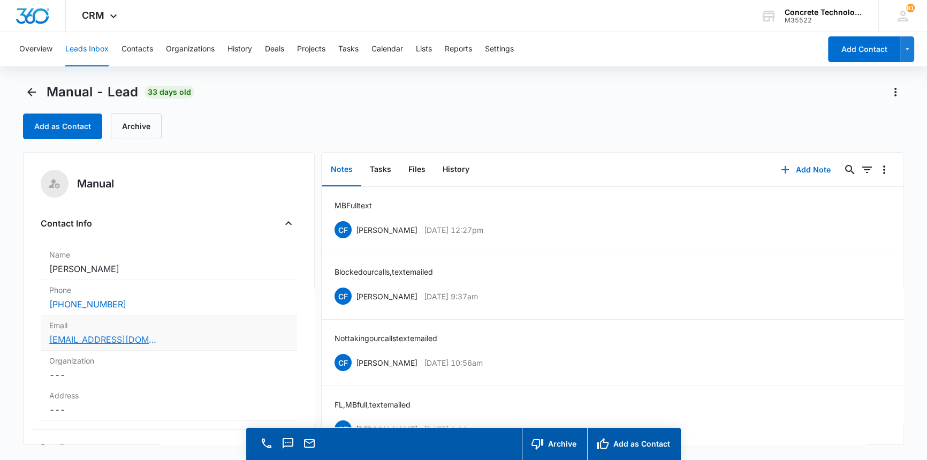
click at [104, 339] on link "[EMAIL_ADDRESS][DOMAIN_NAME]" at bounding box center [102, 339] width 107 height 13
click at [382, 169] on button "Tasks" at bounding box center [380, 169] width 39 height 33
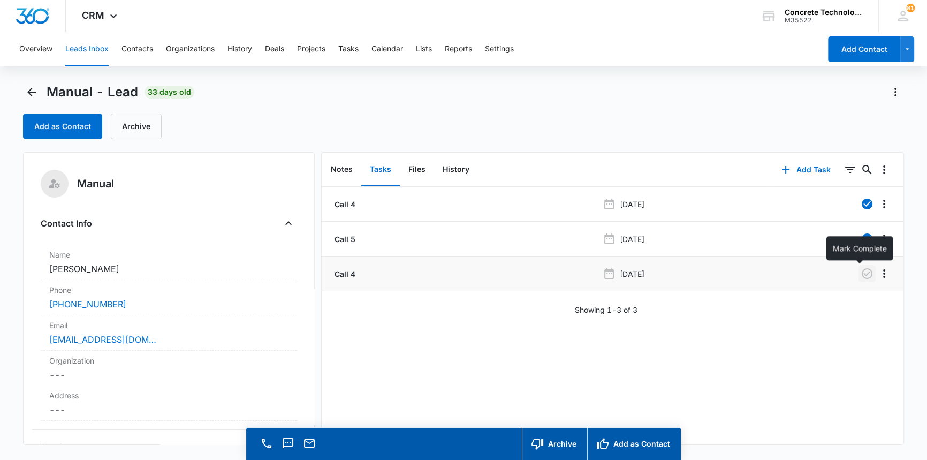
click at [864, 273] on icon "button" at bounding box center [867, 273] width 11 height 11
click at [797, 166] on button "Add Task" at bounding box center [806, 170] width 71 height 26
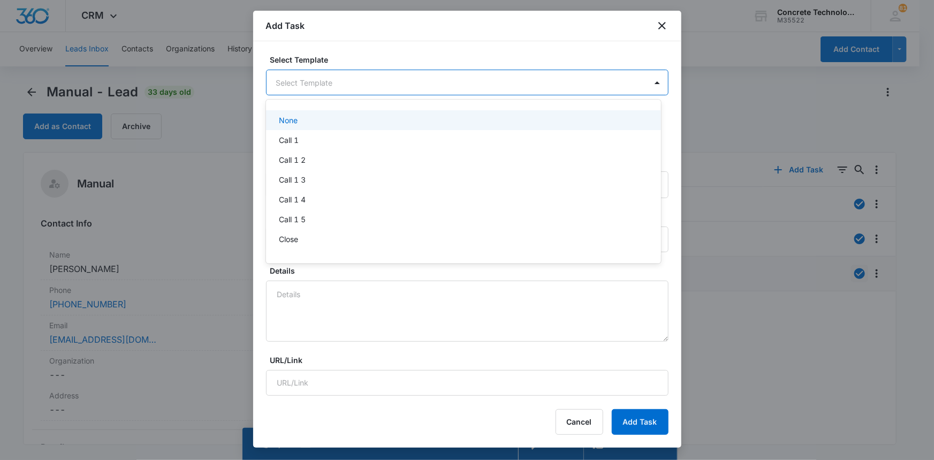
click at [286, 80] on body "CRM Apps Reputation Websites Forms CRM Email Social Content Ads Intelligence Fi…" at bounding box center [467, 230] width 934 height 460
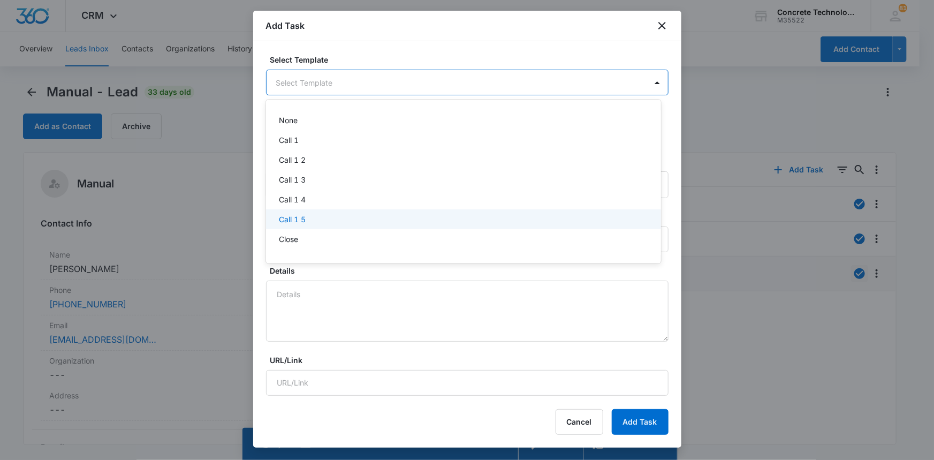
click at [294, 215] on p "Call 1 5" at bounding box center [292, 219] width 27 height 11
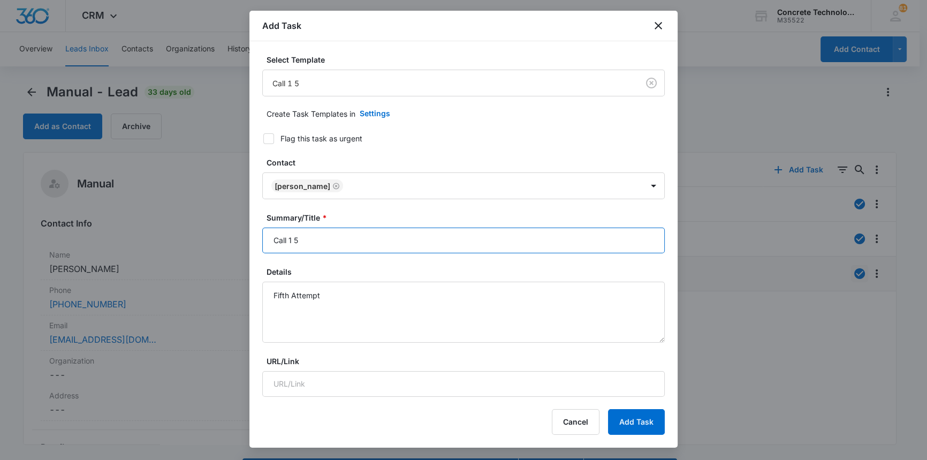
click at [292, 239] on input "Call 1 5" at bounding box center [463, 241] width 403 height 26
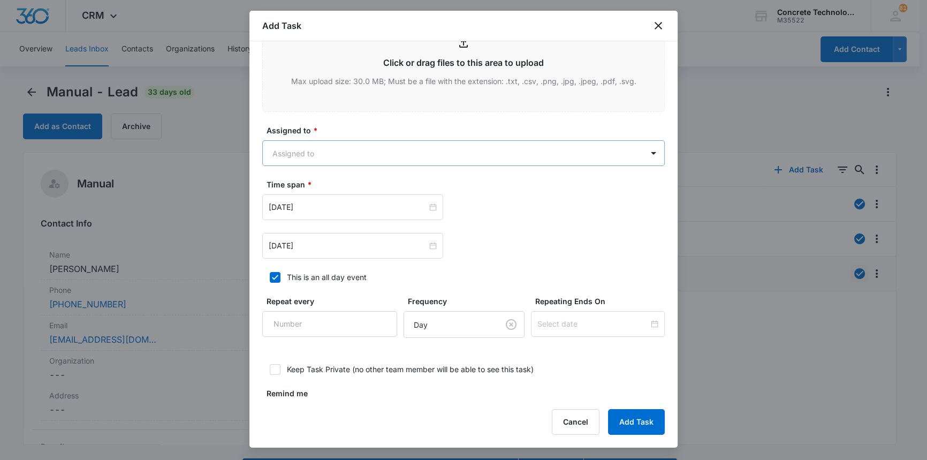
scroll to position [535, 0]
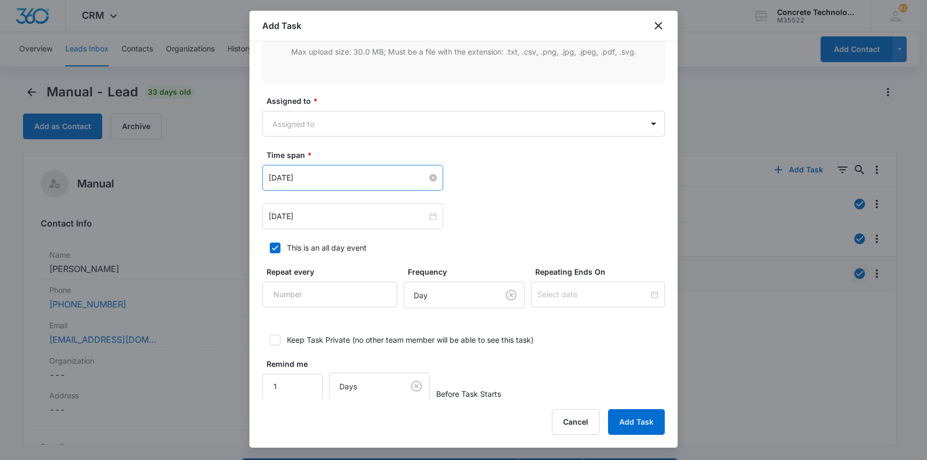
type input "Call 5"
click at [305, 180] on input "[DATE]" at bounding box center [348, 178] width 158 height 12
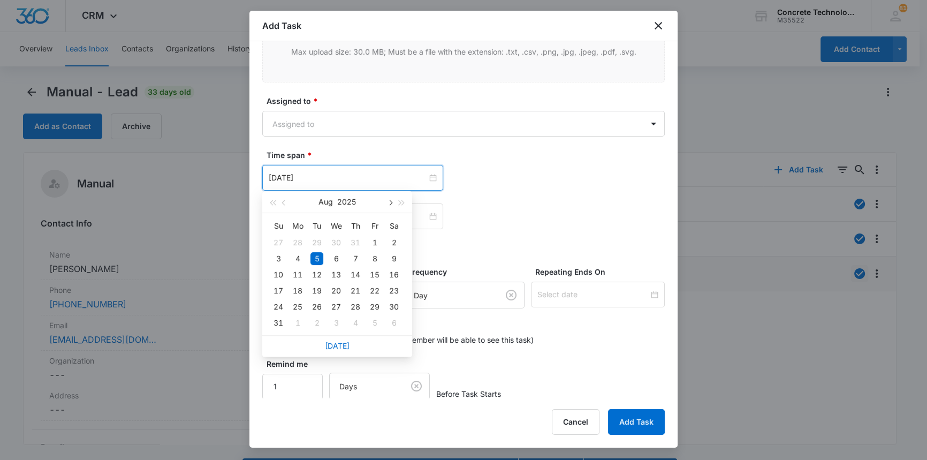
click at [388, 202] on span "button" at bounding box center [389, 202] width 5 height 5
type input "[DATE]"
click at [355, 261] on div "11" at bounding box center [355, 258] width 13 height 13
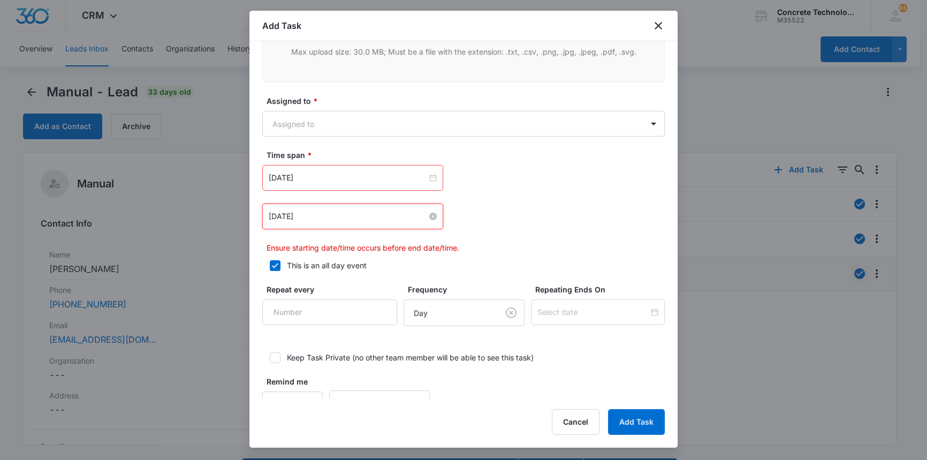
click at [333, 216] on input "[DATE]" at bounding box center [348, 216] width 158 height 12
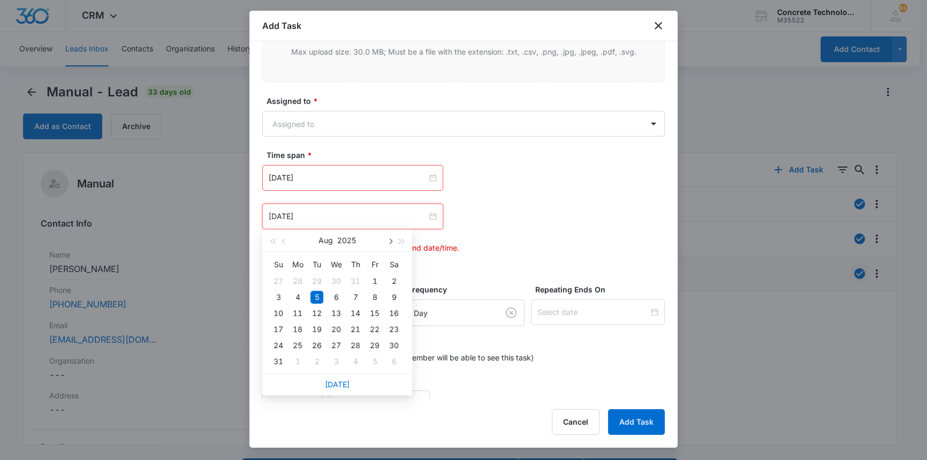
click at [391, 241] on span "button" at bounding box center [389, 241] width 5 height 5
type input "[DATE]"
click at [353, 298] on div "11" at bounding box center [355, 297] width 13 height 13
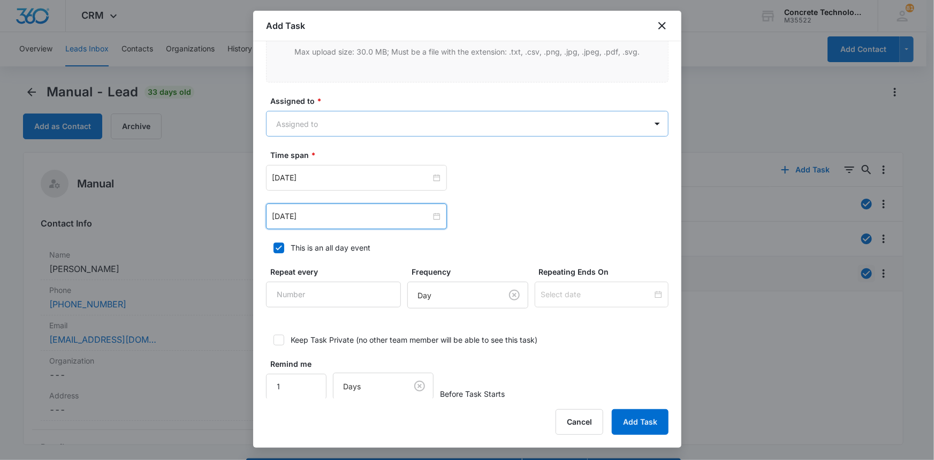
click at [294, 123] on body "CRM Apps Reputation Websites Forms CRM Email Social Content Ads Intelligence Fi…" at bounding box center [467, 245] width 934 height 490
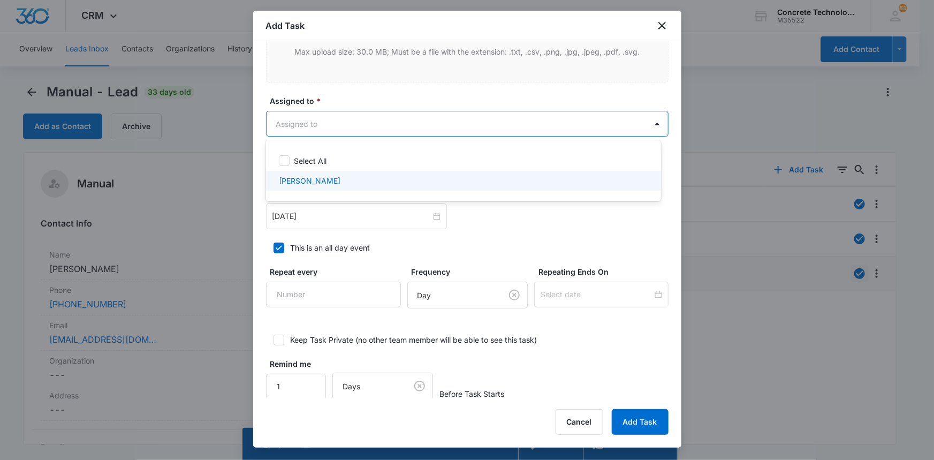
click at [300, 179] on p "[PERSON_NAME]" at bounding box center [310, 180] width 62 height 11
checkbox input "true"
click at [636, 423] on div at bounding box center [467, 230] width 934 height 460
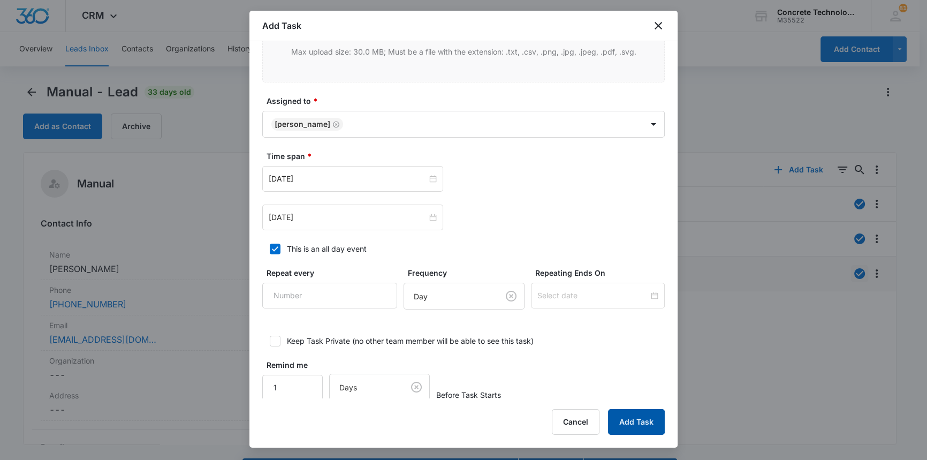
click at [636, 423] on button "Add Task" at bounding box center [636, 422] width 57 height 26
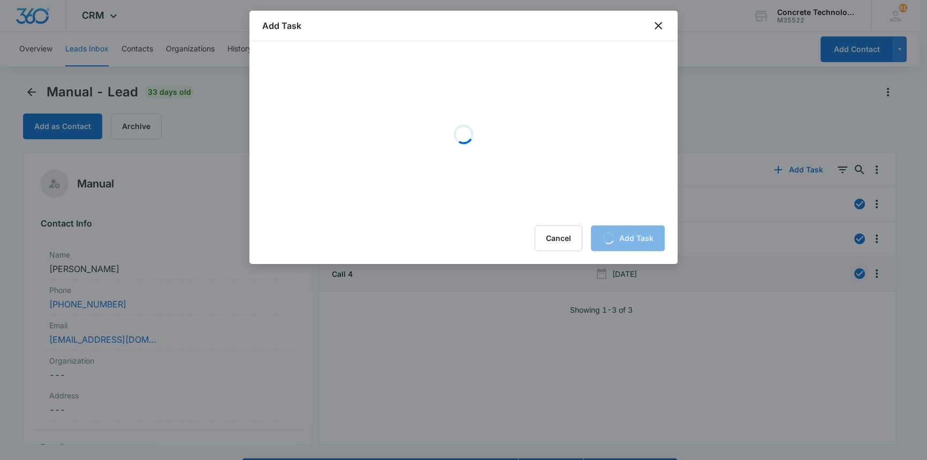
scroll to position [0, 0]
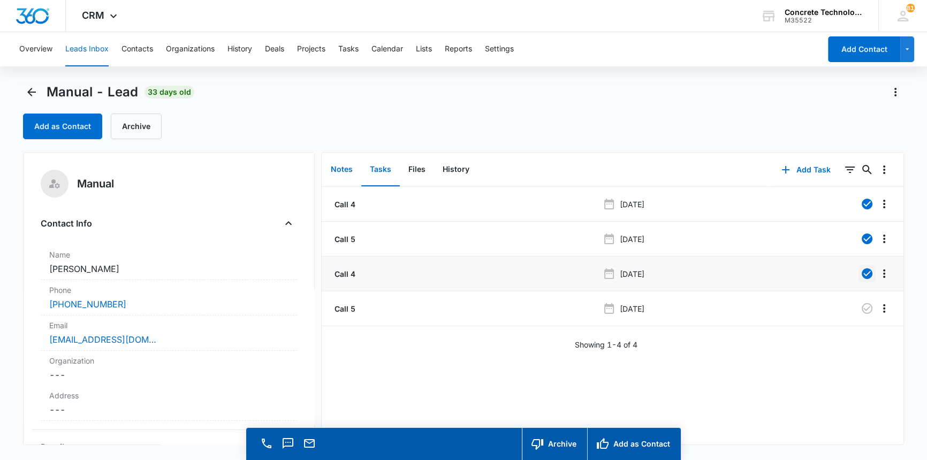
click at [343, 169] on button "Notes" at bounding box center [341, 169] width 39 height 33
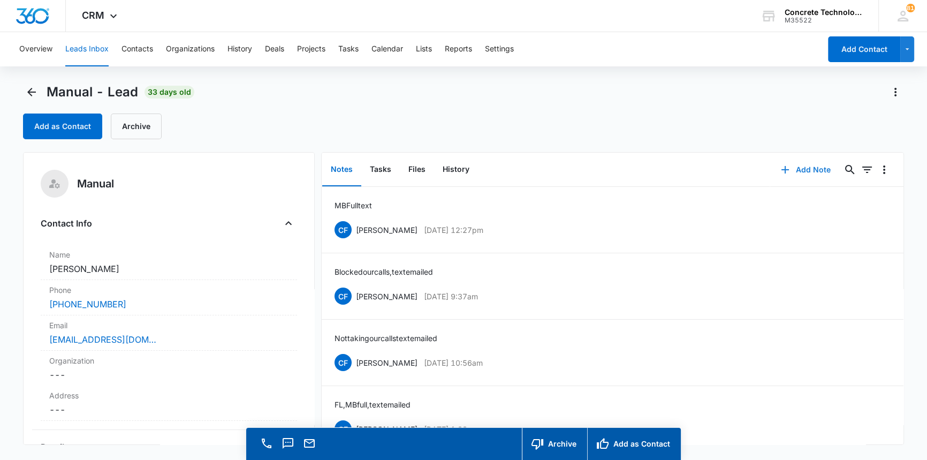
click at [801, 170] on button "Add Note" at bounding box center [805, 170] width 71 height 26
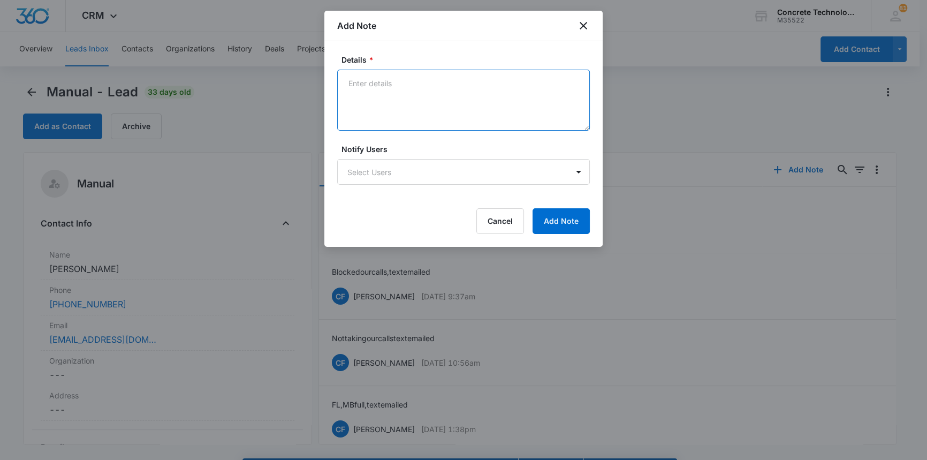
click at [356, 87] on textarea "Details *" at bounding box center [463, 100] width 253 height 61
type textarea "MB full text emailed not responding"
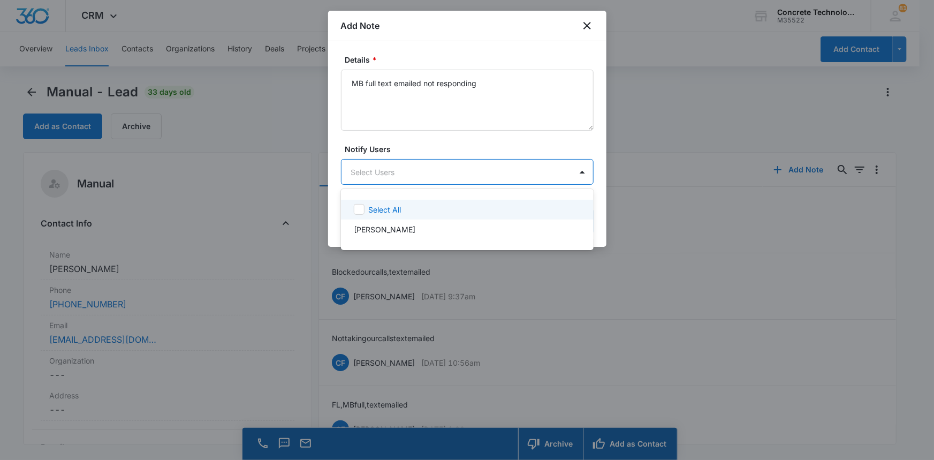
click at [433, 159] on body "CRM Apps Reputation Websites Forms CRM Email Social Content Ads Intelligence Fi…" at bounding box center [467, 230] width 934 height 460
click at [388, 229] on p "[PERSON_NAME]" at bounding box center [385, 229] width 62 height 11
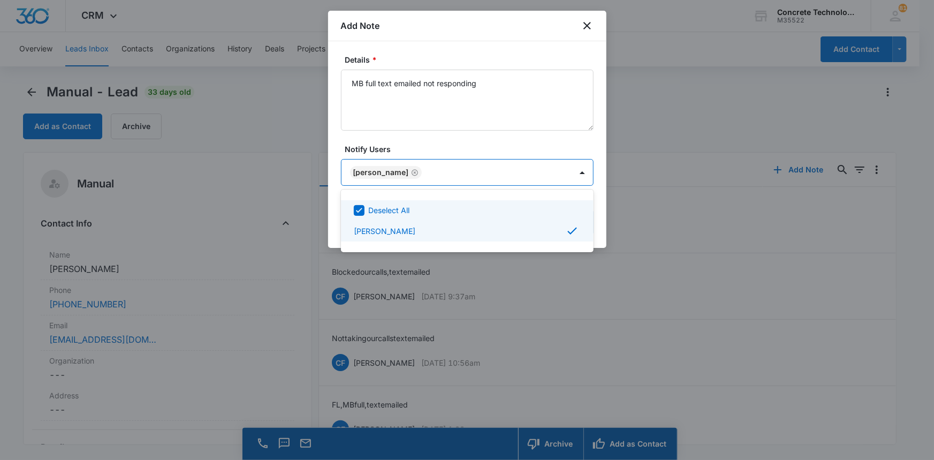
click at [568, 173] on div at bounding box center [467, 230] width 934 height 460
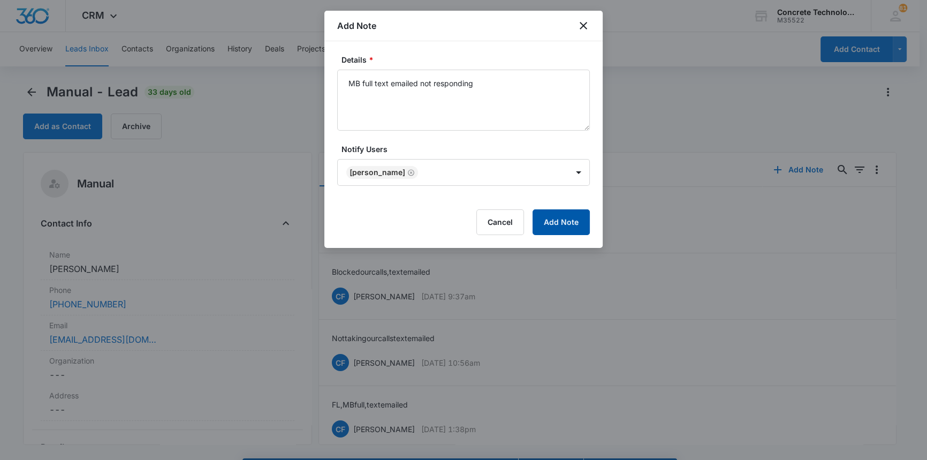
click at [554, 218] on button "Add Note" at bounding box center [561, 222] width 57 height 26
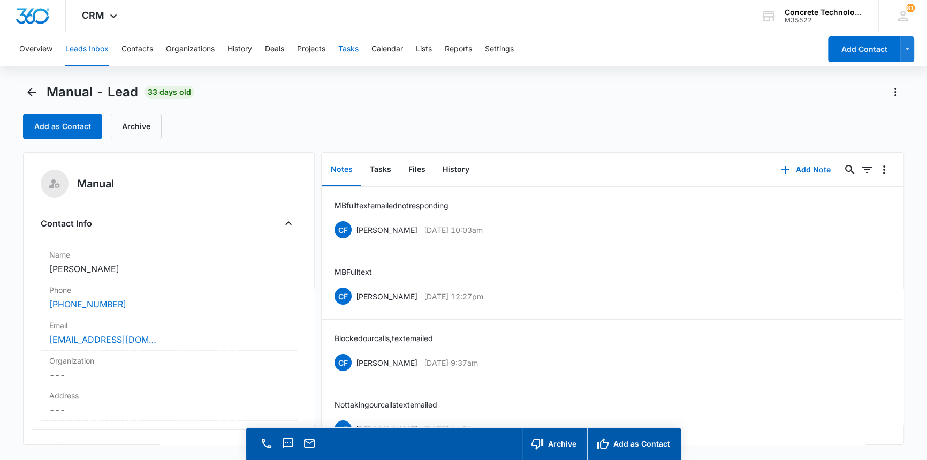
click at [354, 51] on button "Tasks" at bounding box center [348, 49] width 20 height 34
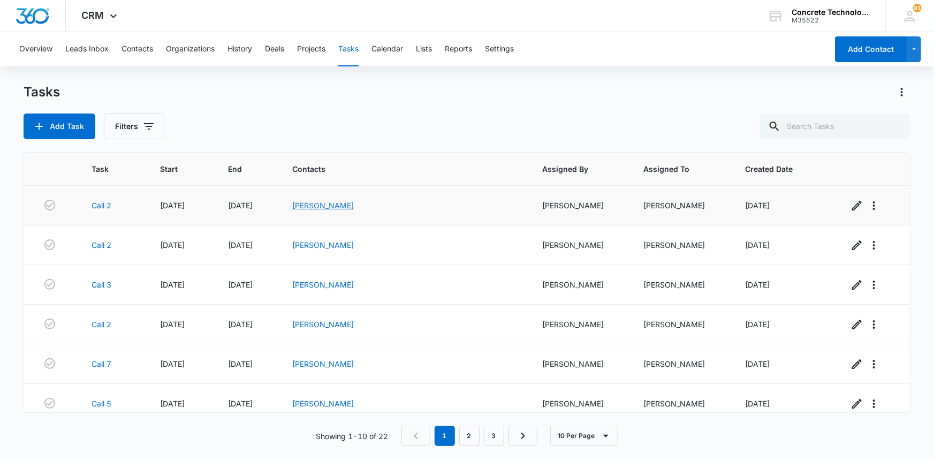
click at [354, 203] on link "[PERSON_NAME]" at bounding box center [323, 205] width 62 height 9
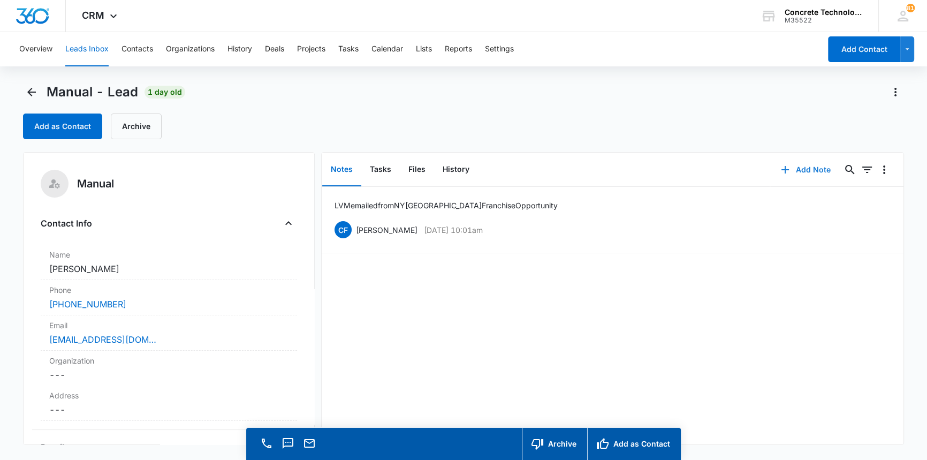
click at [796, 168] on button "Add Note" at bounding box center [805, 170] width 71 height 26
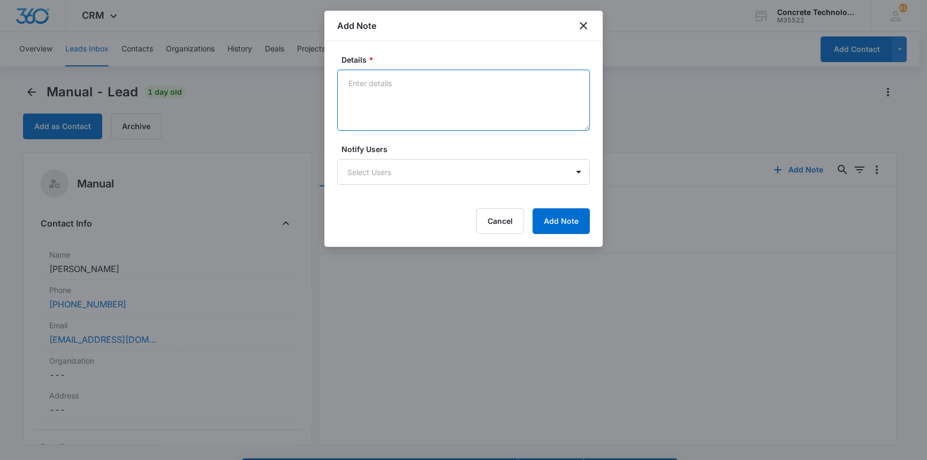
click at [349, 83] on textarea "Details *" at bounding box center [463, 100] width 253 height 61
type textarea "MB full, text emailed"
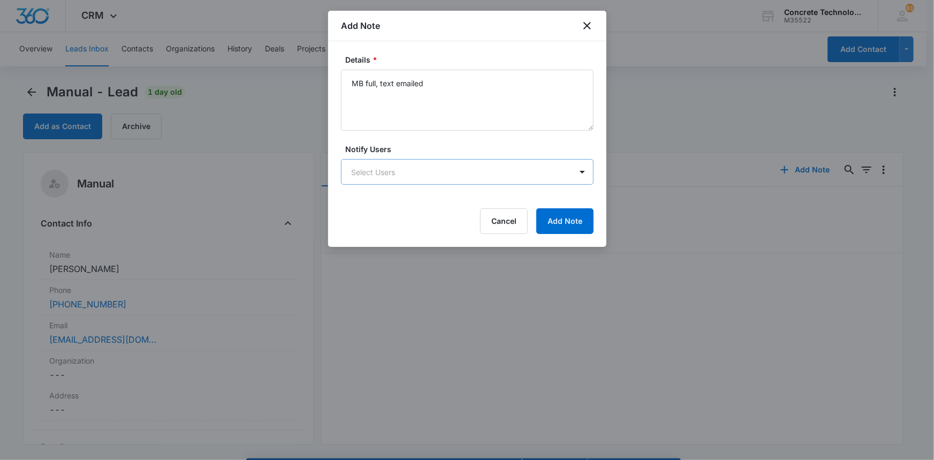
click at [379, 177] on body "CRM Apps Reputation Websites Forms CRM Email Social Content Ads Intelligence Fi…" at bounding box center [467, 245] width 934 height 490
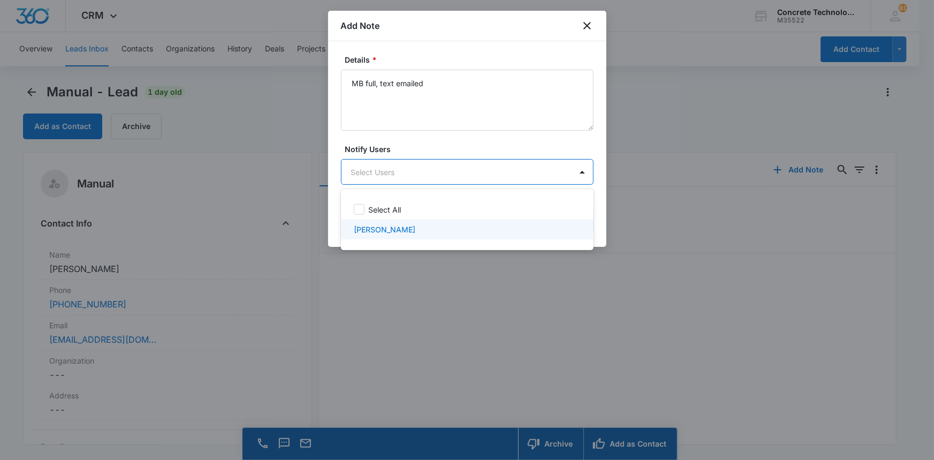
click at [373, 232] on p "[PERSON_NAME]" at bounding box center [385, 229] width 62 height 11
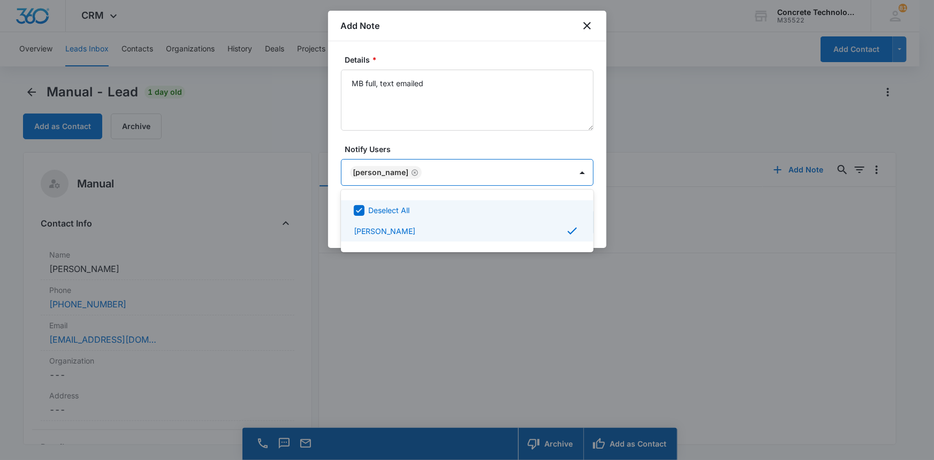
click at [556, 170] on div at bounding box center [467, 230] width 934 height 460
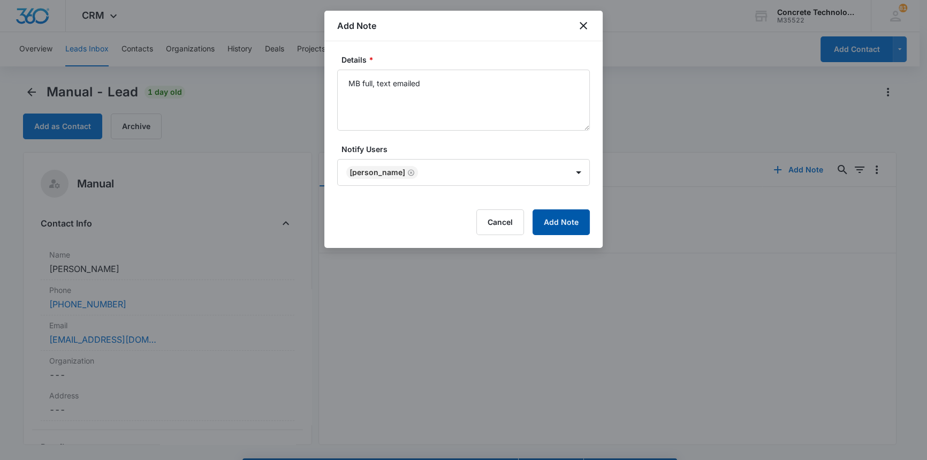
click at [563, 213] on button "Add Note" at bounding box center [561, 222] width 57 height 26
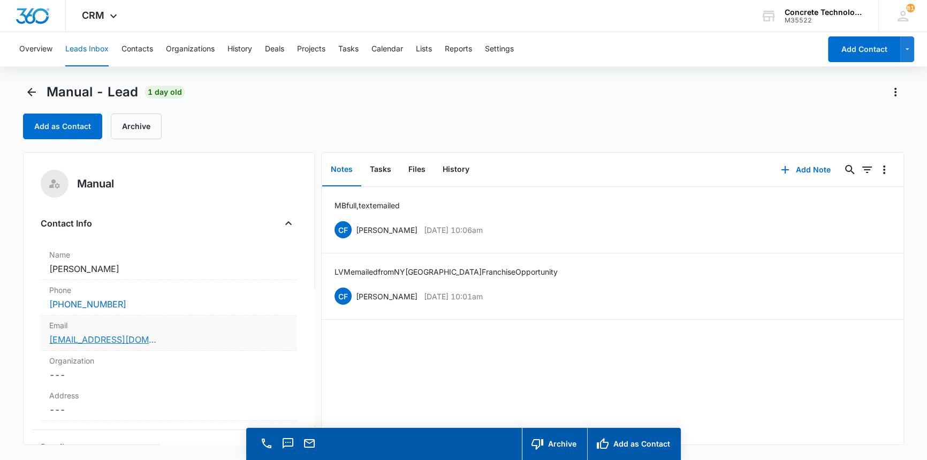
click at [123, 338] on link "[EMAIL_ADDRESS][DOMAIN_NAME]" at bounding box center [102, 339] width 107 height 13
click at [381, 171] on button "Tasks" at bounding box center [380, 169] width 39 height 33
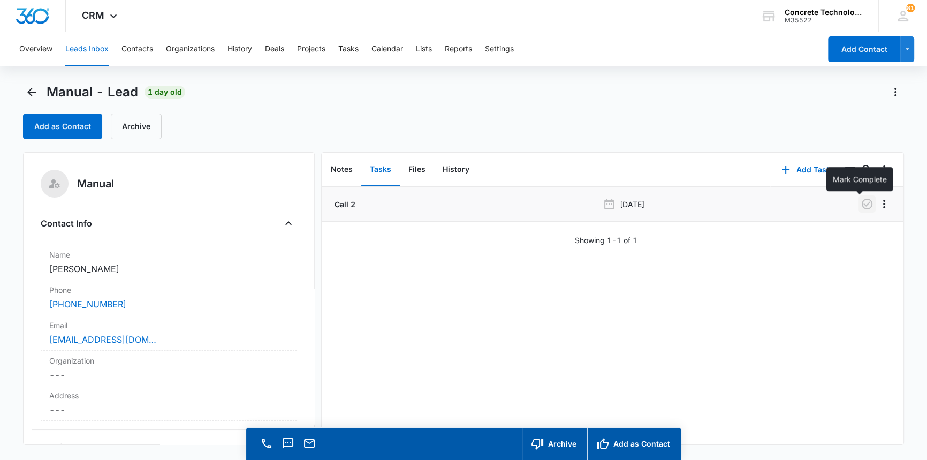
click at [862, 203] on icon "button" at bounding box center [867, 204] width 11 height 11
click at [806, 167] on button "Add Task" at bounding box center [806, 170] width 71 height 26
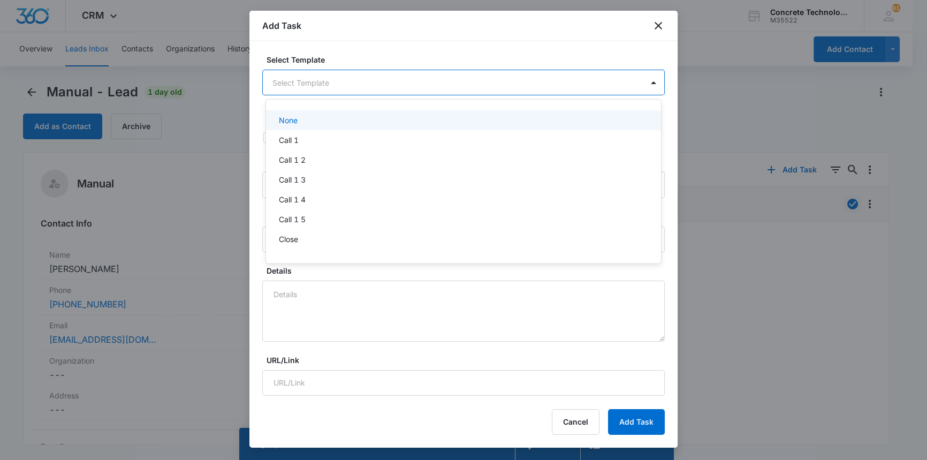
click at [331, 79] on body "CRM Apps Reputation Websites Forms CRM Email Social Content Ads Intelligence Fi…" at bounding box center [463, 230] width 927 height 460
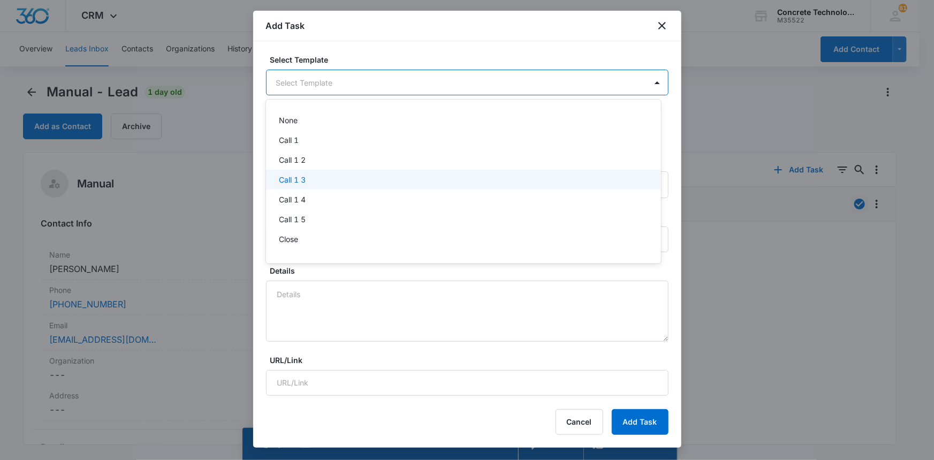
click at [292, 180] on p "Call 1 3" at bounding box center [292, 179] width 27 height 11
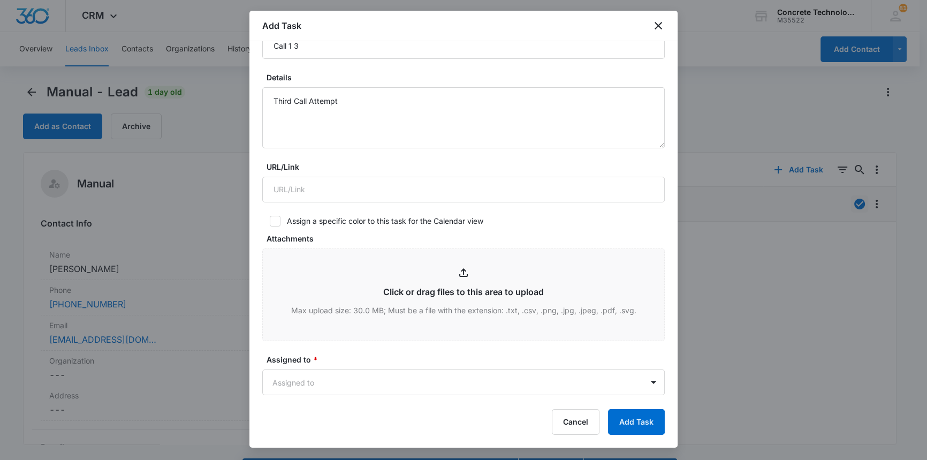
scroll to position [146, 0]
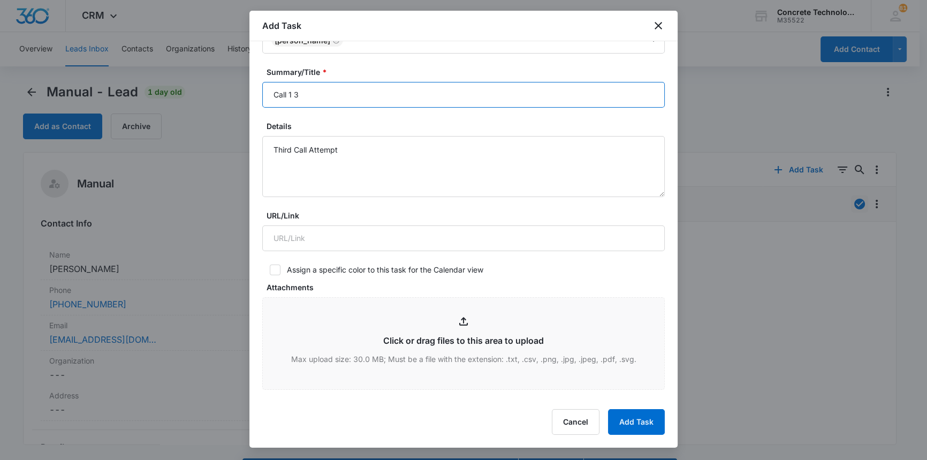
click at [293, 96] on input "Call 1 3" at bounding box center [463, 95] width 403 height 26
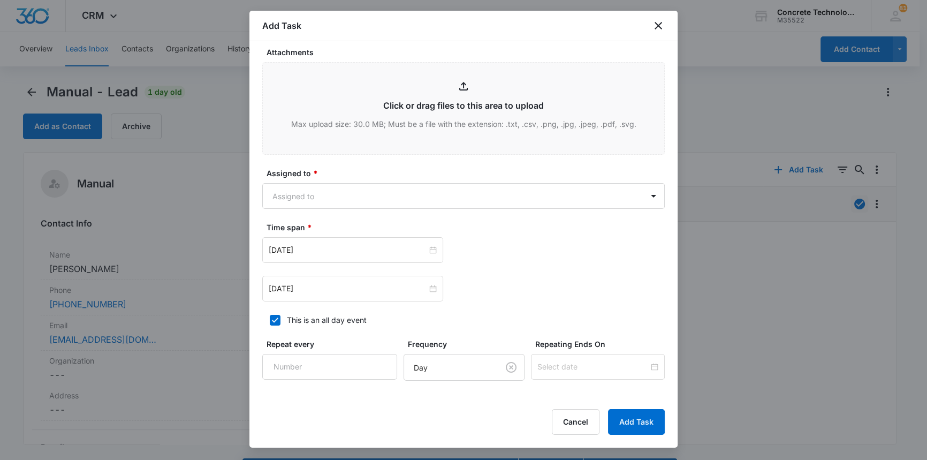
scroll to position [389, 0]
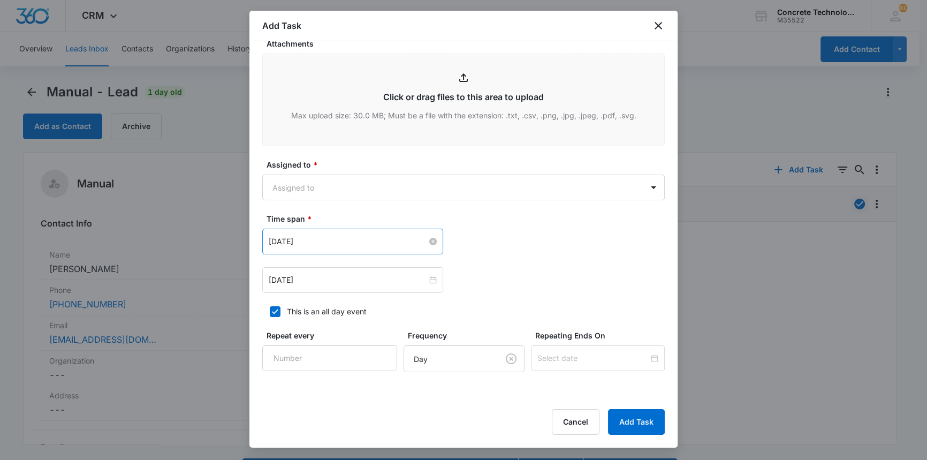
type input "Call3"
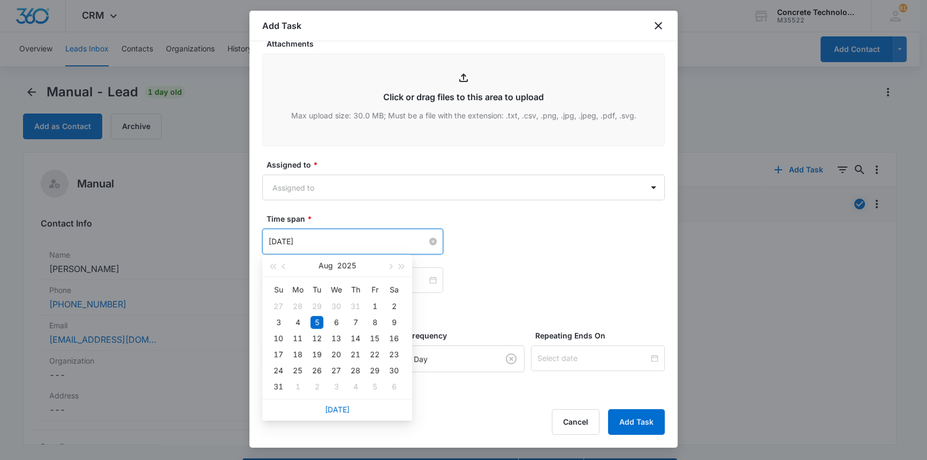
click at [342, 239] on input "[DATE]" at bounding box center [348, 242] width 158 height 12
click at [391, 266] on span "button" at bounding box center [389, 266] width 5 height 5
type input "[DATE]"
click at [337, 323] on div "10" at bounding box center [336, 322] width 13 height 13
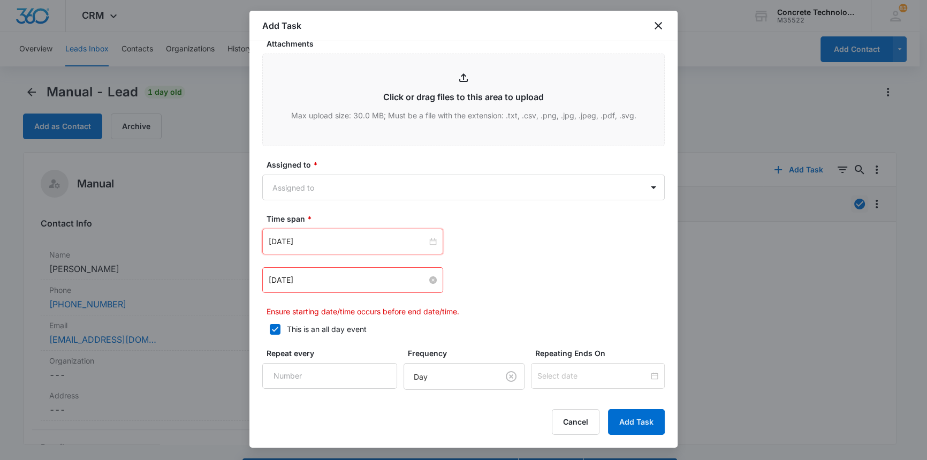
click at [357, 279] on input "[DATE]" at bounding box center [348, 280] width 158 height 12
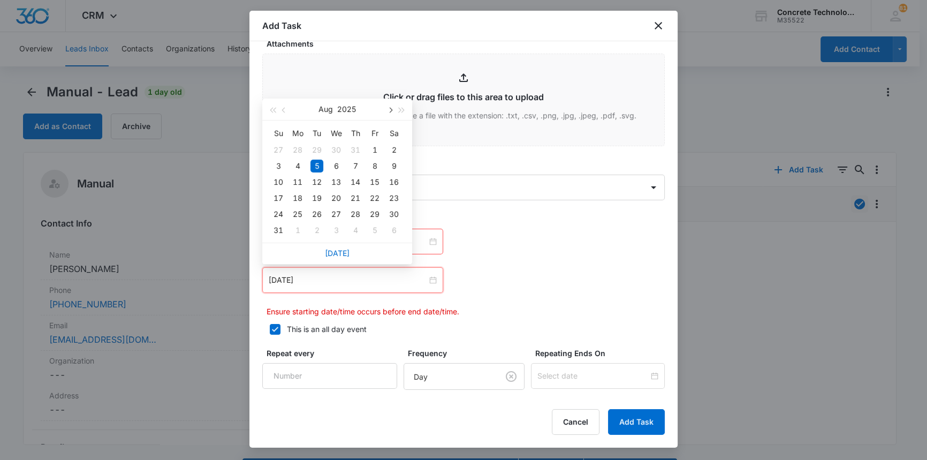
click at [391, 107] on button "button" at bounding box center [390, 109] width 12 height 21
type input "[DATE]"
click at [338, 164] on div "10" at bounding box center [336, 166] width 13 height 13
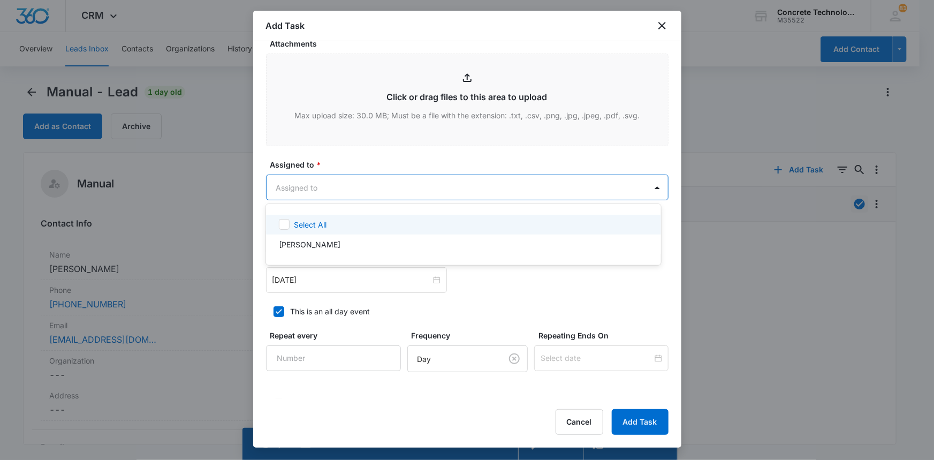
click at [279, 185] on body "CRM Apps Reputation Websites Forms CRM Email Social Content Ads Intelligence Fi…" at bounding box center [467, 230] width 934 height 460
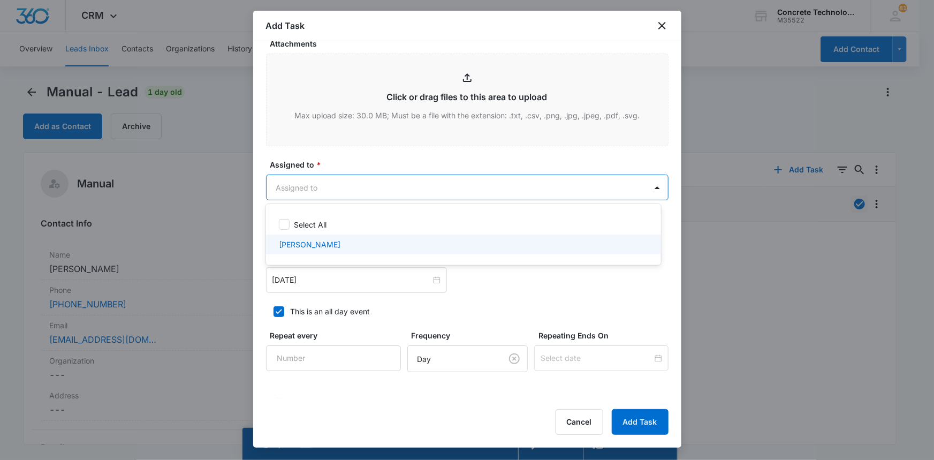
click at [282, 246] on p "[PERSON_NAME]" at bounding box center [310, 244] width 62 height 11
checkbox input "true"
click at [630, 418] on div at bounding box center [467, 230] width 934 height 460
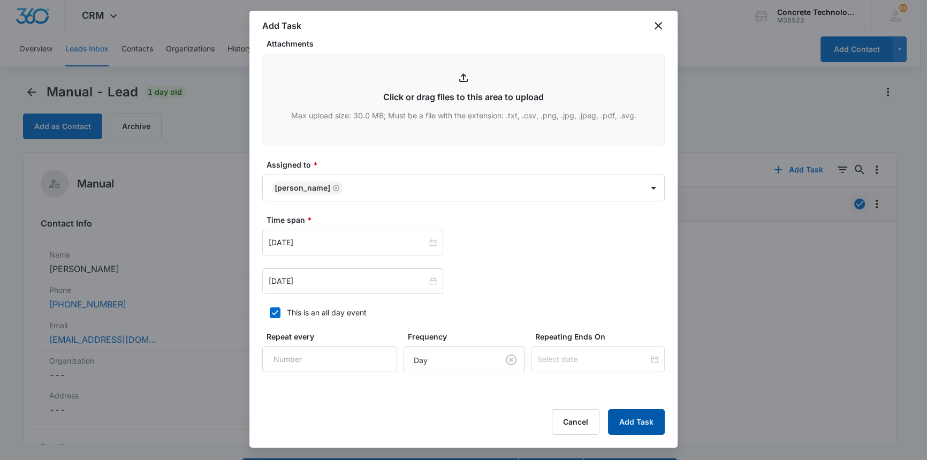
click at [630, 418] on button "Add Task" at bounding box center [636, 422] width 57 height 26
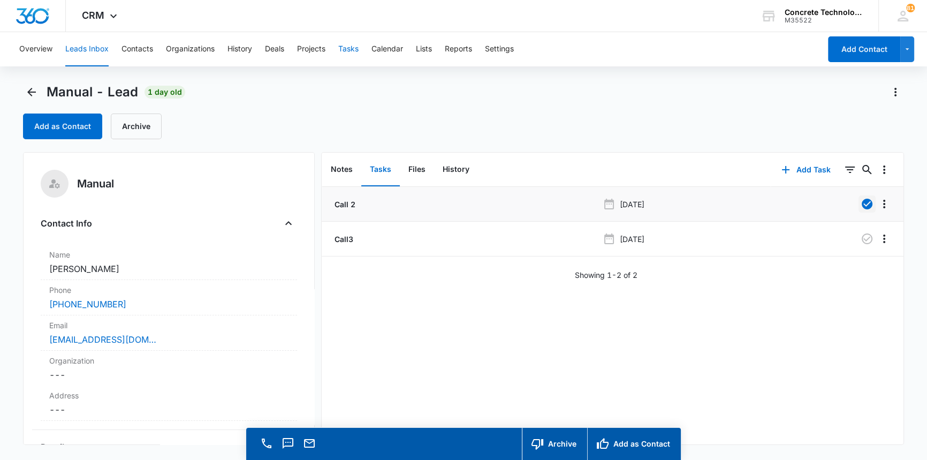
click at [343, 48] on button "Tasks" at bounding box center [348, 49] width 20 height 34
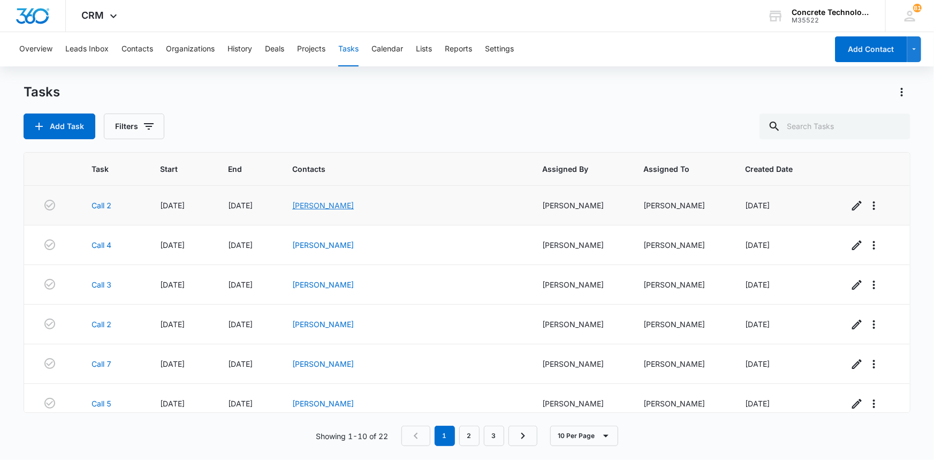
click at [354, 202] on link "[PERSON_NAME]" at bounding box center [323, 205] width 62 height 9
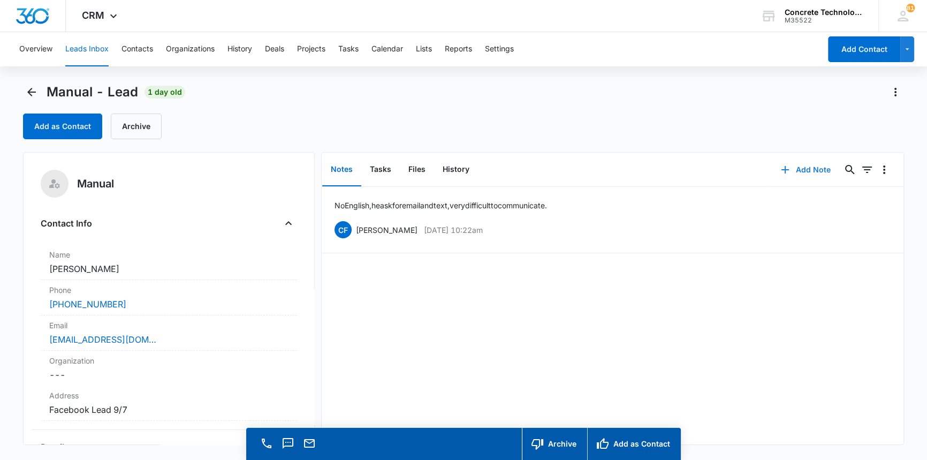
click at [800, 166] on button "Add Note" at bounding box center [805, 170] width 71 height 26
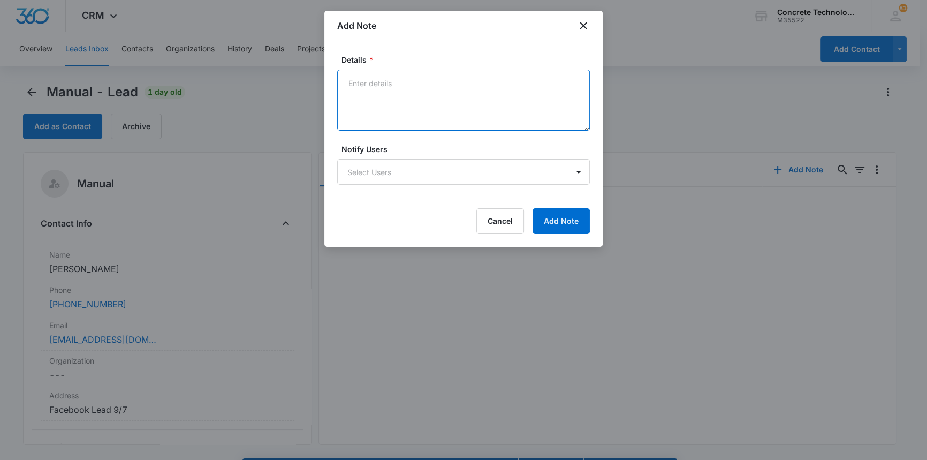
click at [353, 83] on textarea "Details *" at bounding box center [463, 100] width 253 height 61
type textarea "sent email text"
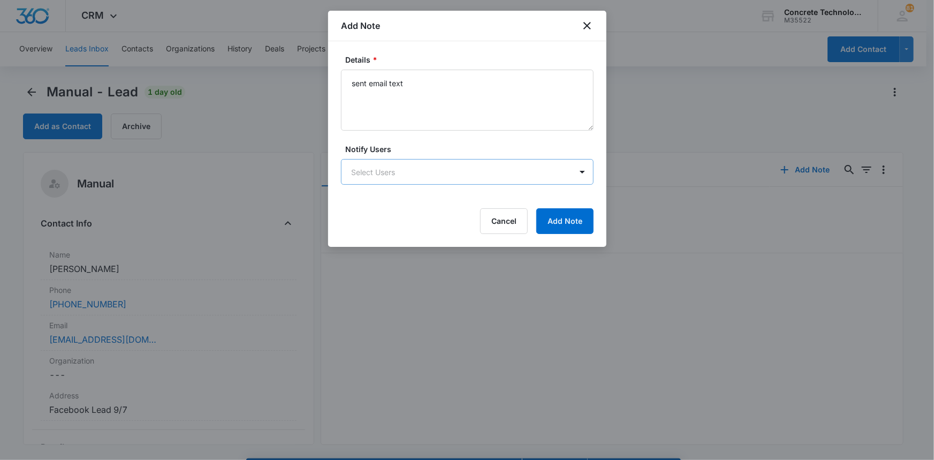
click at [423, 172] on body "CRM Apps Reputation Websites Forms CRM Email Social Content Ads Intelligence Fi…" at bounding box center [467, 245] width 934 height 490
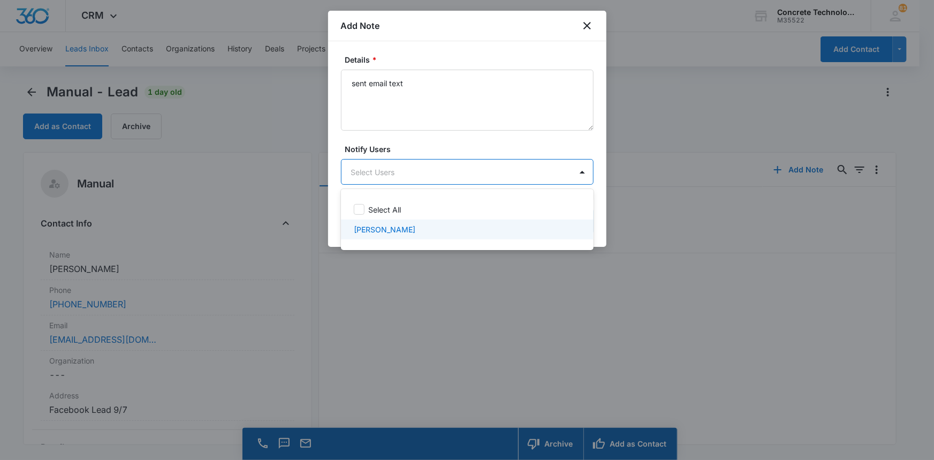
click at [387, 229] on p "[PERSON_NAME]" at bounding box center [385, 229] width 62 height 11
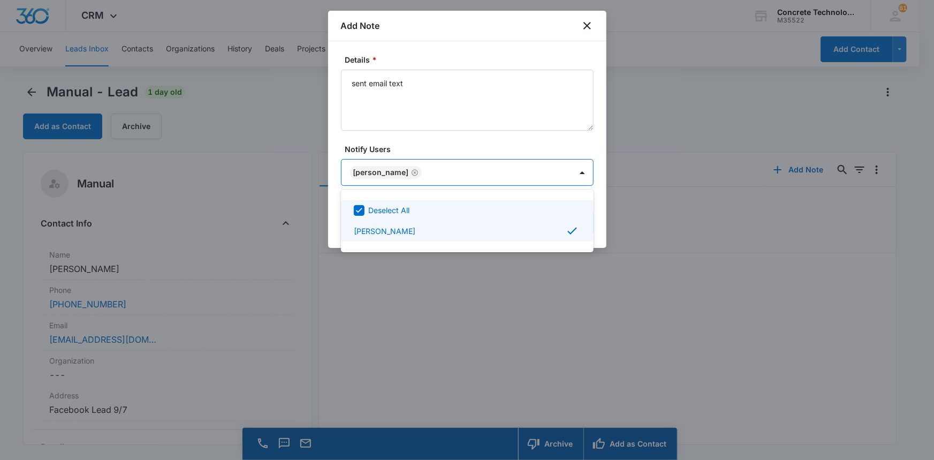
click at [566, 164] on div at bounding box center [467, 230] width 934 height 460
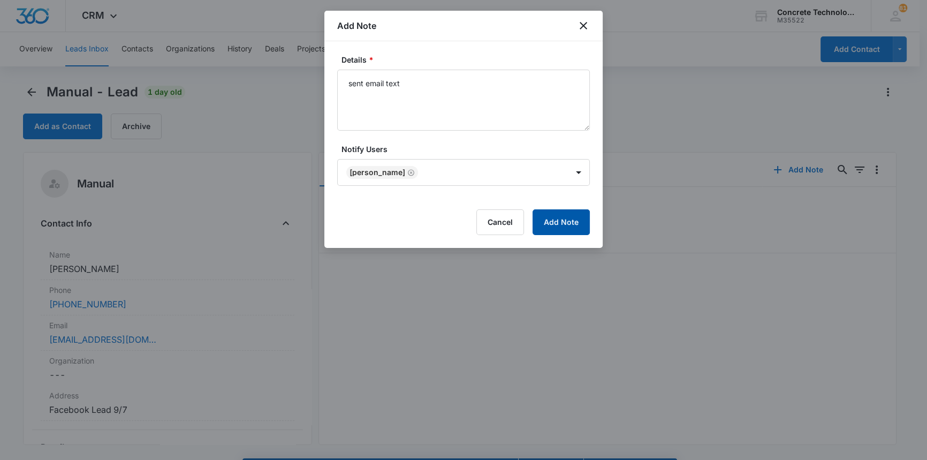
click at [565, 220] on button "Add Note" at bounding box center [561, 222] width 57 height 26
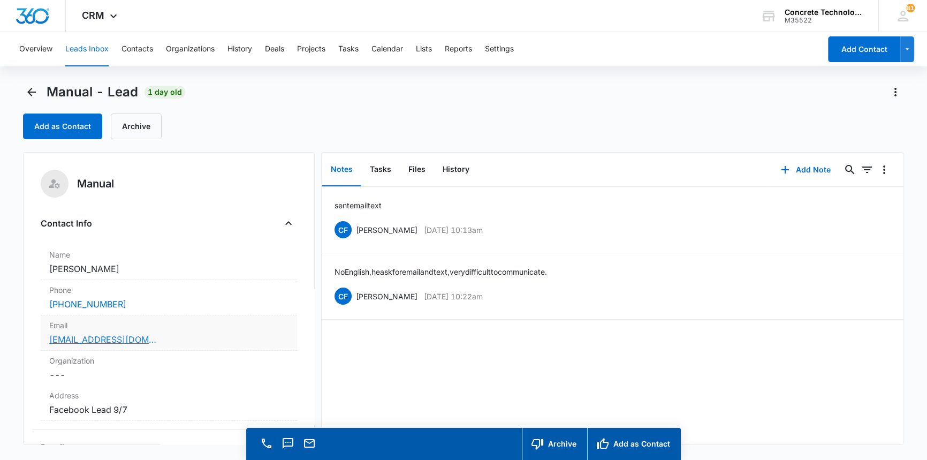
click at [88, 335] on link "[EMAIL_ADDRESS][DOMAIN_NAME]" at bounding box center [102, 339] width 107 height 13
click at [89, 338] on link "[EMAIL_ADDRESS][DOMAIN_NAME]" at bounding box center [102, 339] width 107 height 13
drag, startPoint x: 616, startPoint y: 225, endPoint x: 439, endPoint y: 181, distance: 182.6
click at [439, 181] on div "Notes Tasks Files History Add Note 0 0 sent email text CF [PERSON_NAME] [DATE] …" at bounding box center [612, 298] width 583 height 293
click at [379, 164] on button "Tasks" at bounding box center [380, 169] width 39 height 33
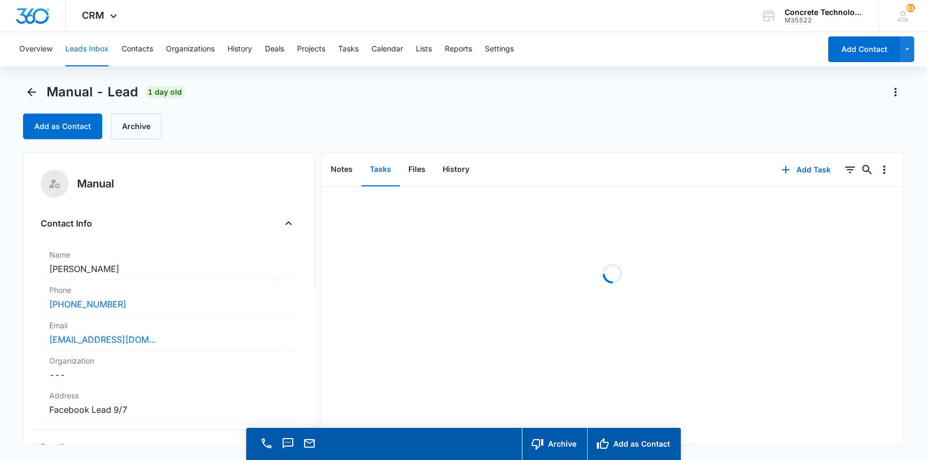
click at [379, 164] on button "Tasks" at bounding box center [380, 169] width 39 height 33
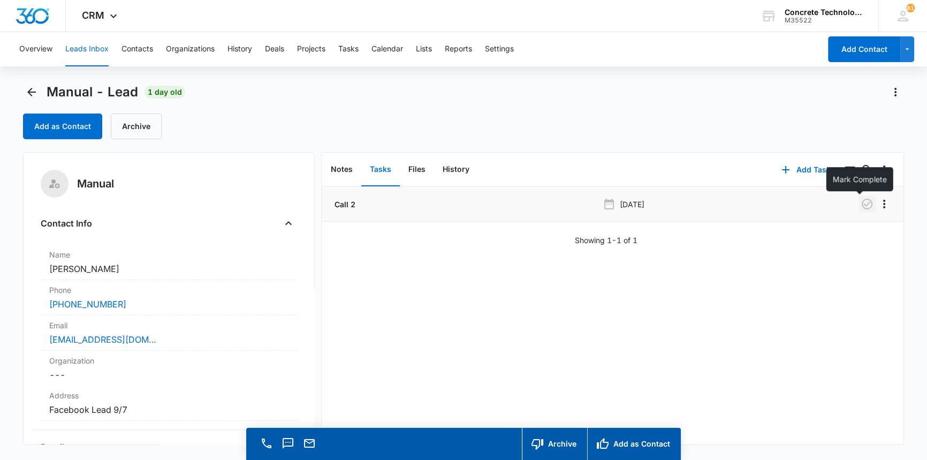
click at [862, 203] on icon "button" at bounding box center [867, 204] width 11 height 11
click at [811, 165] on button "Add Task" at bounding box center [806, 170] width 71 height 26
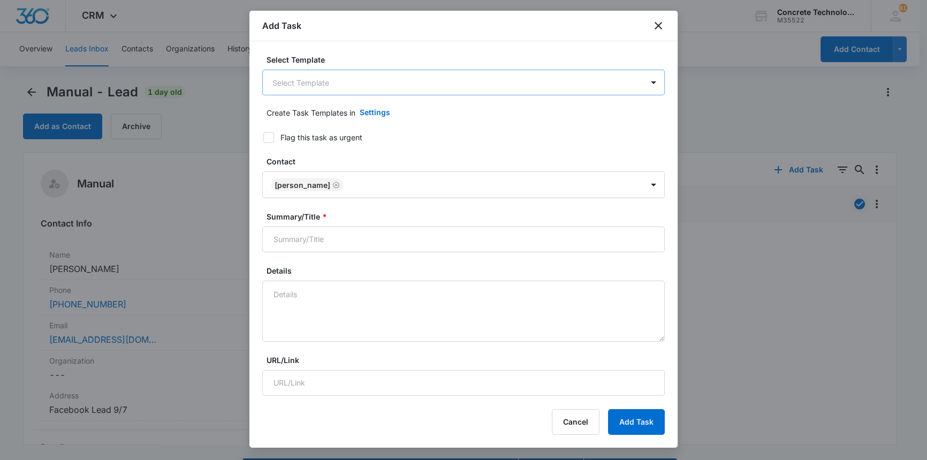
click at [275, 82] on body "CRM Apps Reputation Websites Forms CRM Email Social Content Ads Intelligence Fi…" at bounding box center [463, 245] width 927 height 490
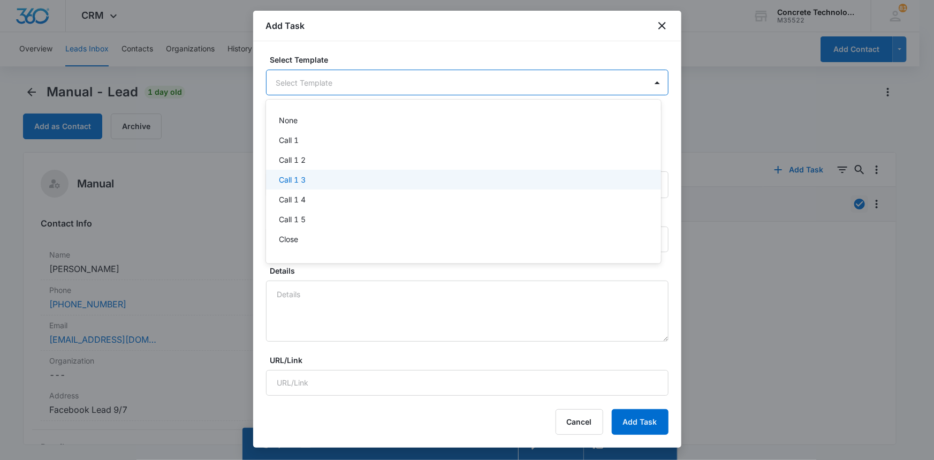
click at [286, 174] on p "Call 1 3" at bounding box center [292, 179] width 27 height 11
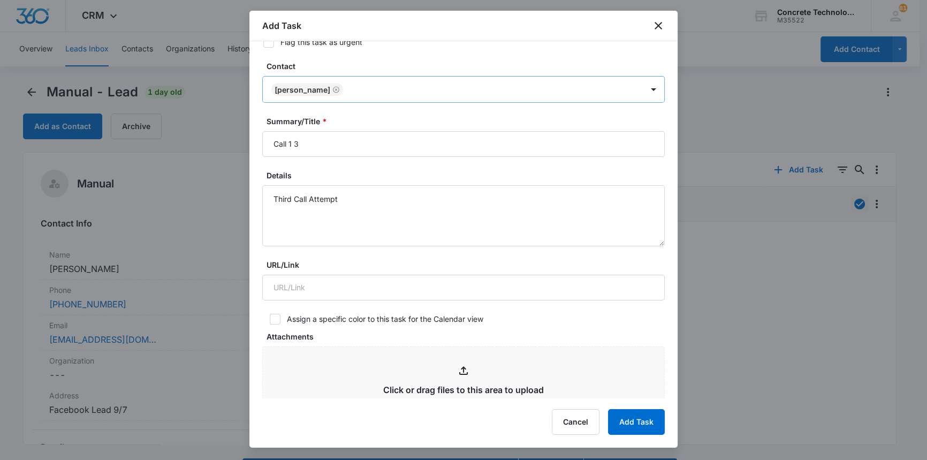
scroll to position [97, 0]
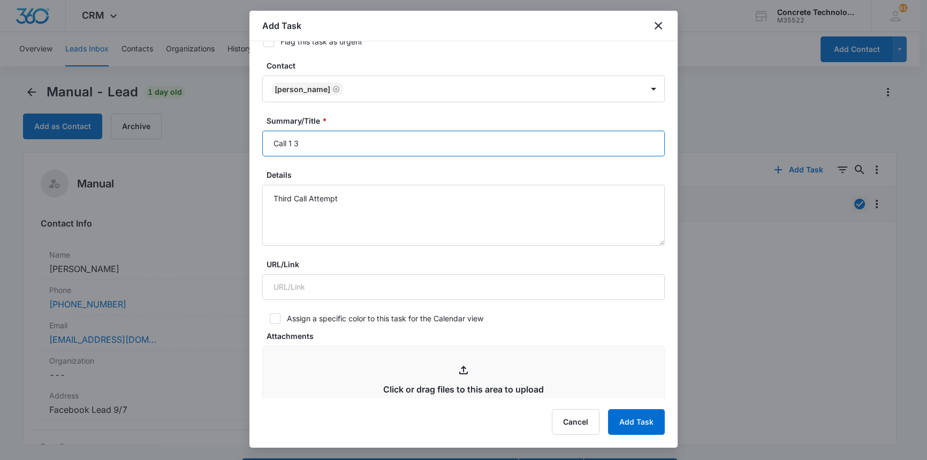
click at [293, 142] on input "Call 1 3" at bounding box center [463, 144] width 403 height 26
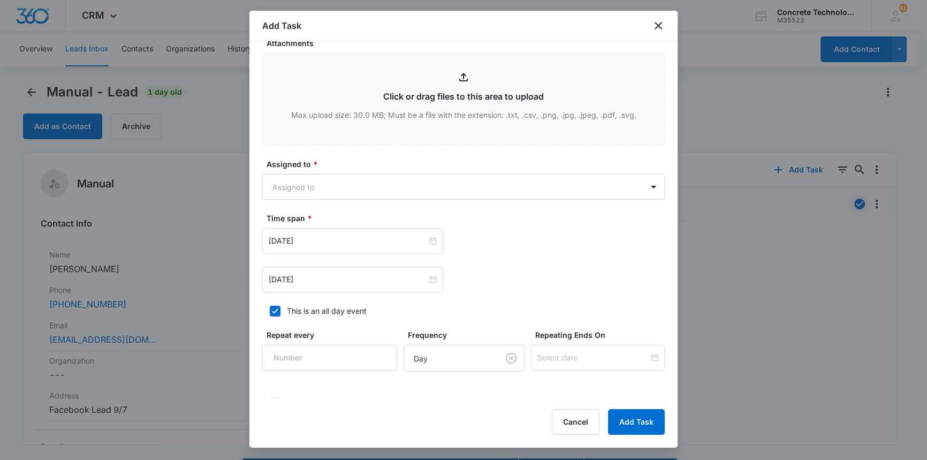
scroll to position [438, 0]
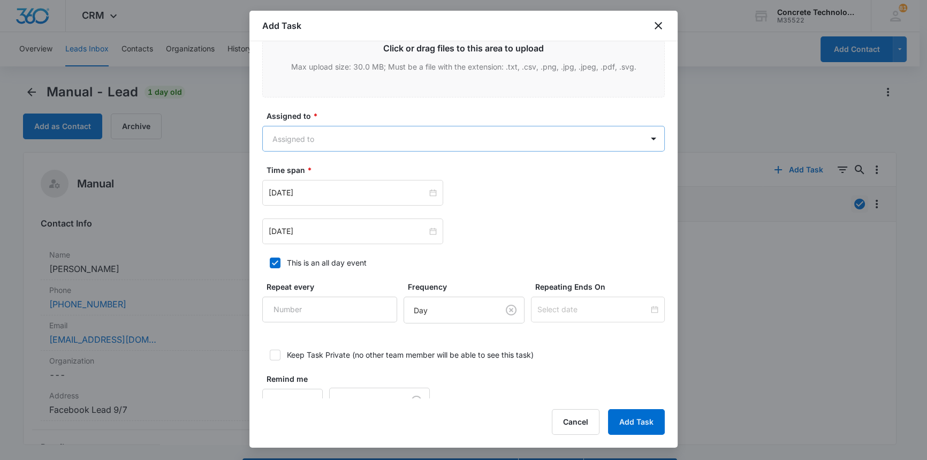
type input "Call 3"
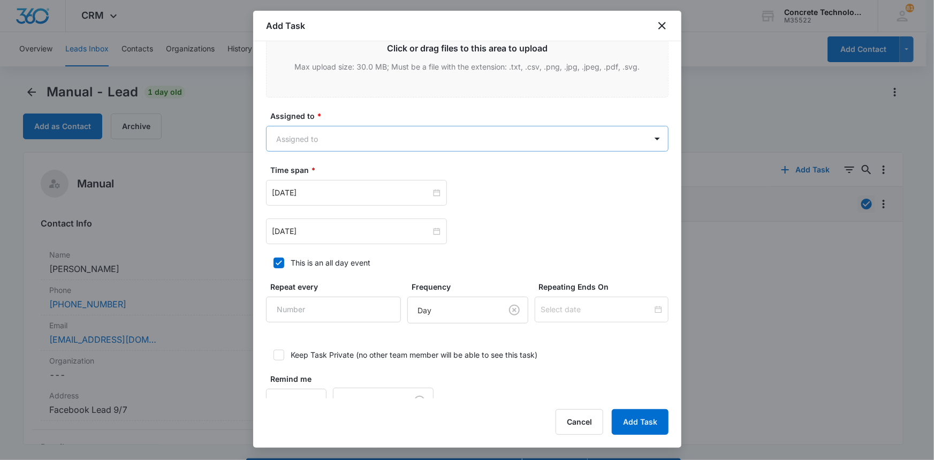
click at [298, 133] on body "CRM Apps Reputation Websites Forms CRM Email Social Content Ads Intelligence Fi…" at bounding box center [467, 245] width 934 height 490
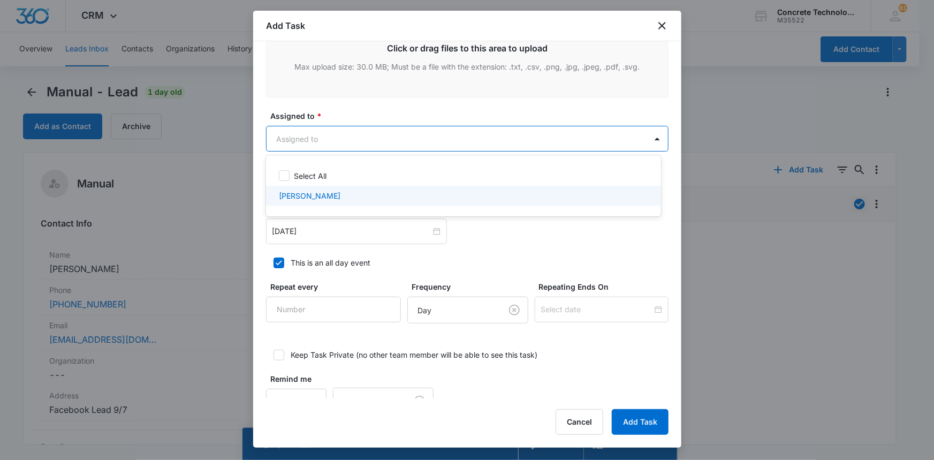
click at [297, 191] on p "[PERSON_NAME]" at bounding box center [310, 195] width 62 height 11
checkbox input "true"
click at [297, 228] on div at bounding box center [467, 230] width 934 height 460
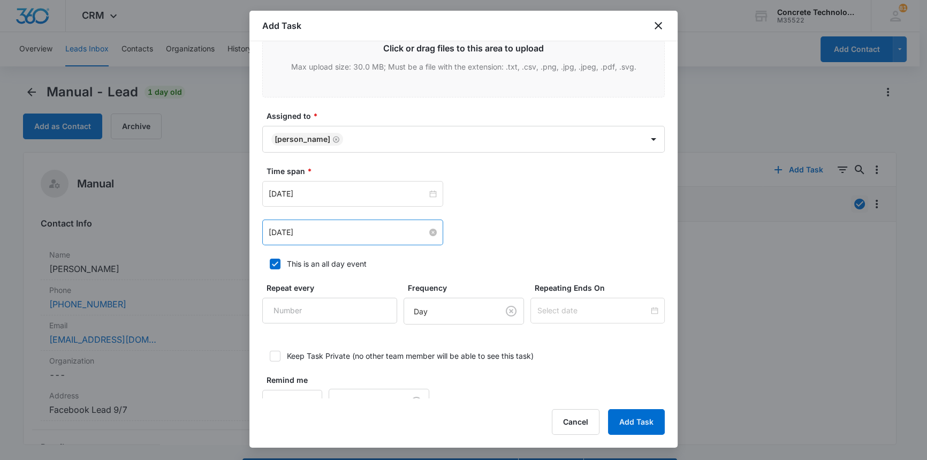
click at [297, 228] on input "[DATE]" at bounding box center [348, 232] width 158 height 12
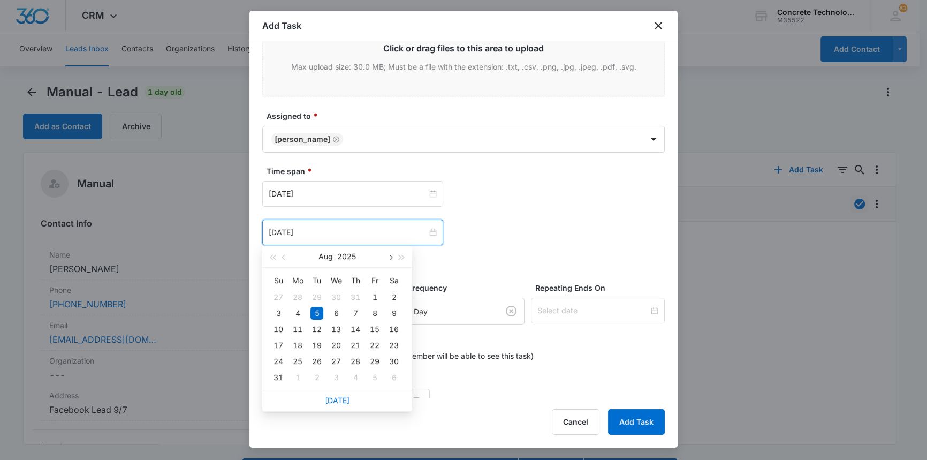
click at [390, 256] on span "button" at bounding box center [389, 257] width 5 height 5
type input "[DATE]"
click at [356, 314] on div "11" at bounding box center [355, 313] width 13 height 13
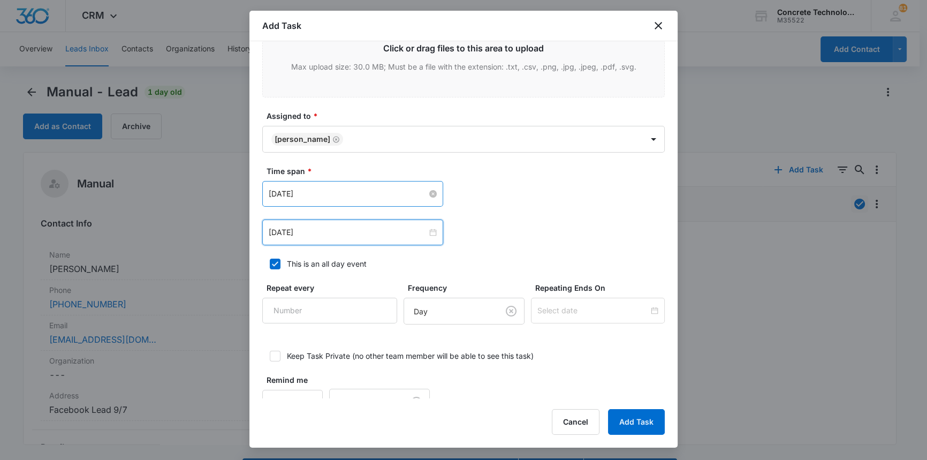
click at [322, 188] on input "[DATE]" at bounding box center [348, 194] width 158 height 12
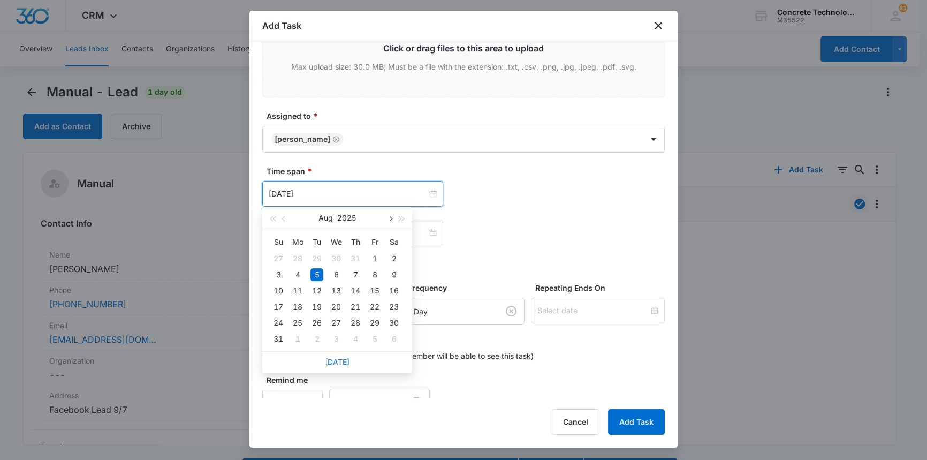
click at [387, 220] on button "button" at bounding box center [390, 217] width 12 height 21
type input "[DATE]"
click at [354, 273] on div "11" at bounding box center [355, 274] width 13 height 13
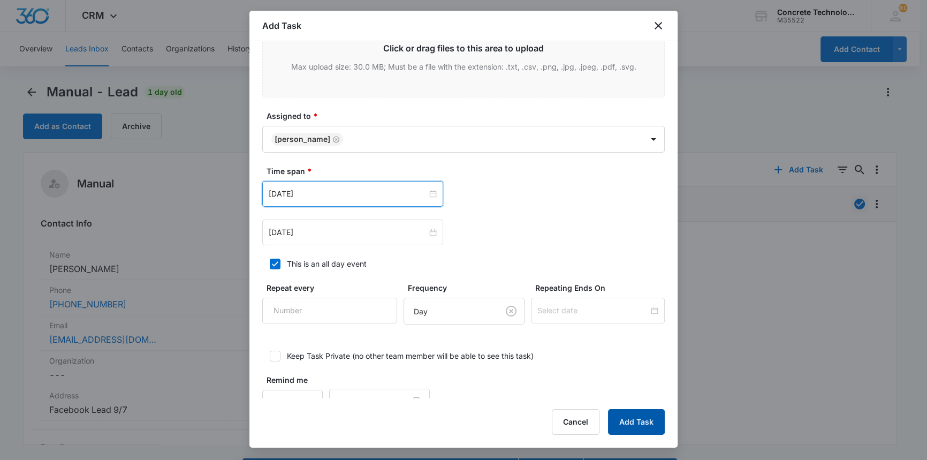
click at [636, 415] on button "Add Task" at bounding box center [636, 422] width 57 height 26
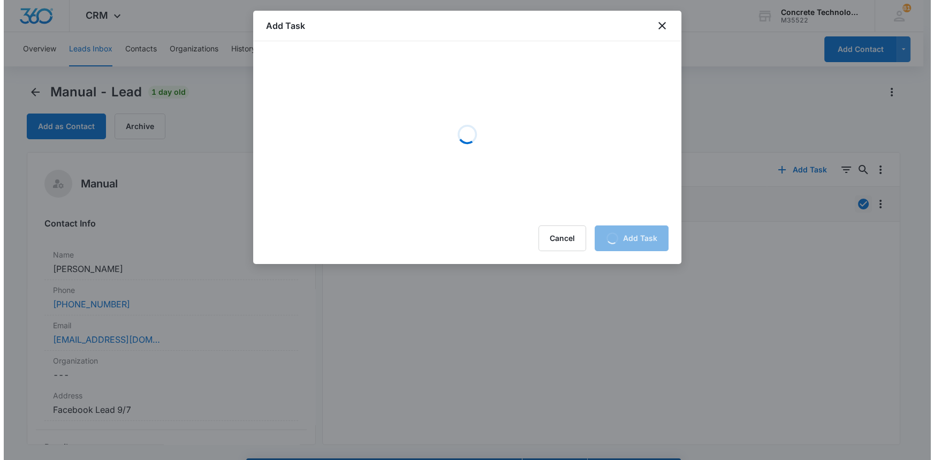
scroll to position [0, 0]
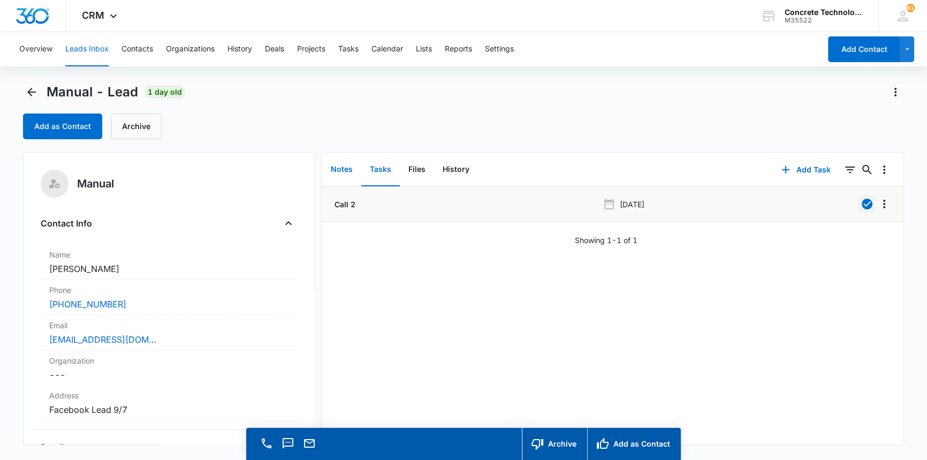
click at [336, 171] on button "Notes" at bounding box center [341, 169] width 39 height 33
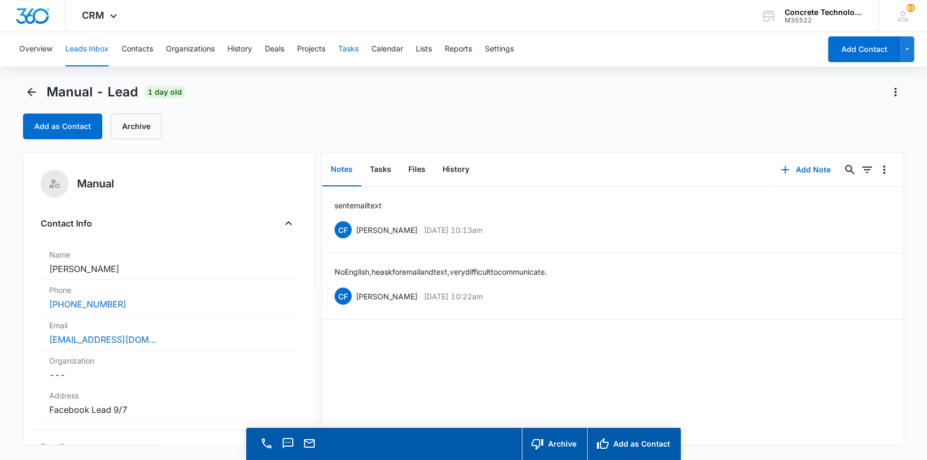
click at [344, 50] on button "Tasks" at bounding box center [348, 49] width 20 height 34
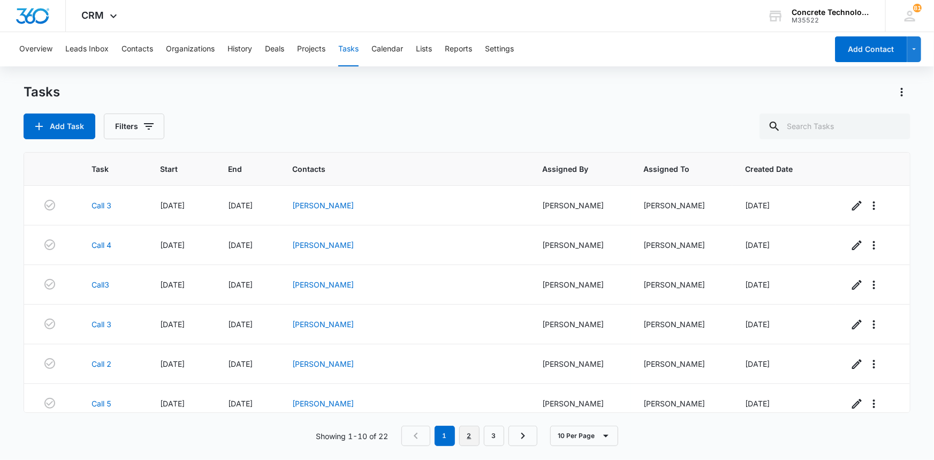
click at [470, 433] on link "2" at bounding box center [469, 436] width 20 height 20
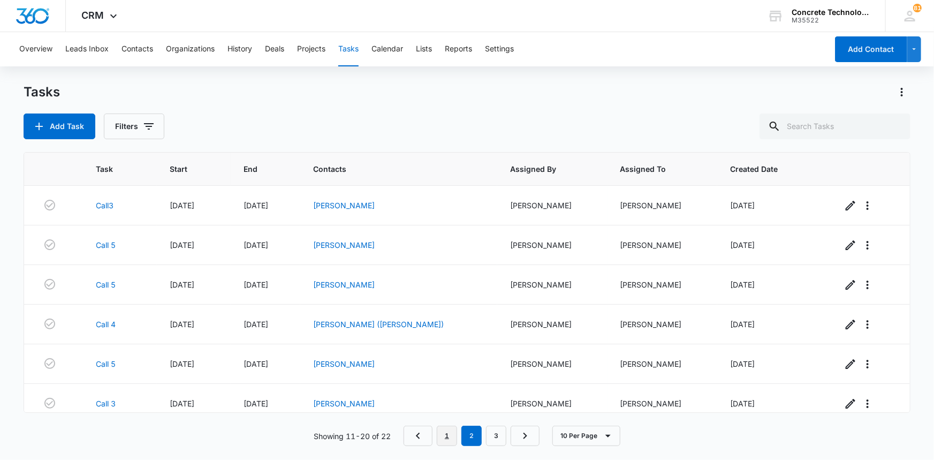
click at [448, 430] on link "1" at bounding box center [447, 436] width 20 height 20
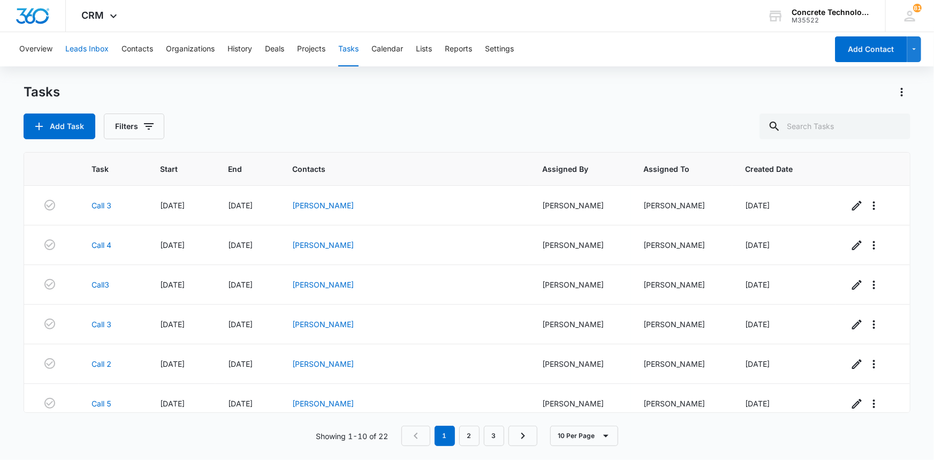
click at [80, 48] on button "Leads Inbox" at bounding box center [86, 49] width 43 height 34
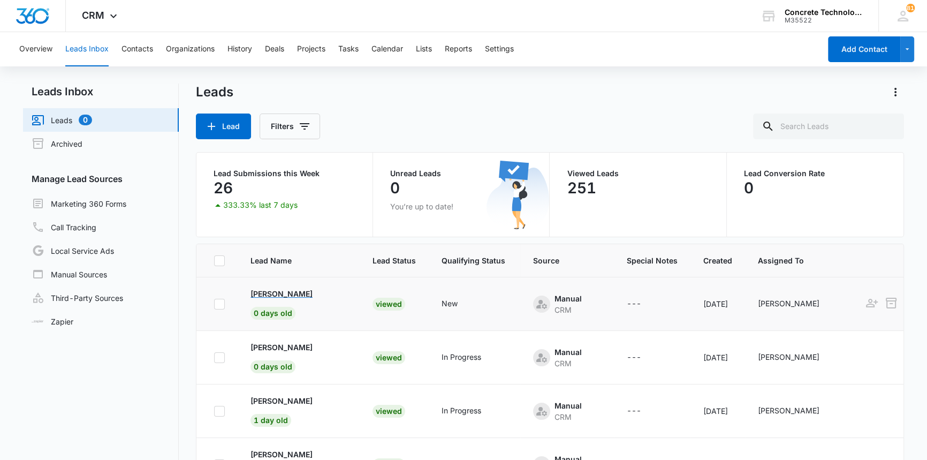
click at [286, 292] on p "[PERSON_NAME]" at bounding box center [282, 293] width 62 height 11
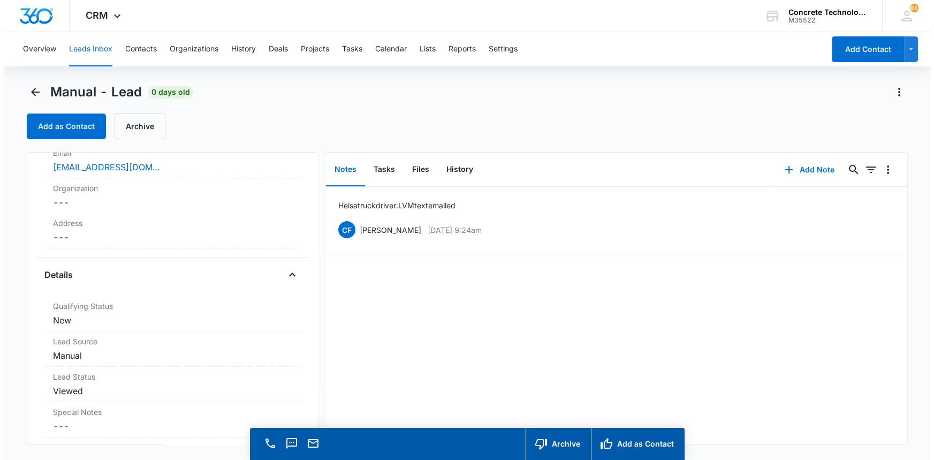
scroll to position [194, 0]
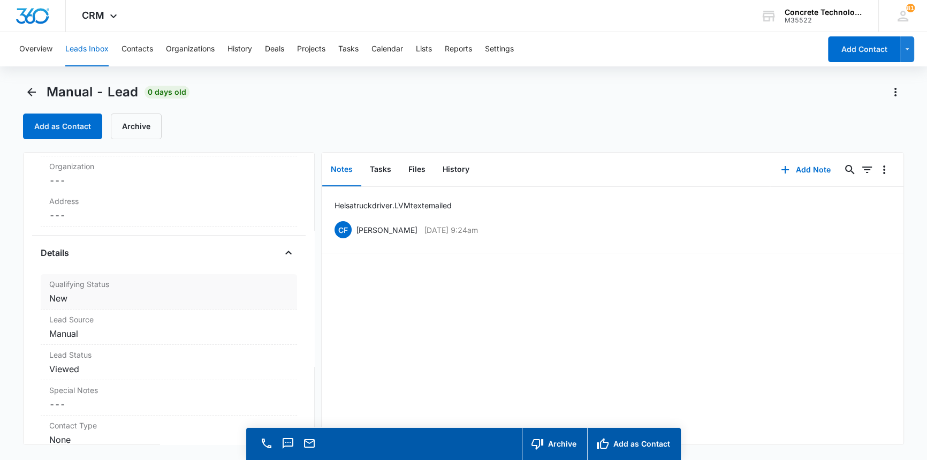
click at [64, 296] on dd "Cancel Save Changes New" at bounding box center [168, 298] width 239 height 13
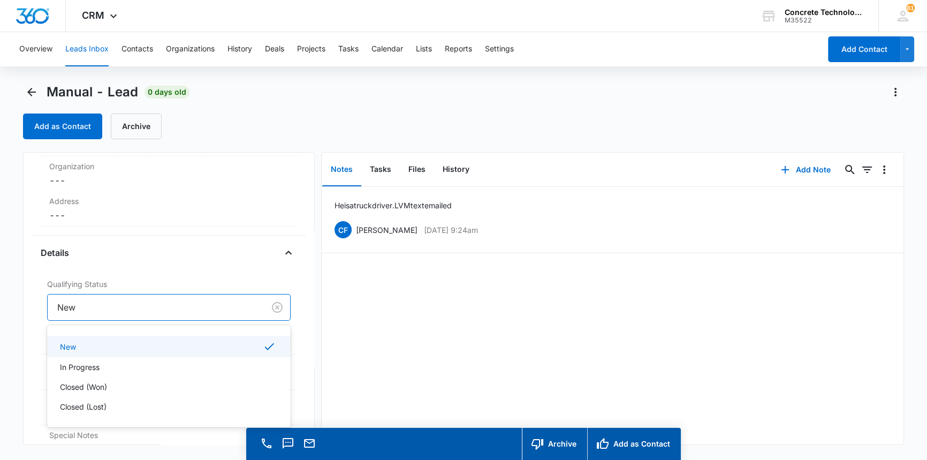
click at [67, 305] on div at bounding box center [153, 307] width 193 height 15
click at [74, 363] on p "In Progress" at bounding box center [80, 366] width 40 height 11
click at [246, 337] on button "Save Changes" at bounding box center [260, 339] width 61 height 20
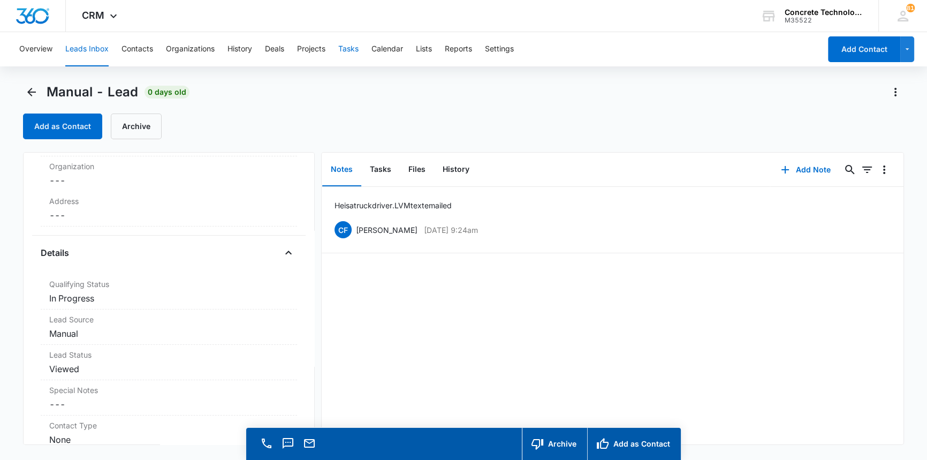
click at [350, 49] on button "Tasks" at bounding box center [348, 49] width 20 height 34
